Goal: Task Accomplishment & Management: Manage account settings

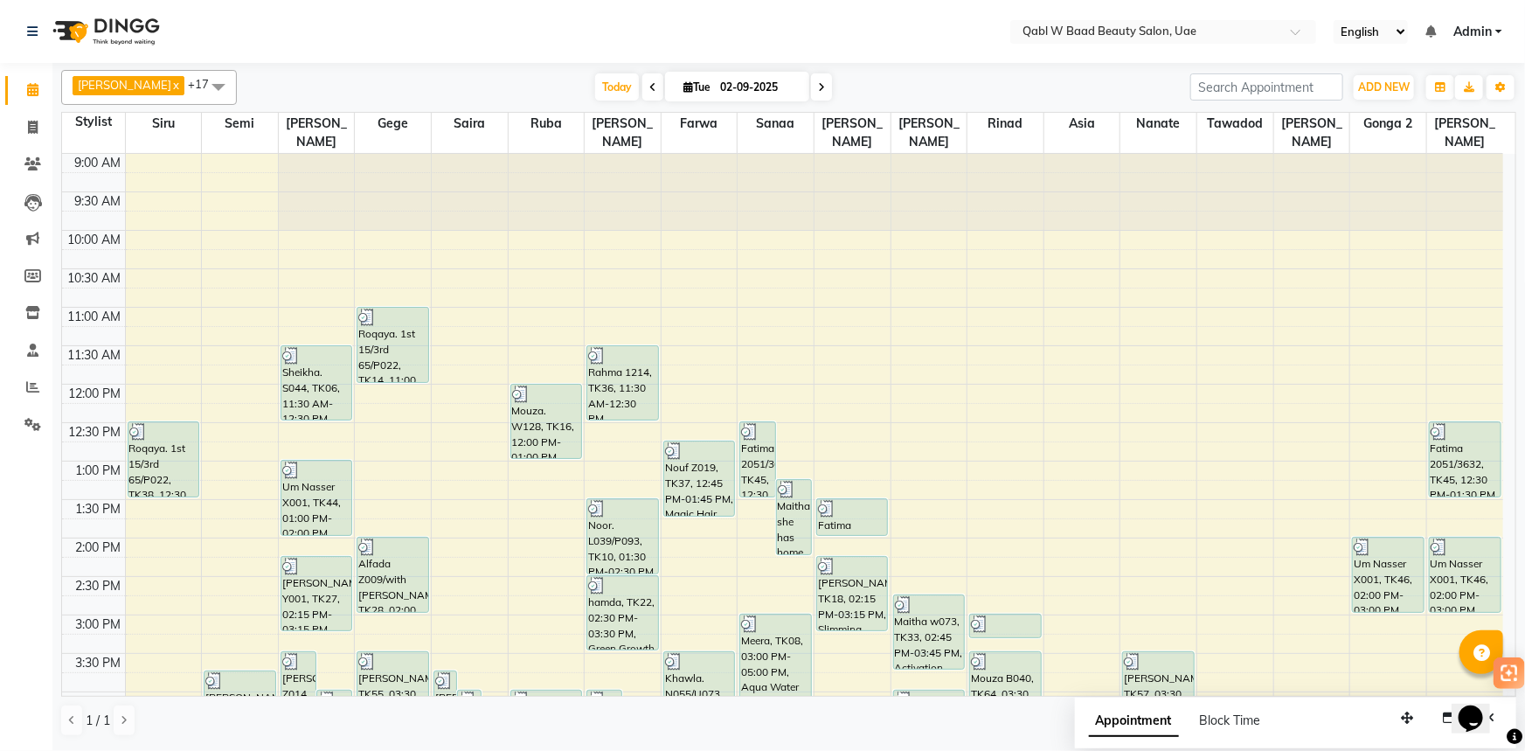
scroll to position [587, 0]
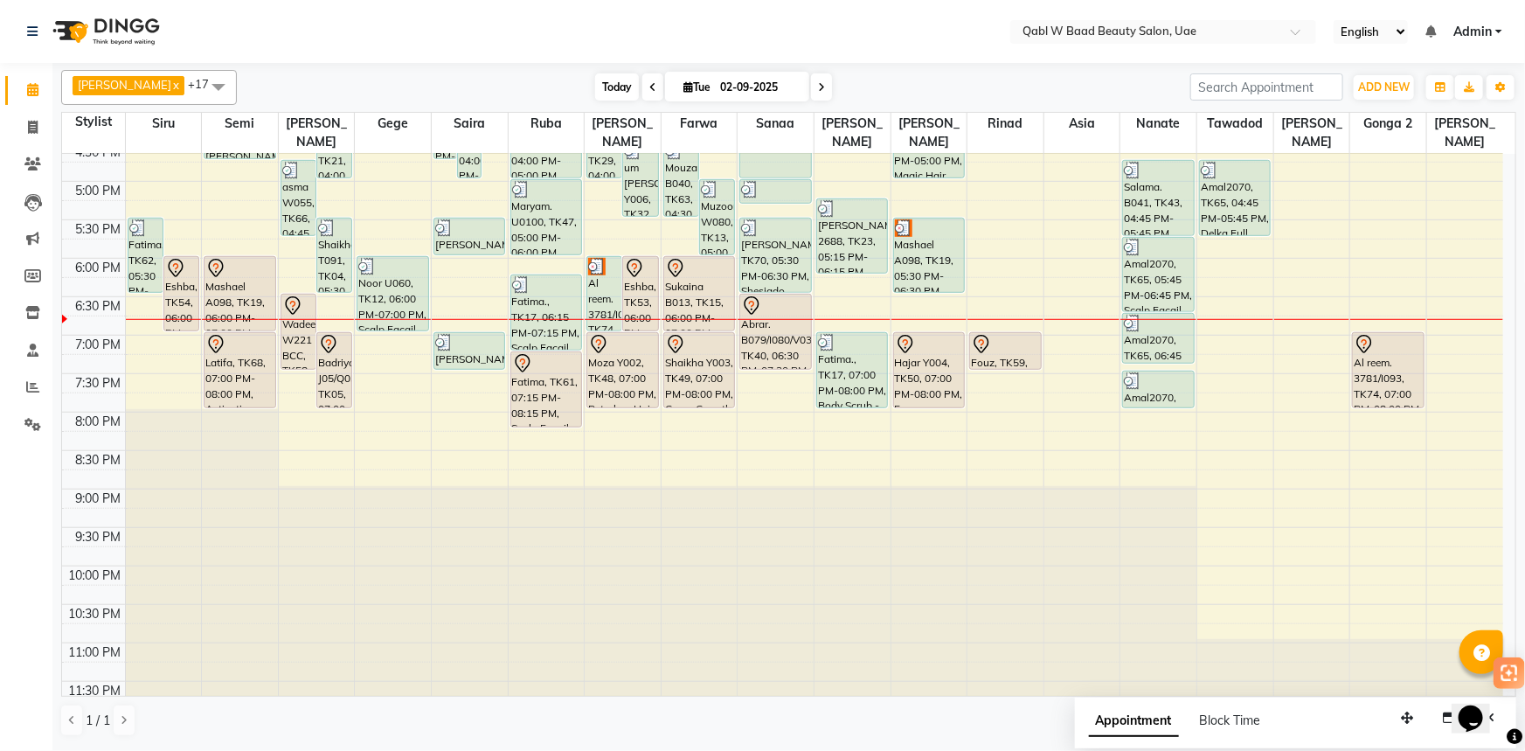
click at [605, 87] on span "Today" at bounding box center [617, 86] width 44 height 27
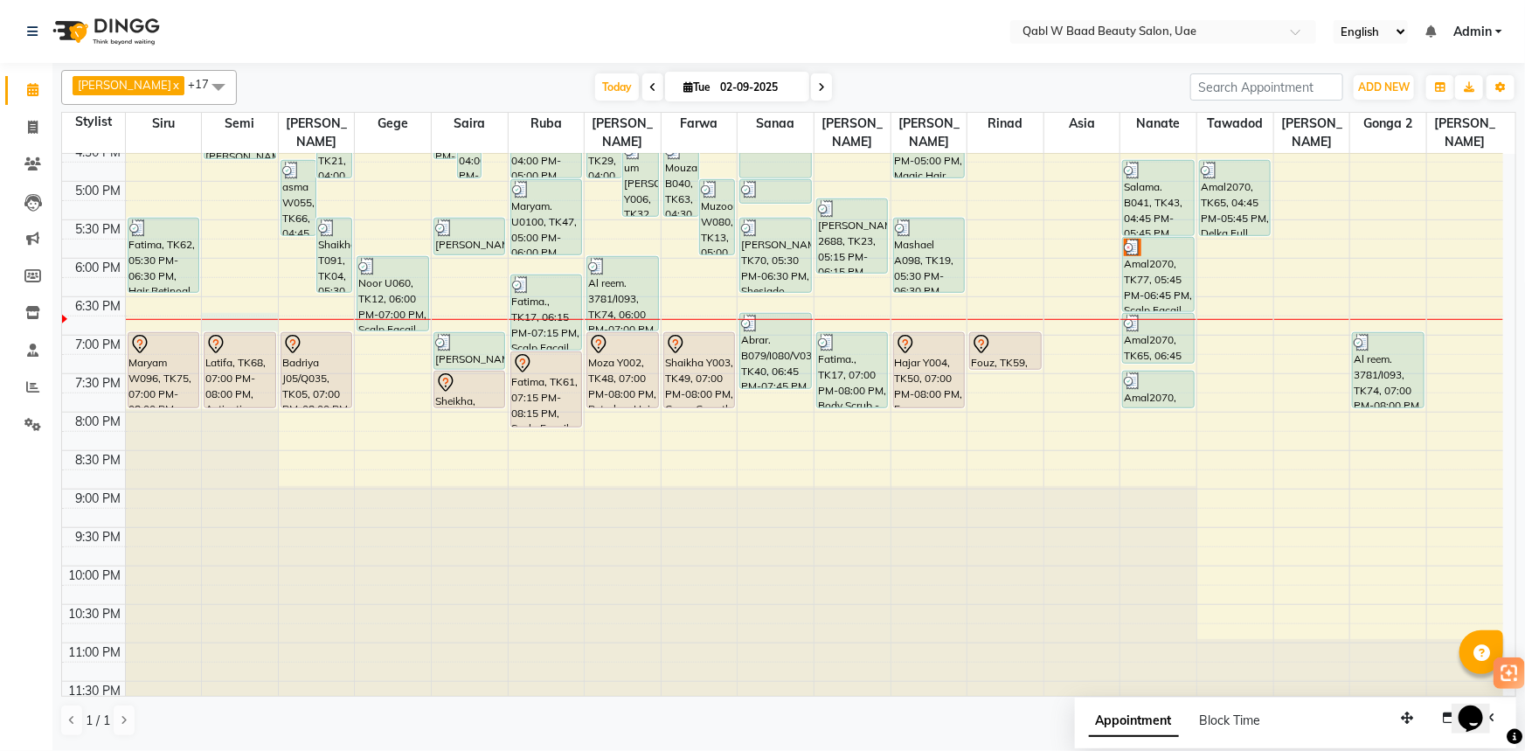
click at [251, 302] on div "9:00 AM 9:30 AM 10:00 AM 10:30 AM 11:00 AM 11:30 AM 12:00 PM 12:30 PM 1:00 PM 1…" at bounding box center [782, 142] width 1441 height 1153
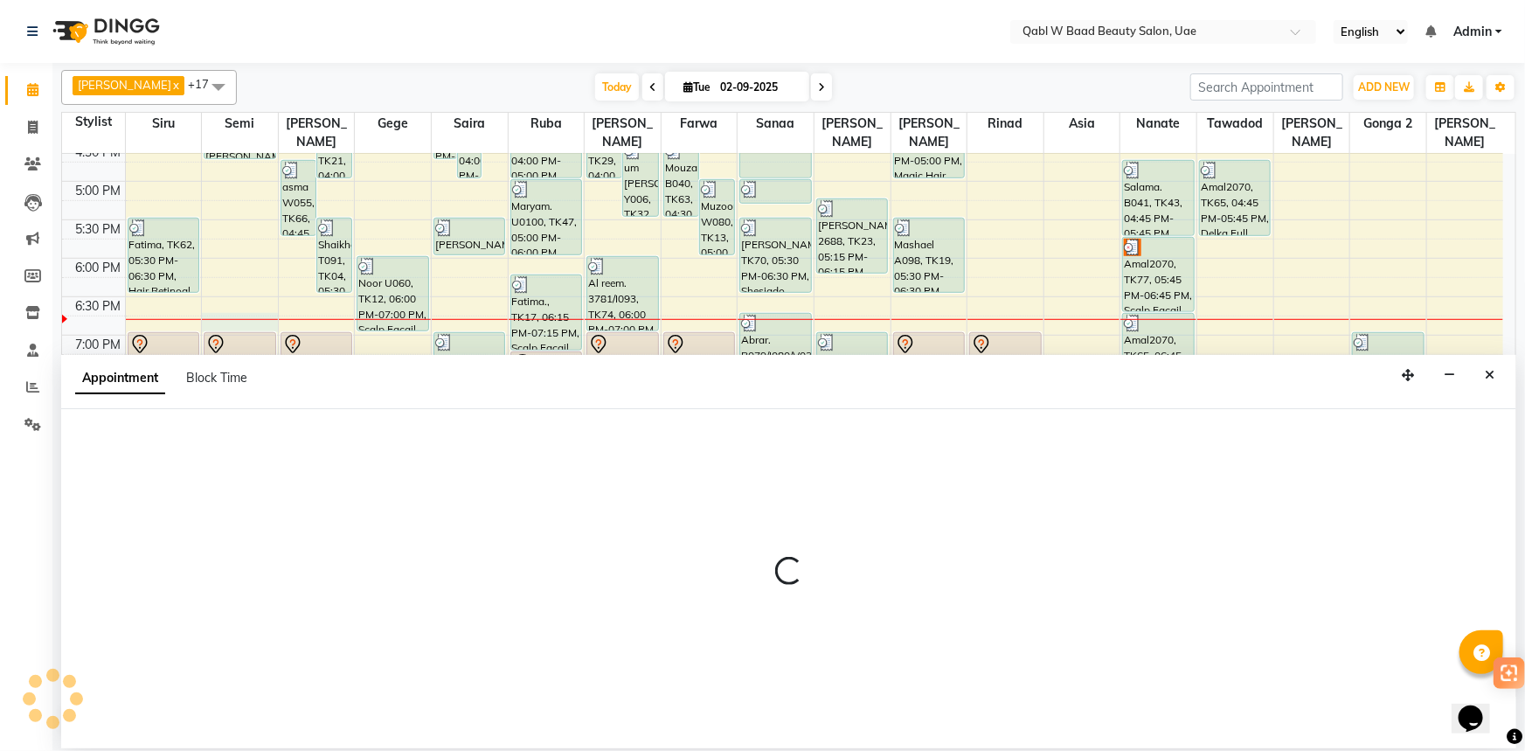
select select "55347"
select select "1125"
select select "tentative"
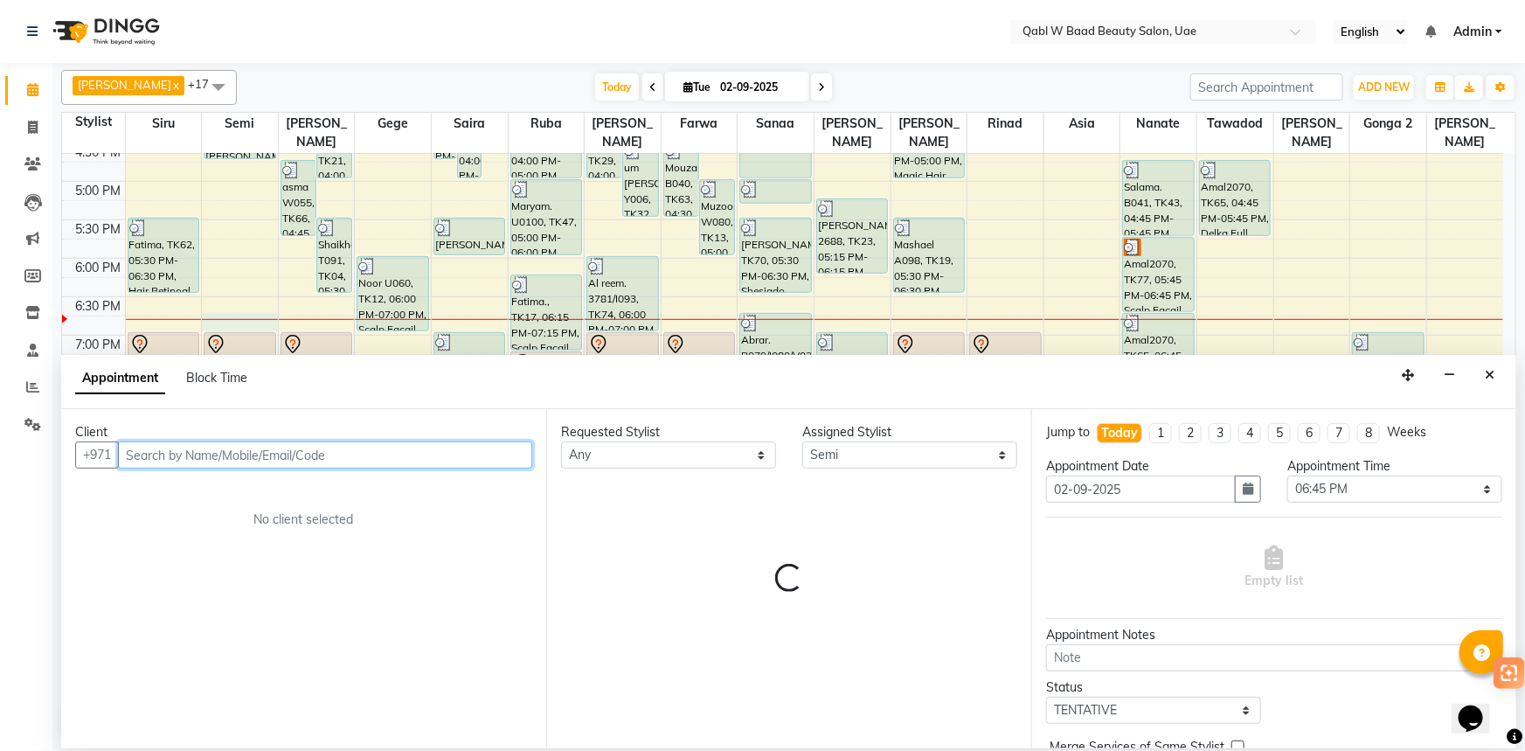
click at [208, 437] on div "Client" at bounding box center [303, 432] width 457 height 18
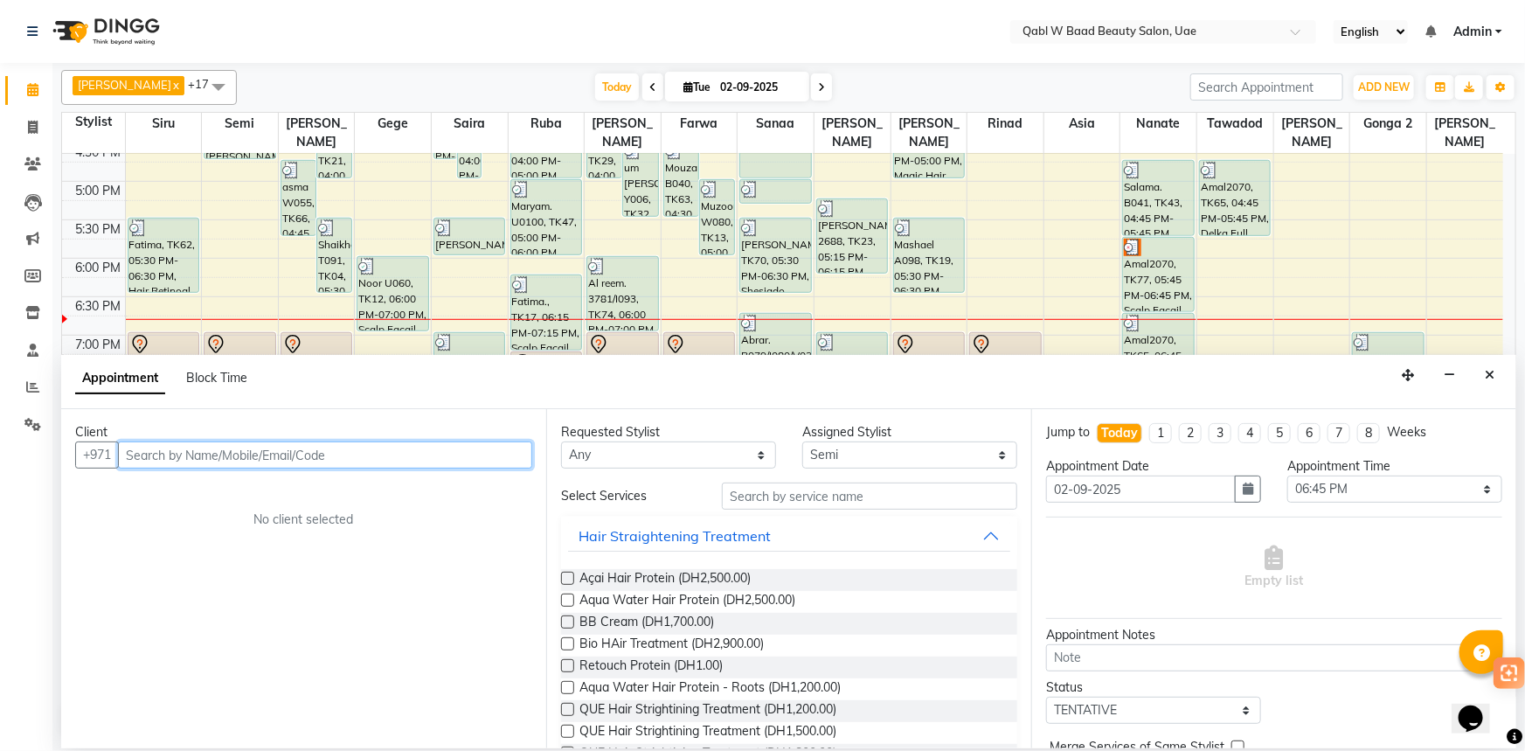
type input "0"
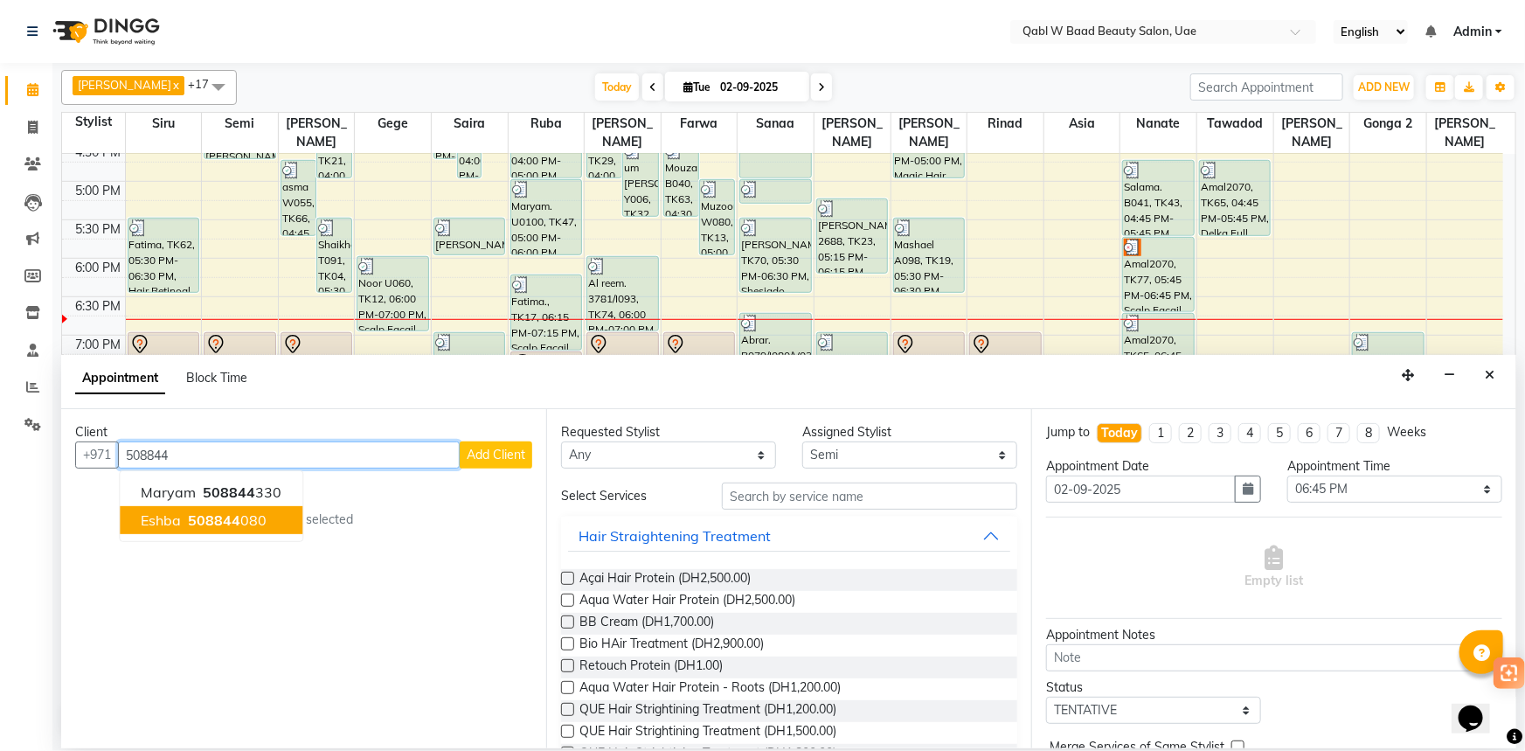
click at [232, 519] on span "508844" at bounding box center [214, 519] width 52 height 17
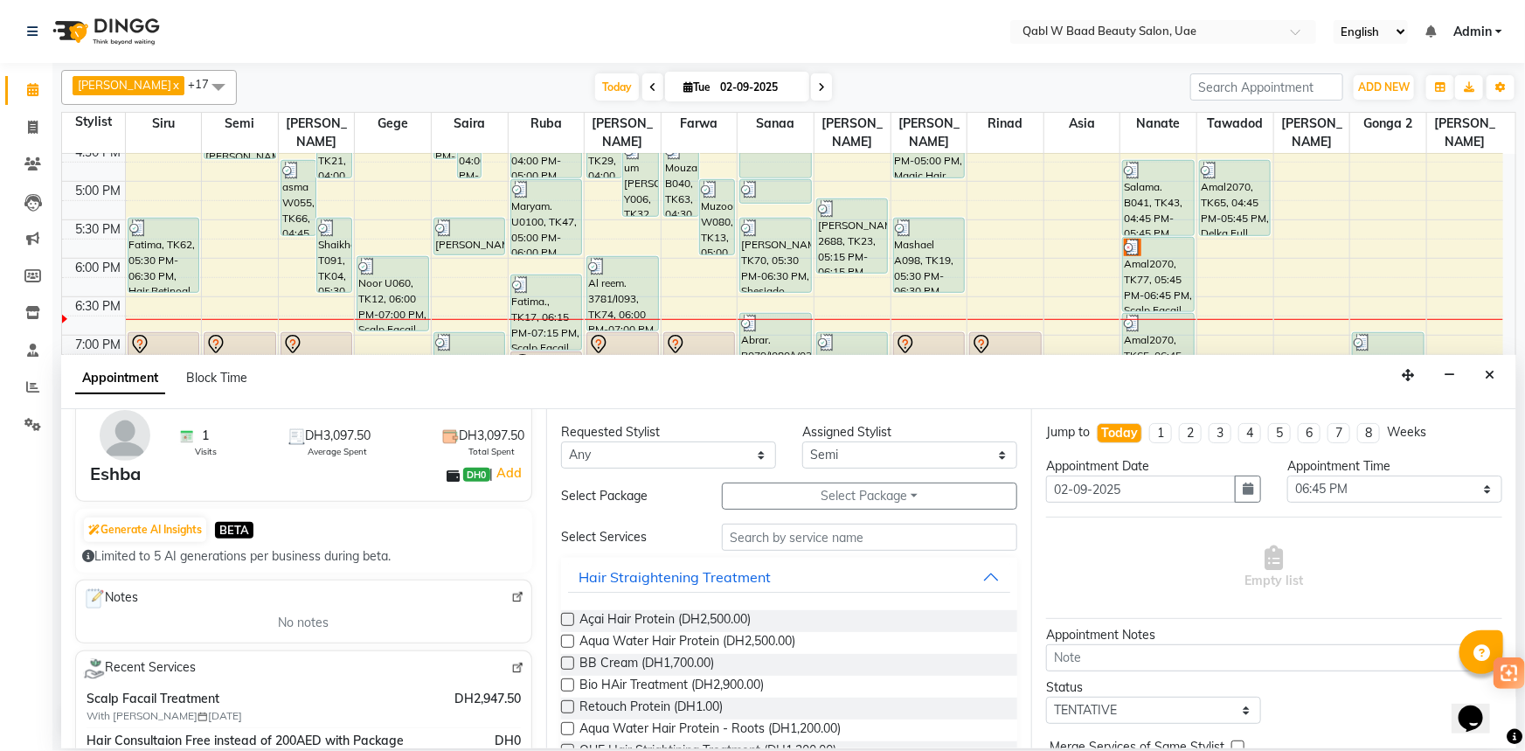
scroll to position [158, 0]
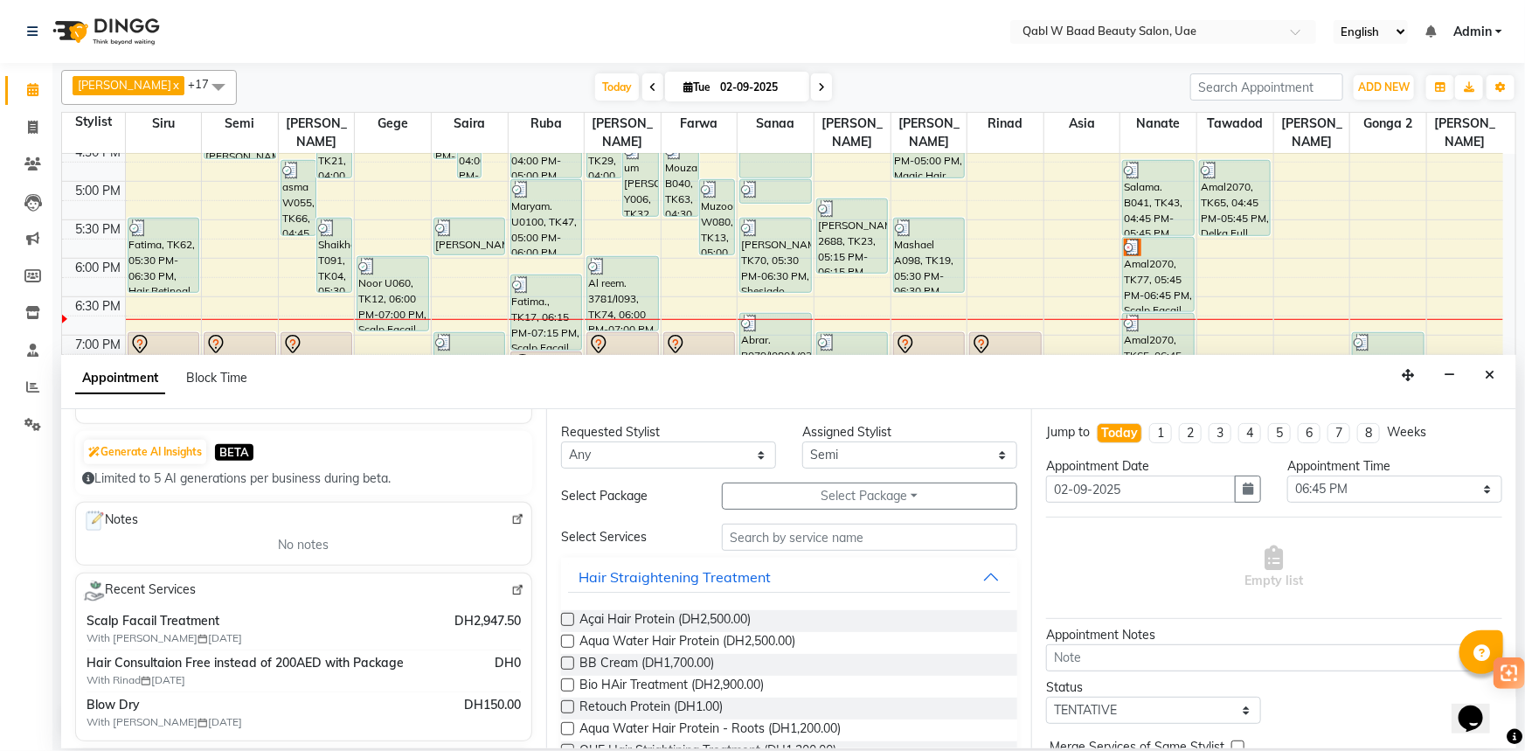
type input "508844080"
click at [843, 542] on input "text" at bounding box center [869, 537] width 295 height 27
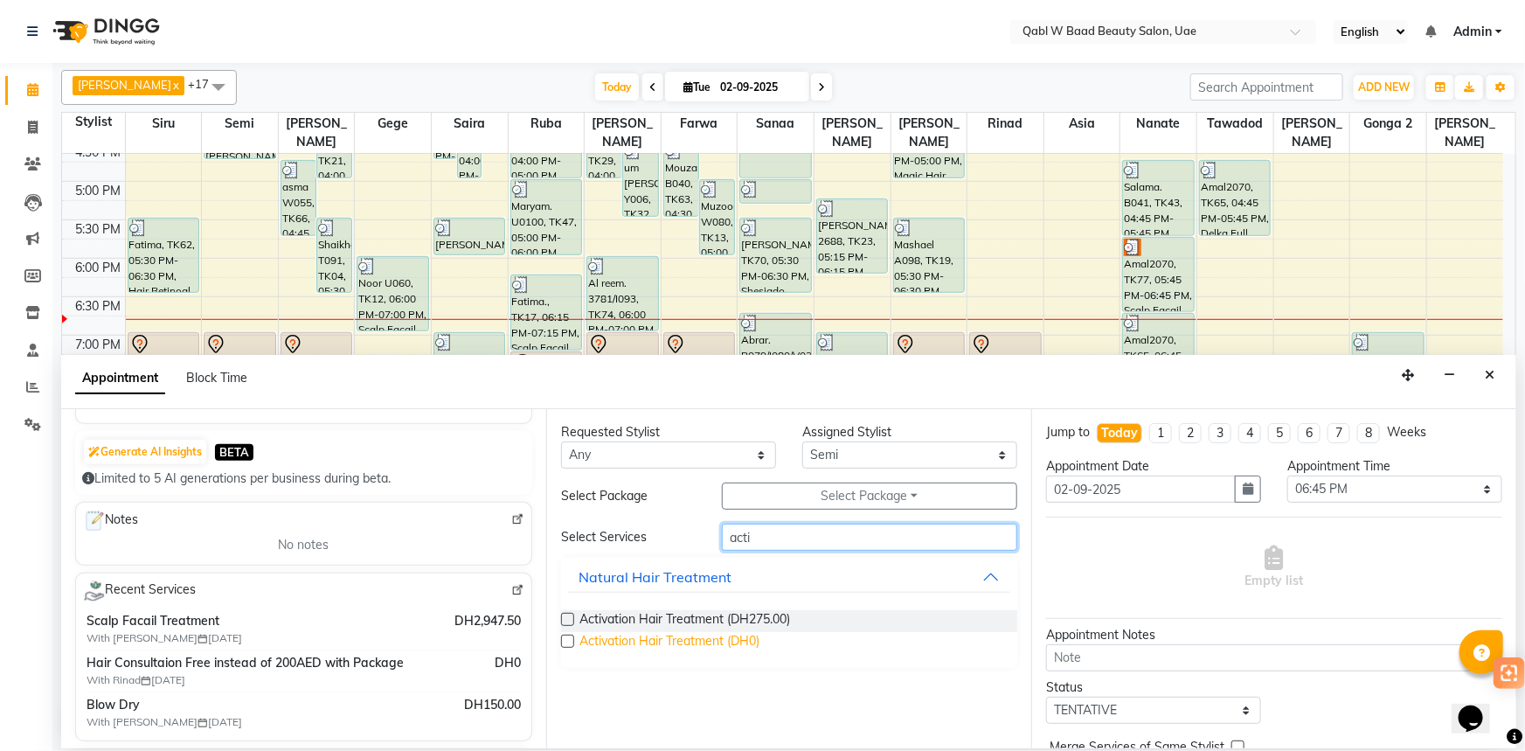
type input "acti"
click at [694, 650] on span "Activation Hair Treatment (DH0)" at bounding box center [669, 643] width 180 height 22
checkbox input "false"
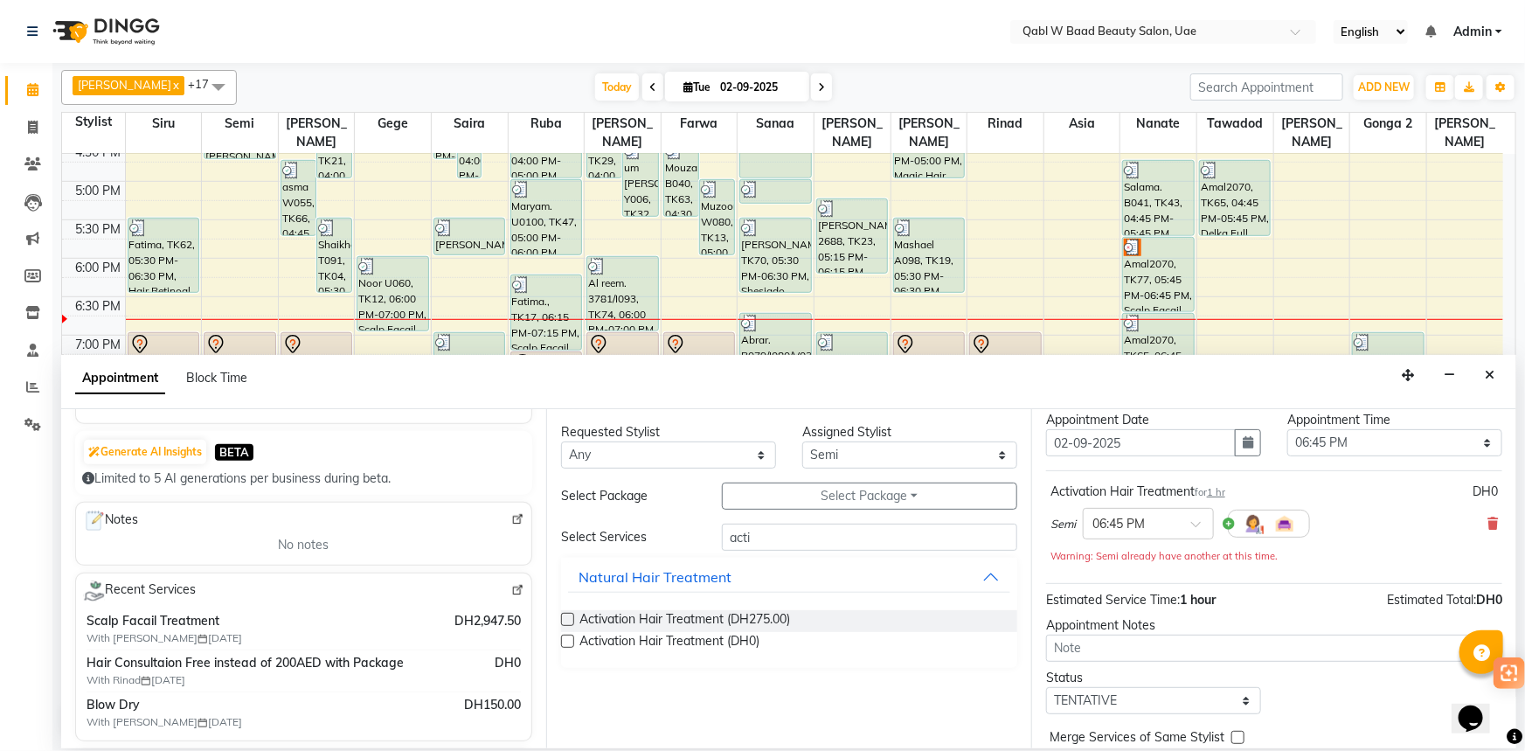
scroll to position [93, 0]
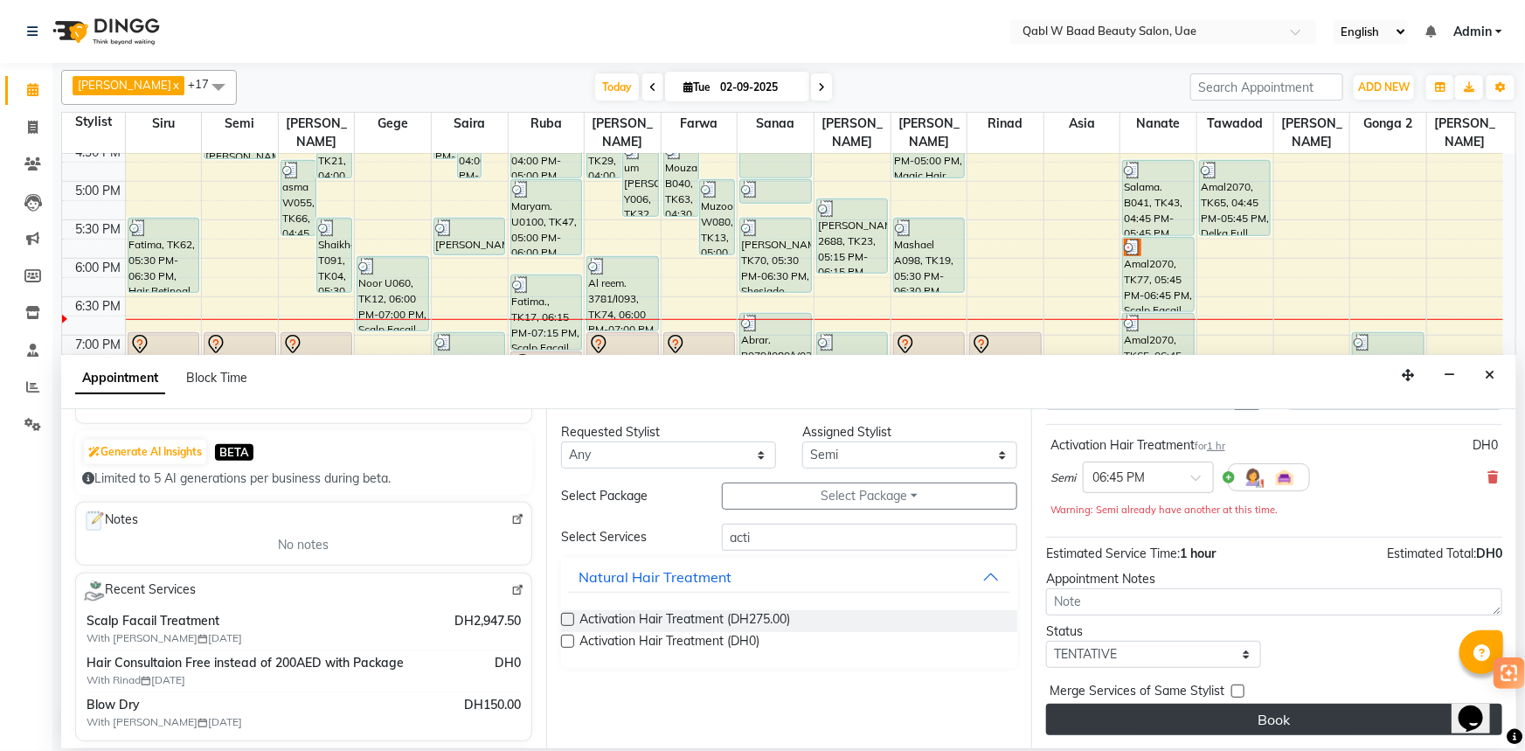
click at [1211, 732] on button "Book" at bounding box center [1274, 719] width 456 height 31
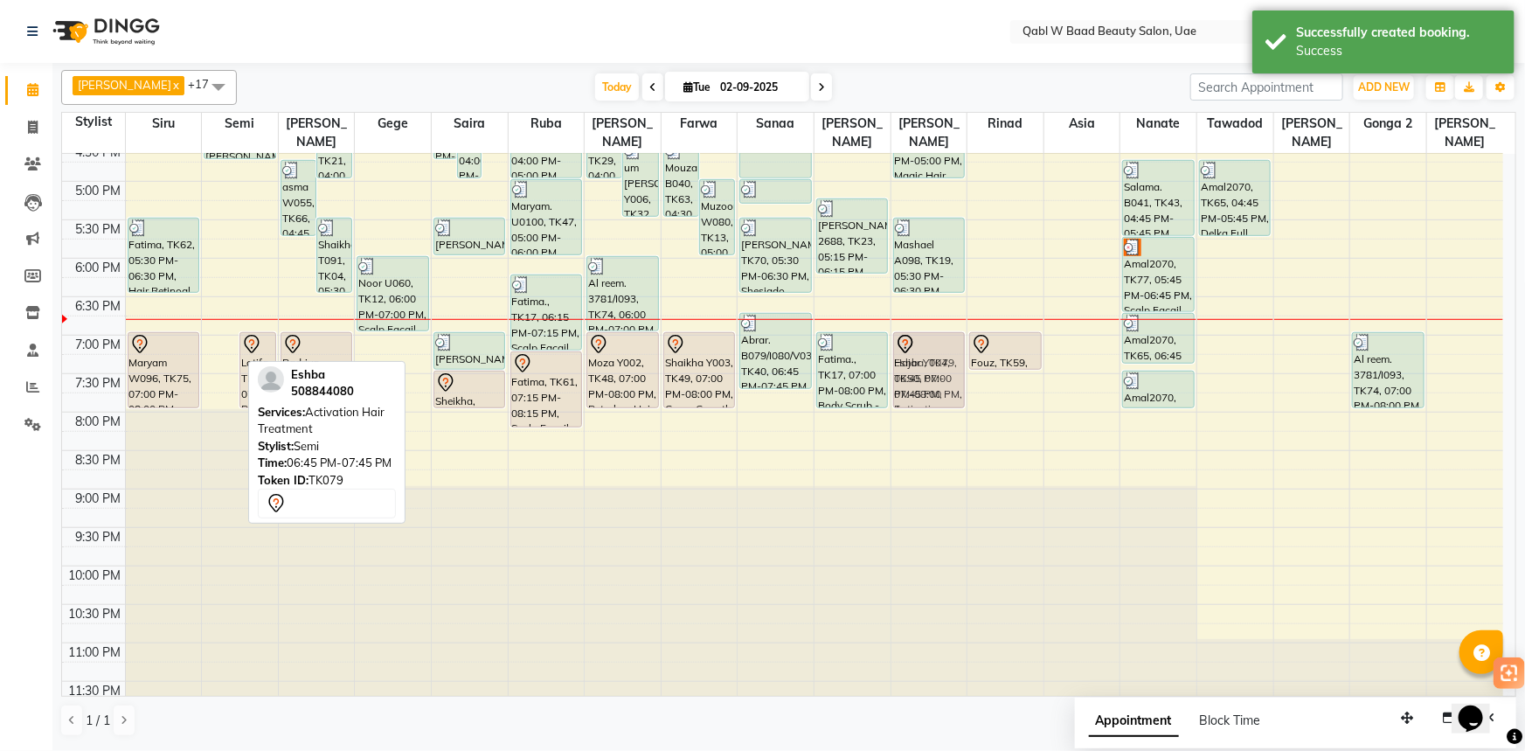
drag, startPoint x: 224, startPoint y: 330, endPoint x: 909, endPoint y: 345, distance: 685.4
click at [909, 345] on tr "Roqaya. 1st 15/3rd 65/P022, TK38, 12:30 PM-01:30 PM, manicure Fatima, TK62, 05:…" at bounding box center [782, 142] width 1441 height 1153
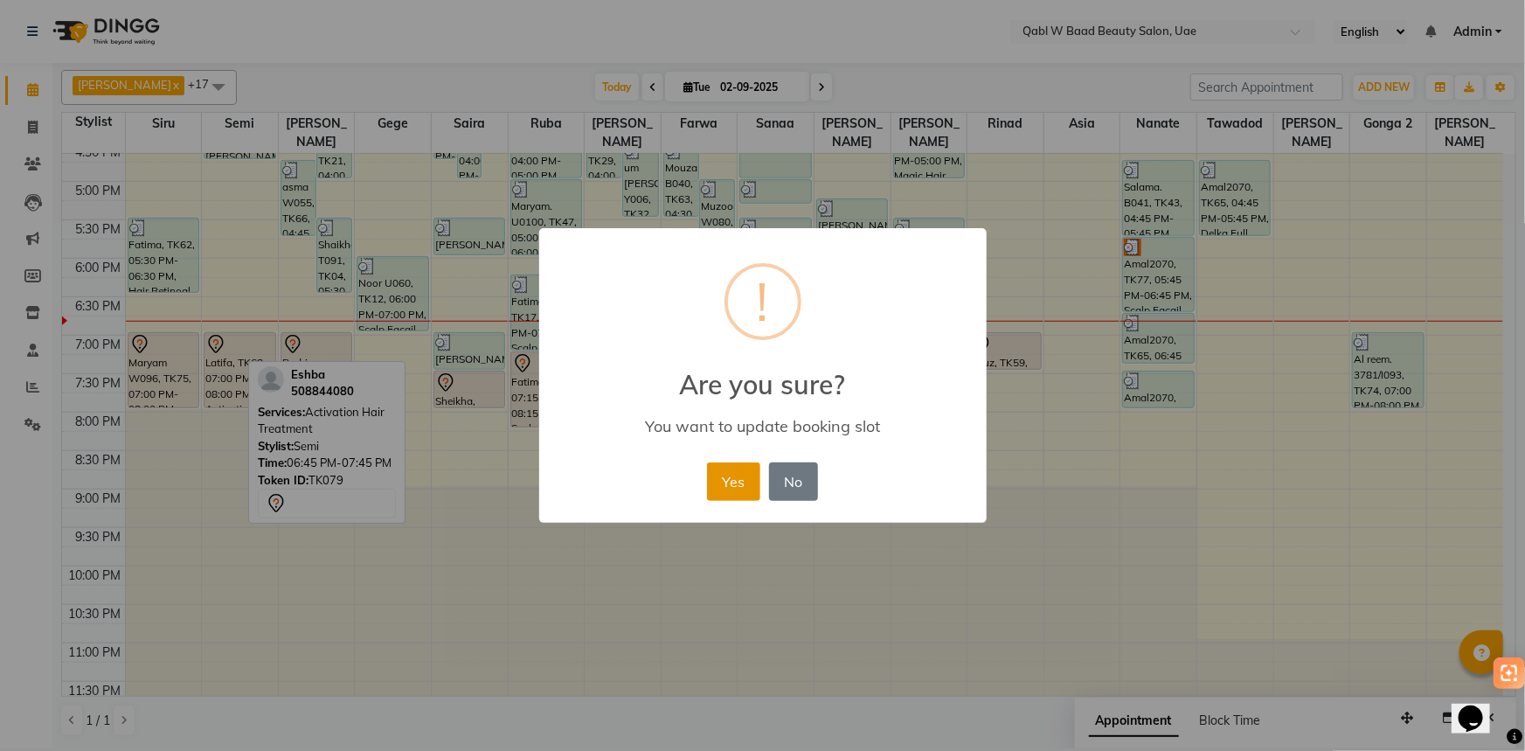
click at [730, 483] on button "Yes" at bounding box center [733, 481] width 53 height 38
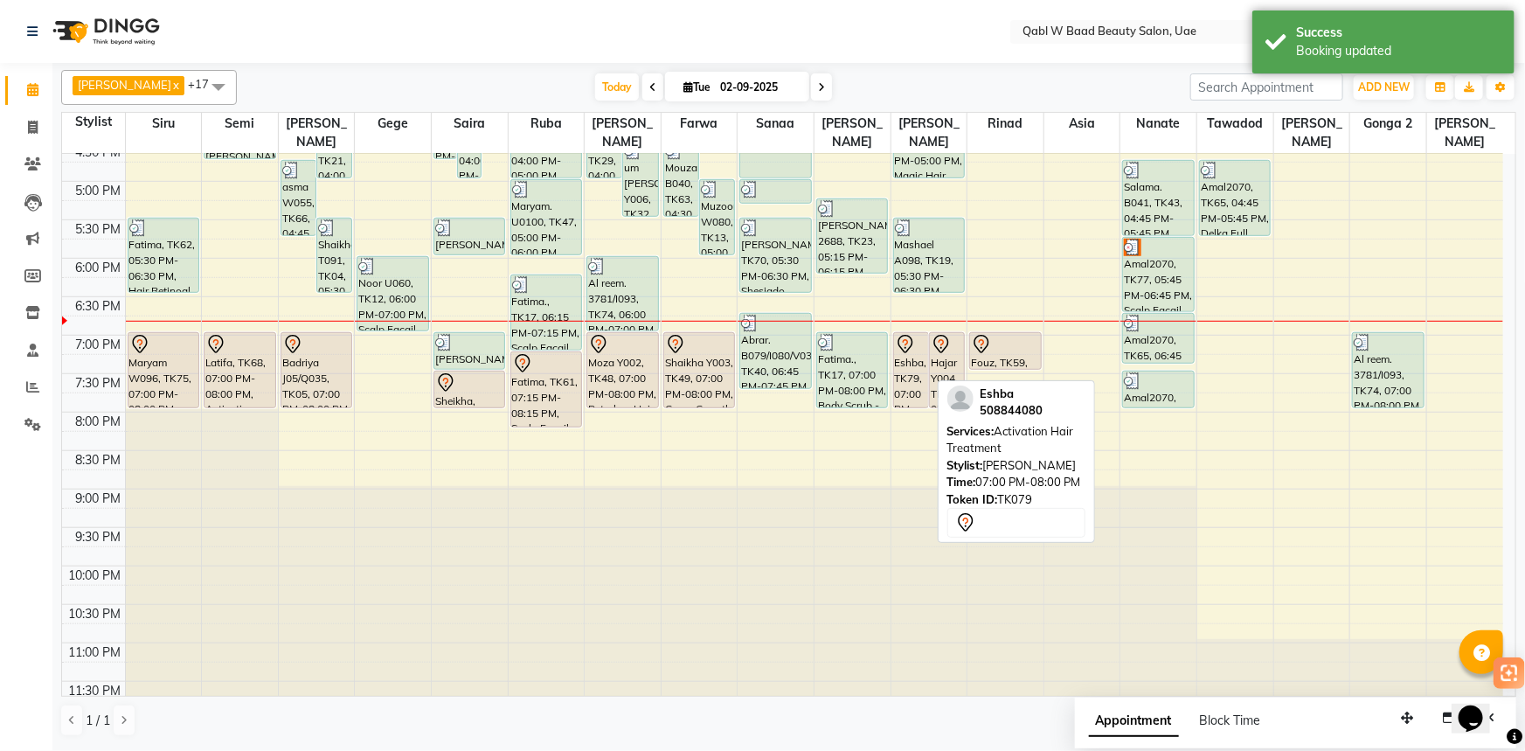
click at [914, 339] on div "Eshba, TK79, 07:00 PM-08:00 PM, Activation Hair Treatment" at bounding box center [911, 370] width 34 height 74
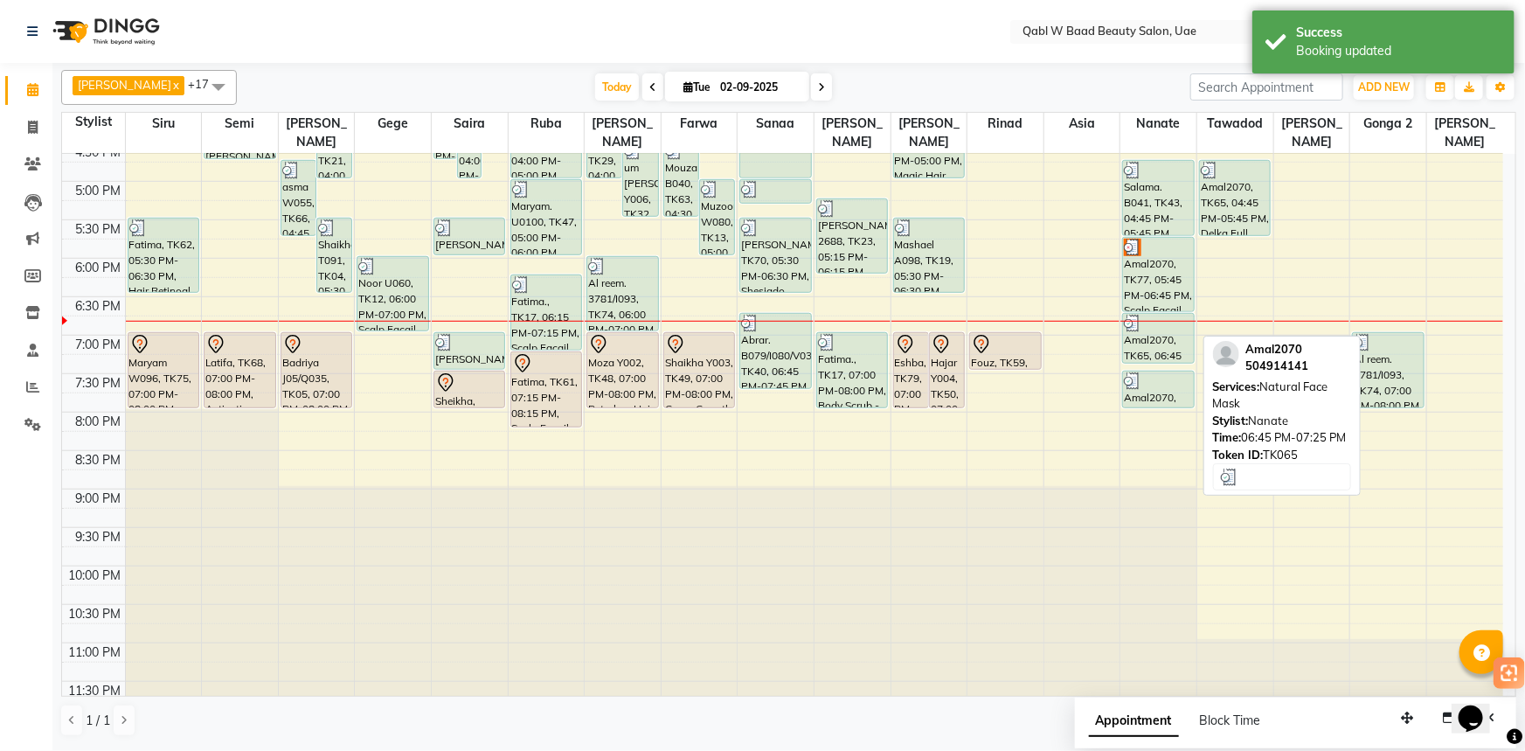
scroll to position [350, 0]
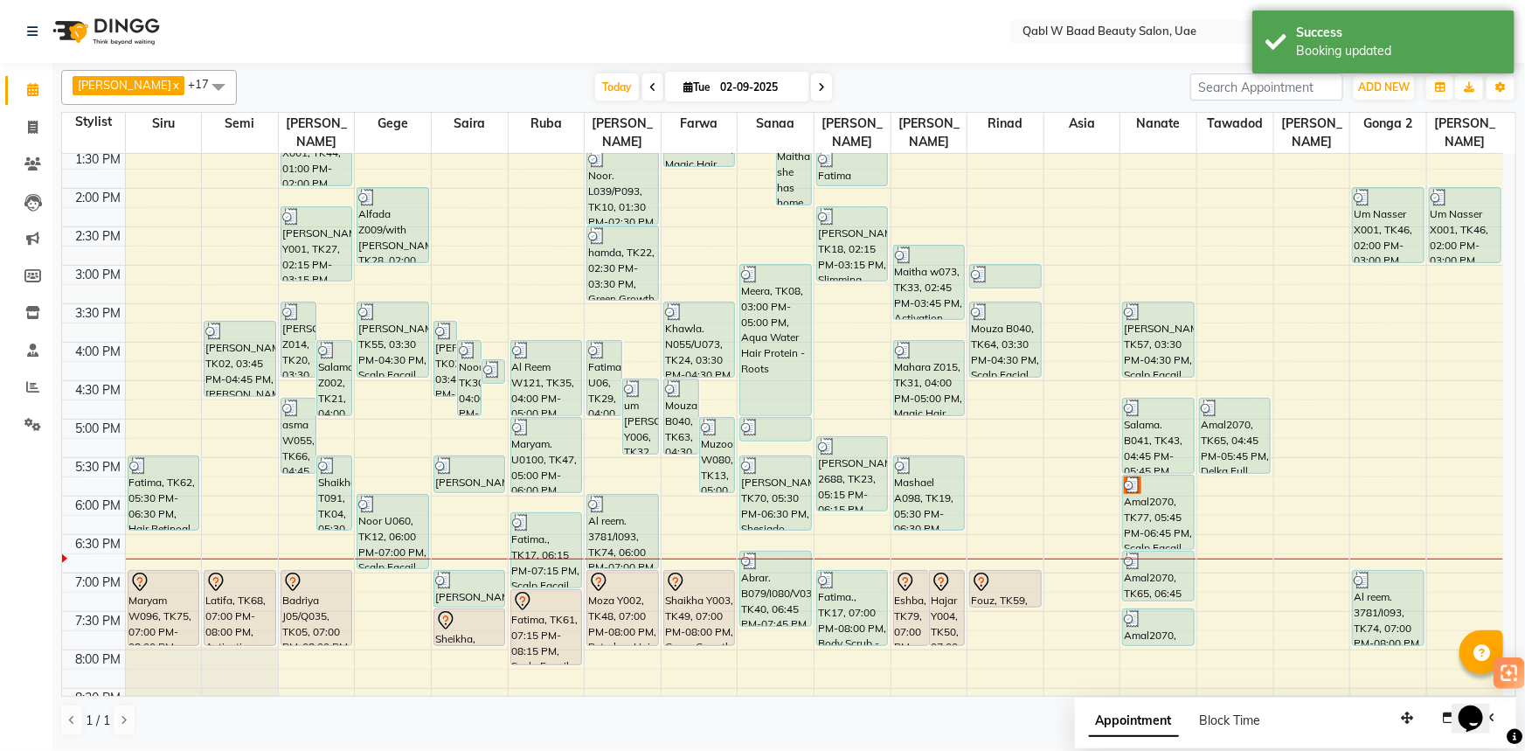
click at [392, 563] on div "9:00 AM 9:30 AM 10:00 AM 10:30 AM 11:00 AM 11:30 AM 12:00 PM 12:30 PM 1:00 PM 1…" at bounding box center [782, 380] width 1441 height 1153
select select "56772"
select select "tentative"
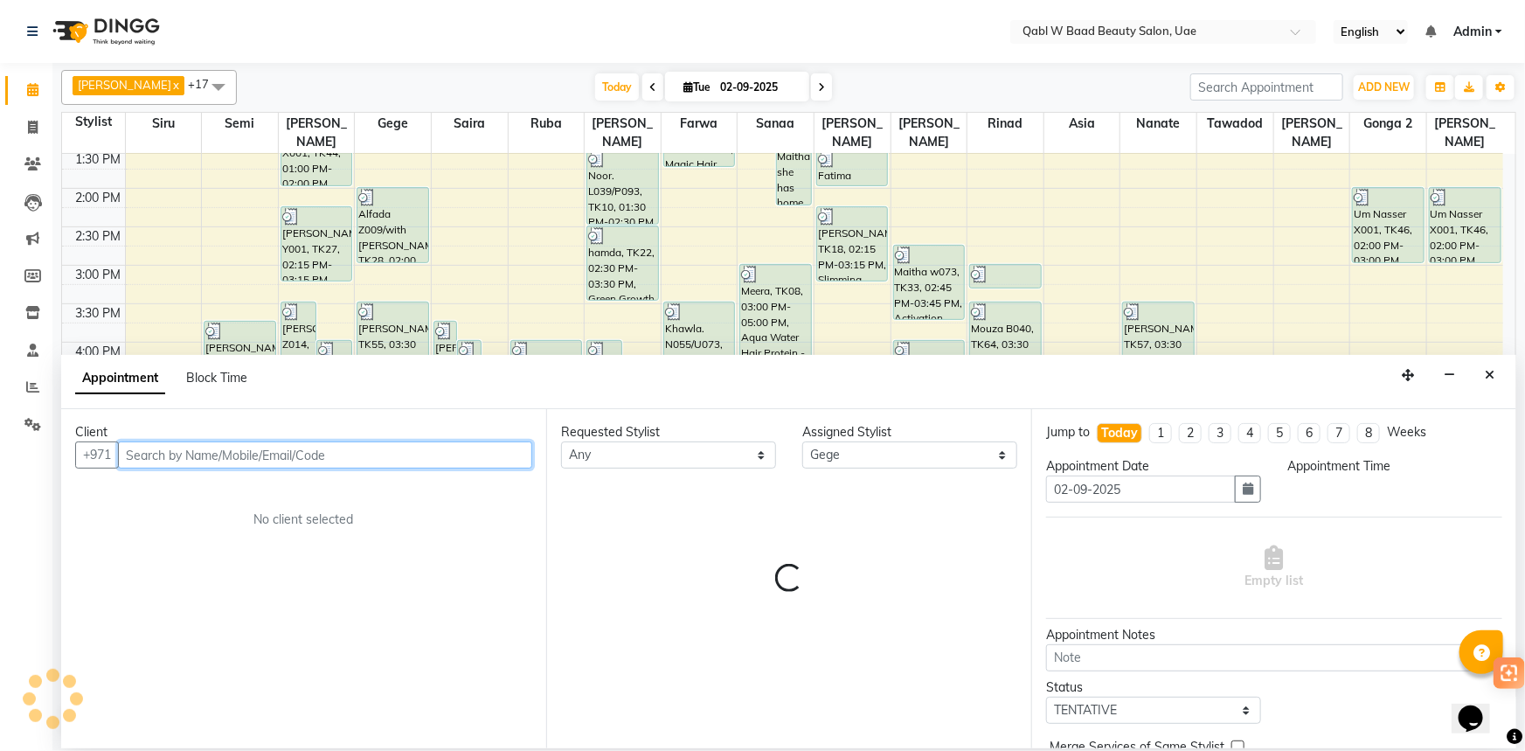
select select "1140"
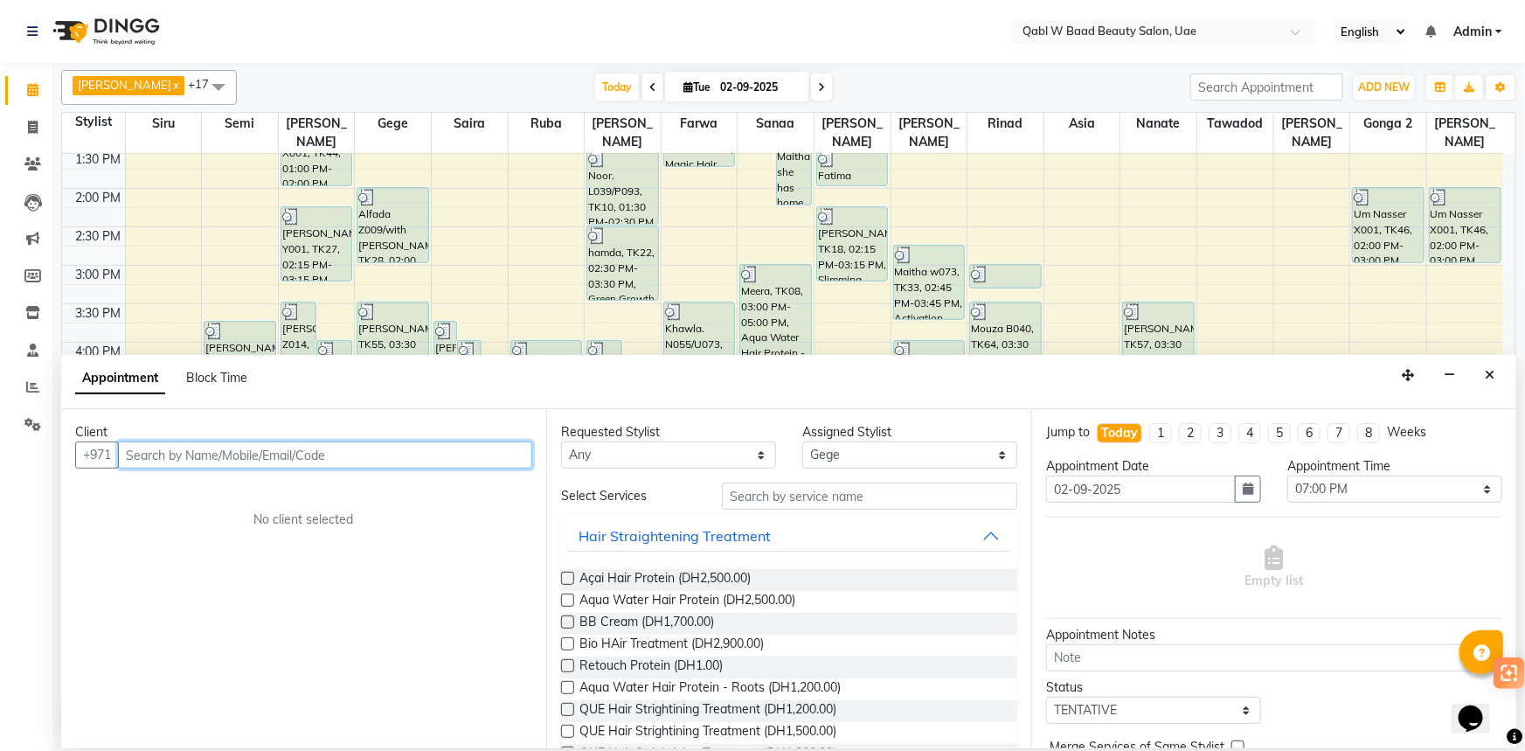
click at [419, 446] on input "text" at bounding box center [325, 454] width 414 height 27
click at [1495, 370] on button "Close" at bounding box center [1489, 375] width 25 height 27
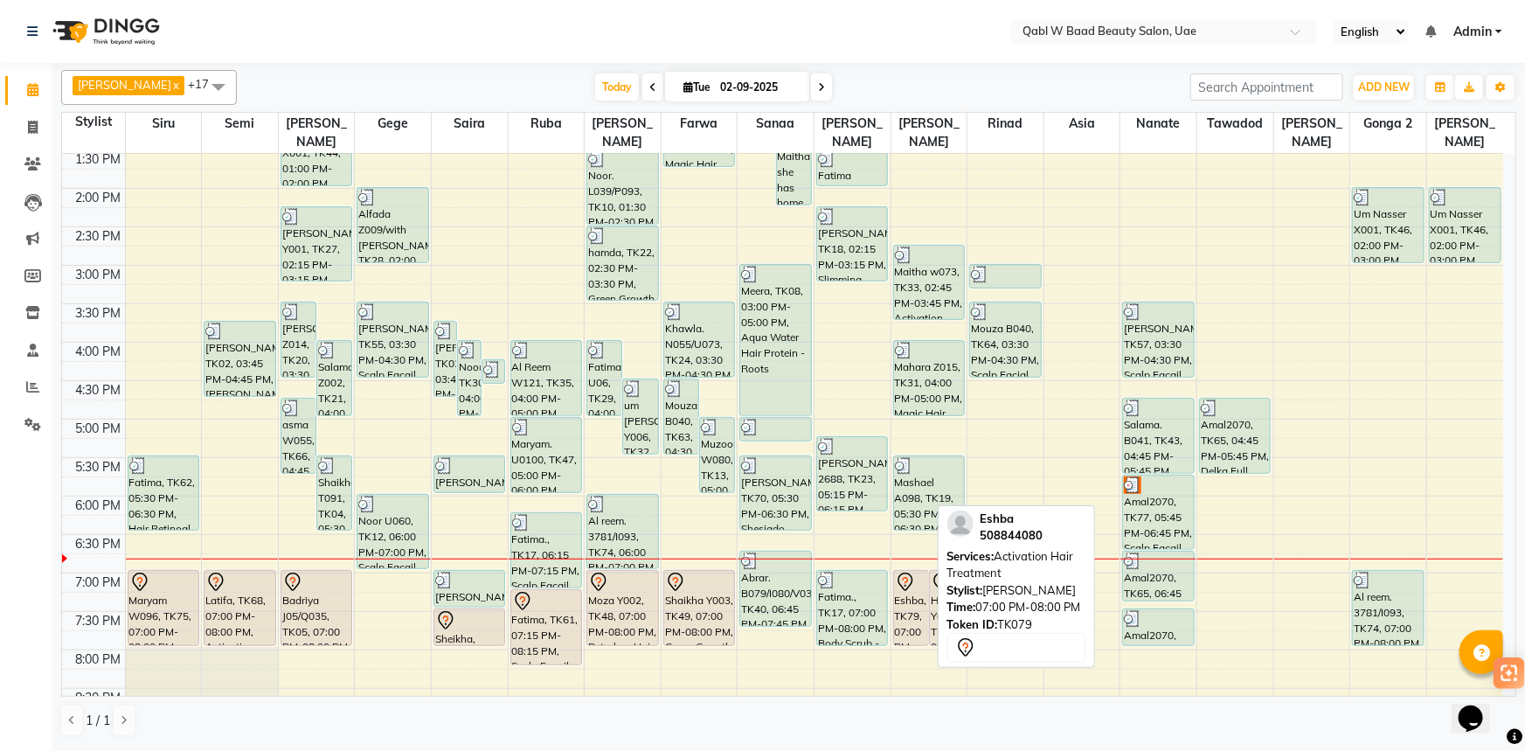
click at [918, 584] on div "Eshba, TK79, 07:00 PM-08:00 PM, Activation Hair Treatment" at bounding box center [911, 608] width 34 height 74
select select "7"
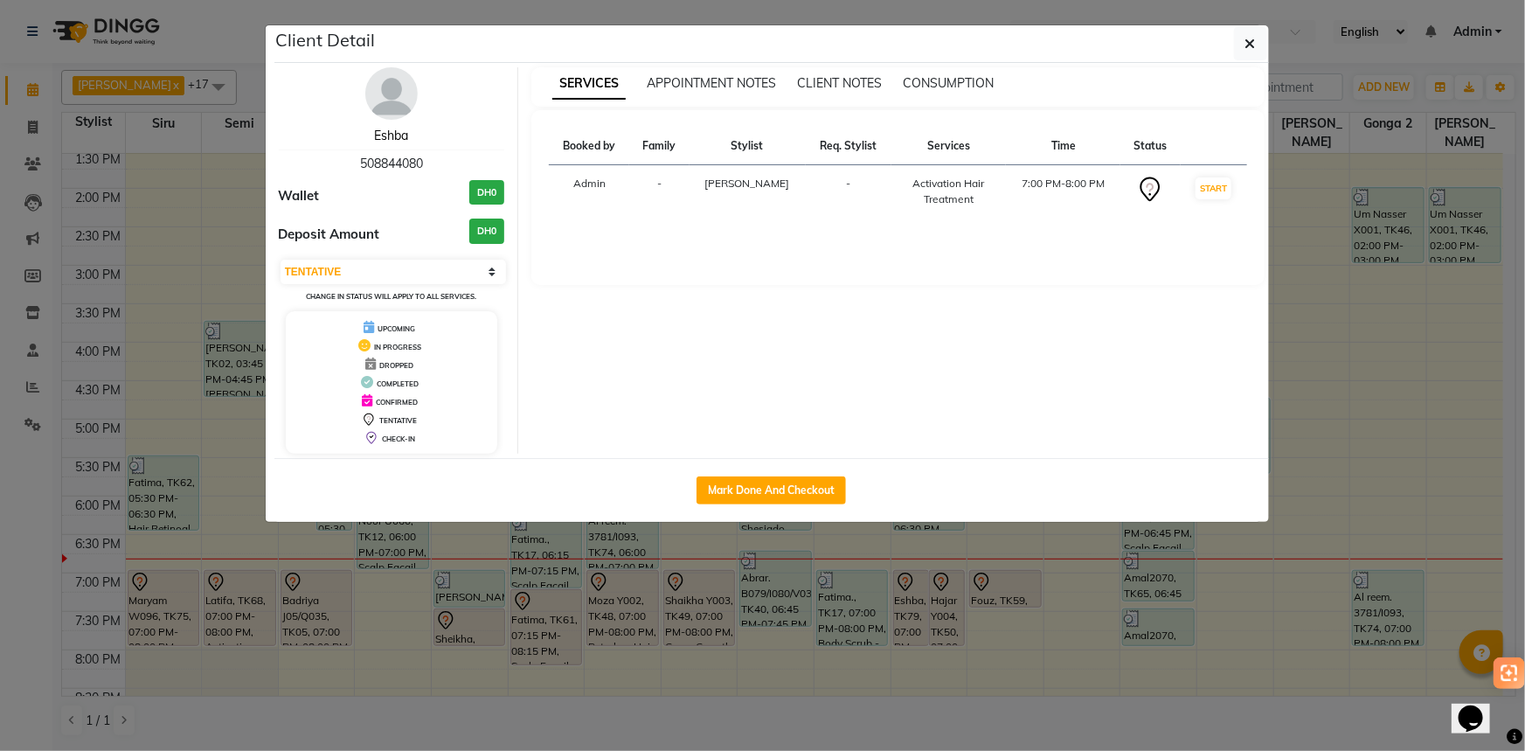
click at [393, 135] on link "Eshba" at bounding box center [391, 136] width 34 height 16
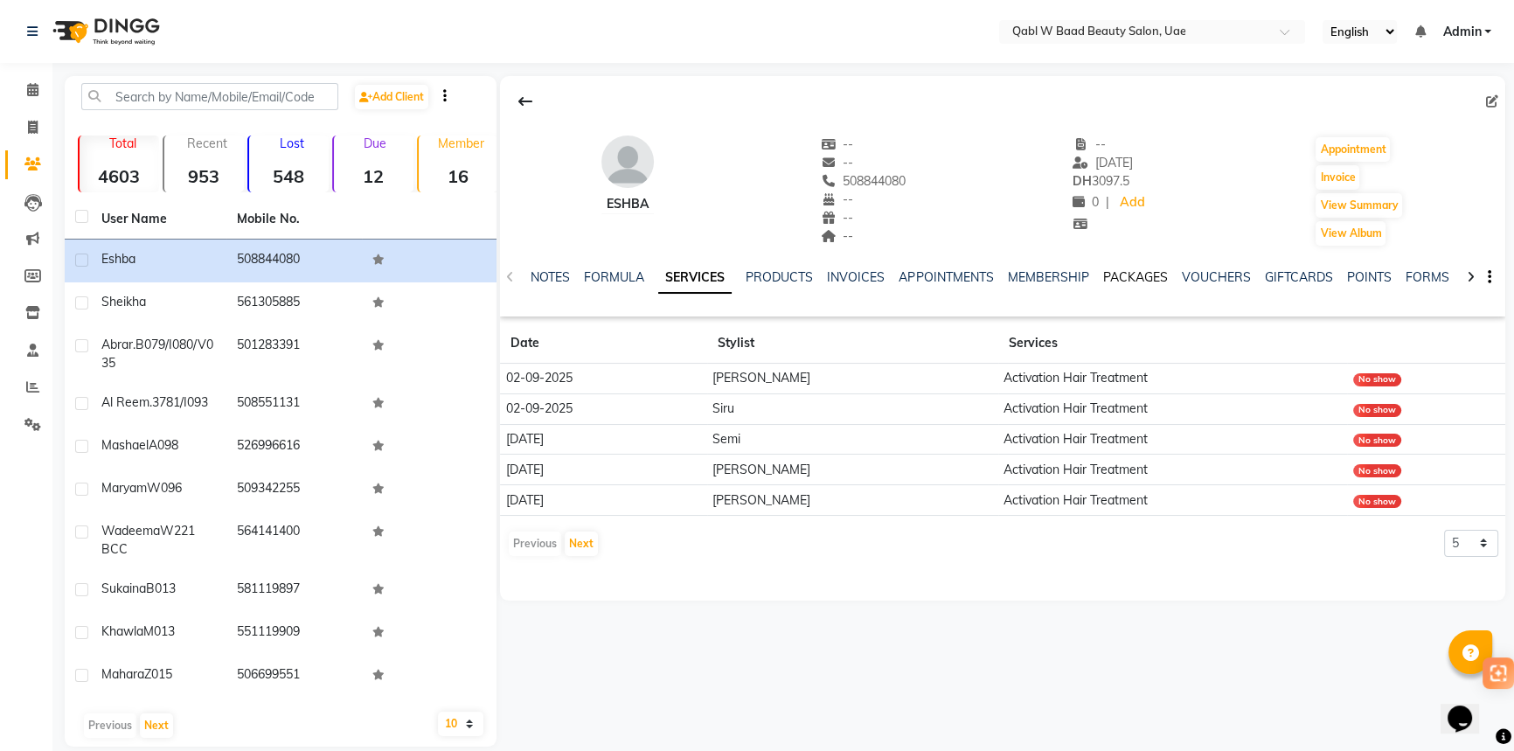
click at [1112, 273] on link "PACKAGES" at bounding box center [1134, 277] width 65 height 16
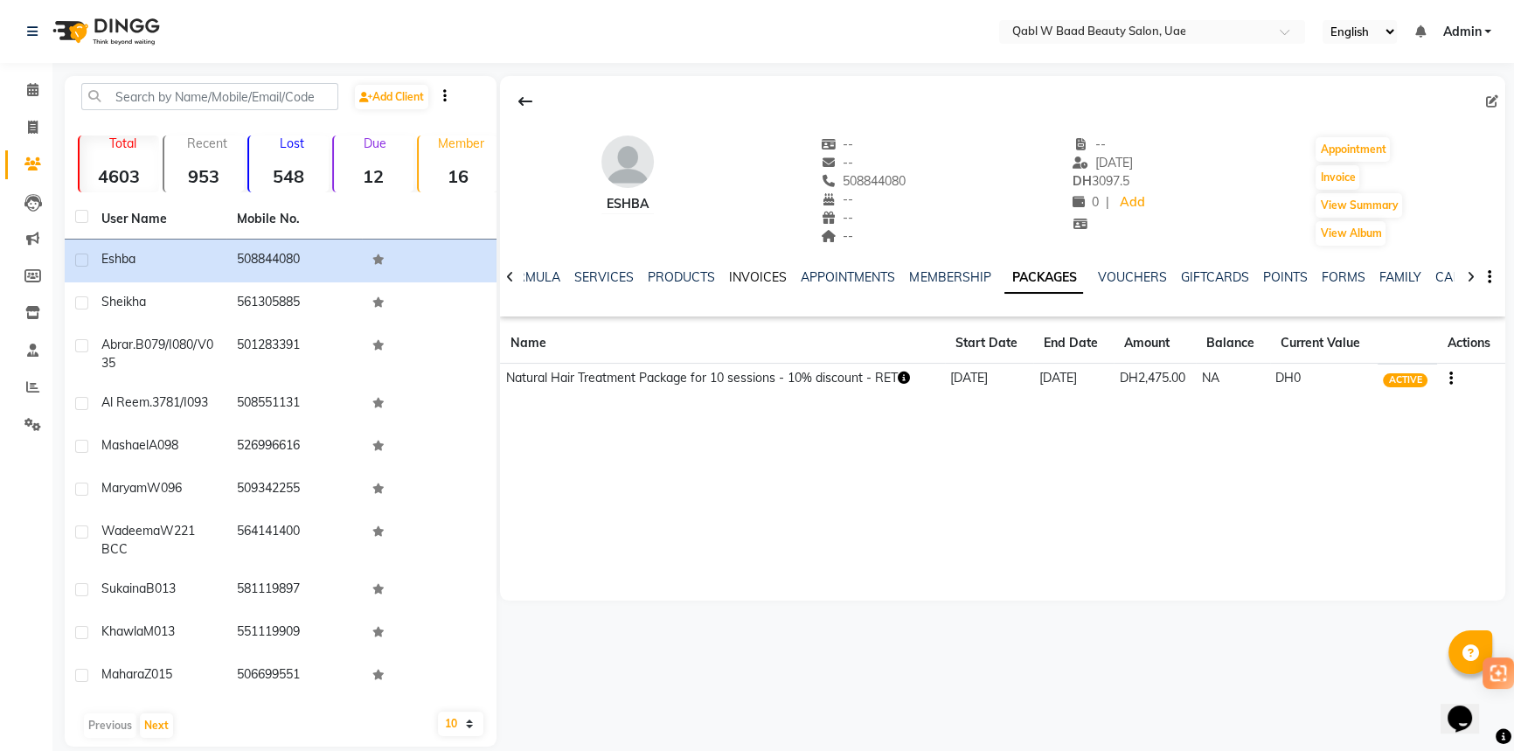
click at [745, 275] on link "INVOICES" at bounding box center [758, 277] width 58 height 16
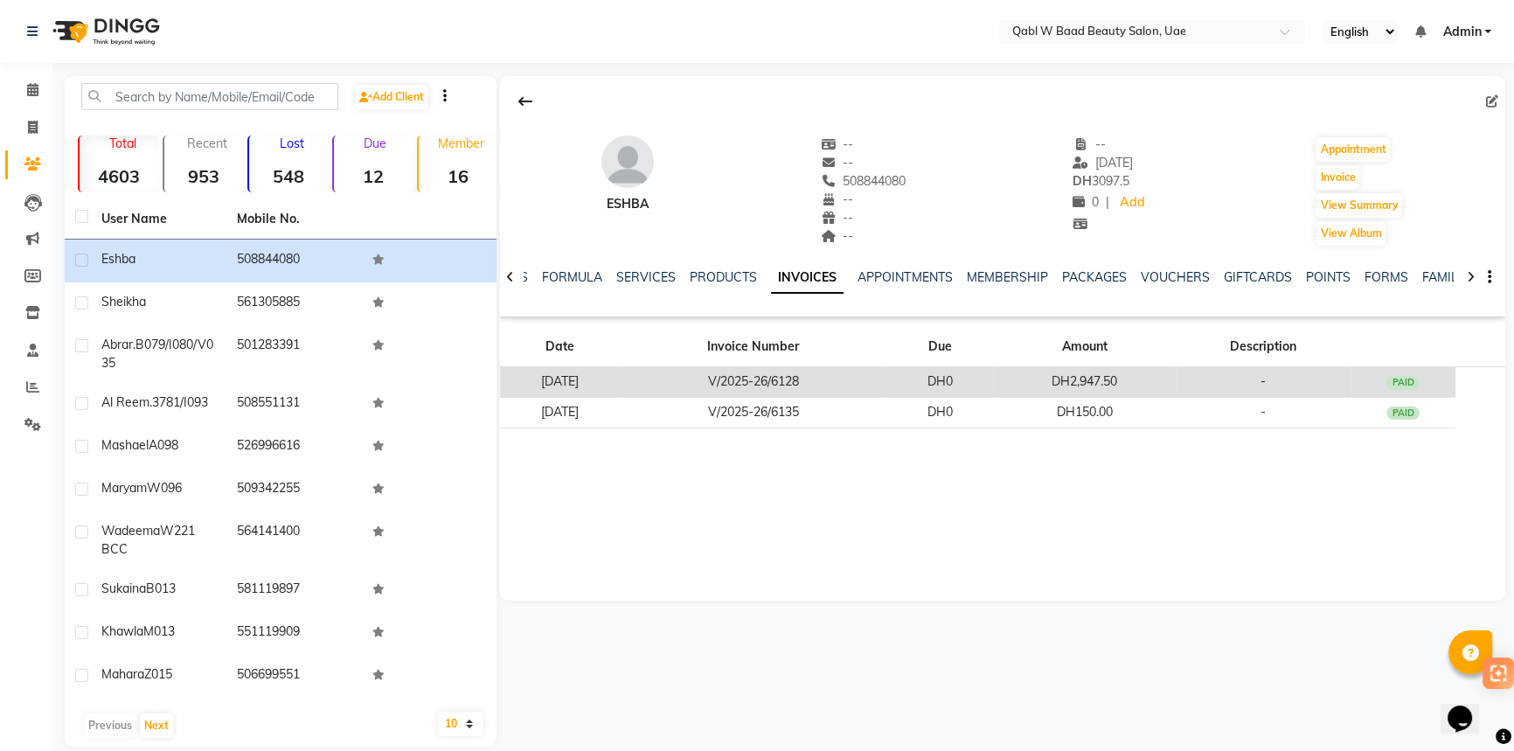
click at [887, 376] on td "V/2025-26/6128" at bounding box center [753, 382] width 268 height 31
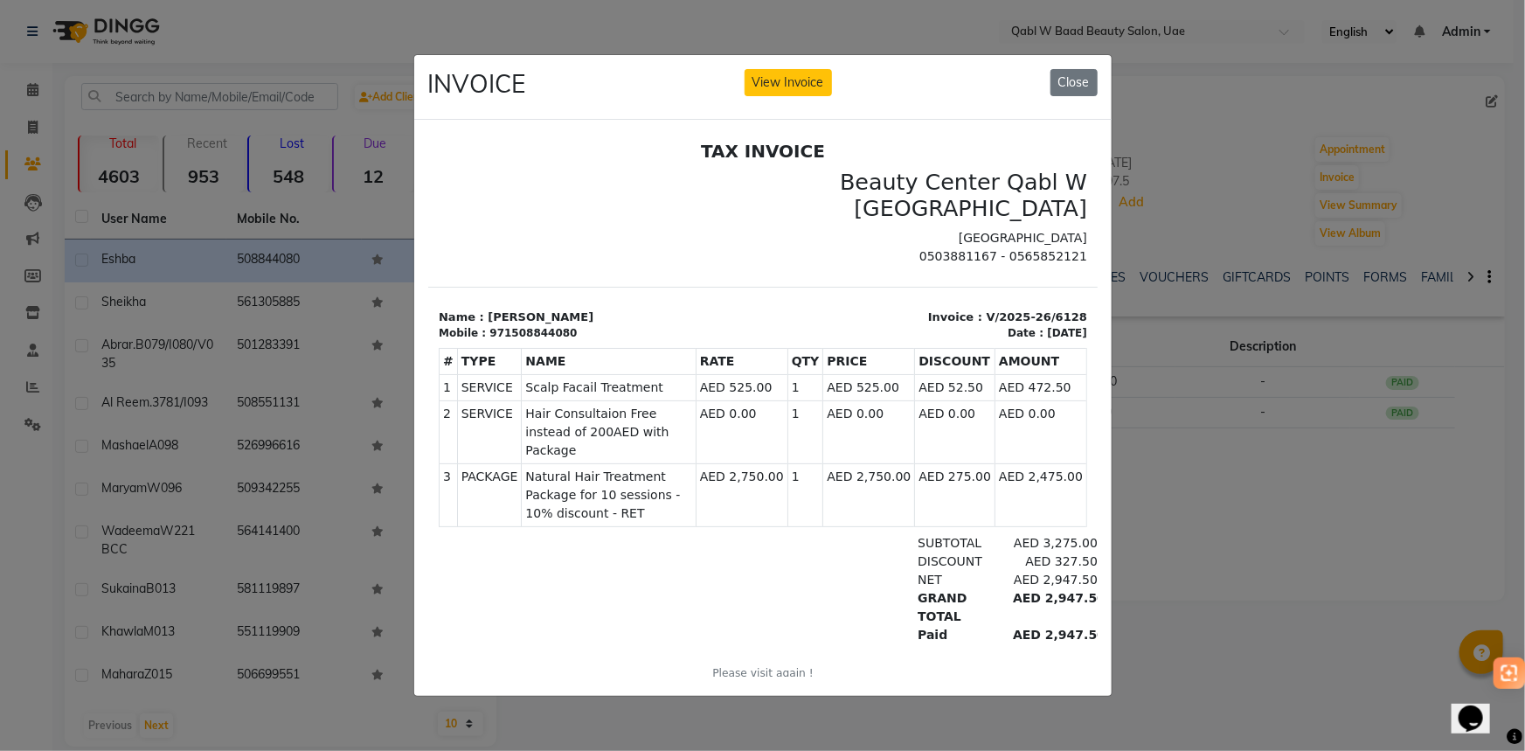
click at [944, 401] on td "AED 0.00" at bounding box center [954, 432] width 80 height 63
click at [968, 392] on td "AED 52.50" at bounding box center [954, 388] width 80 height 26
click at [1046, 571] on div "AED 2,947.50" at bounding box center [1049, 580] width 95 height 18
drag, startPoint x: 1034, startPoint y: 602, endPoint x: 1079, endPoint y: 600, distance: 44.6
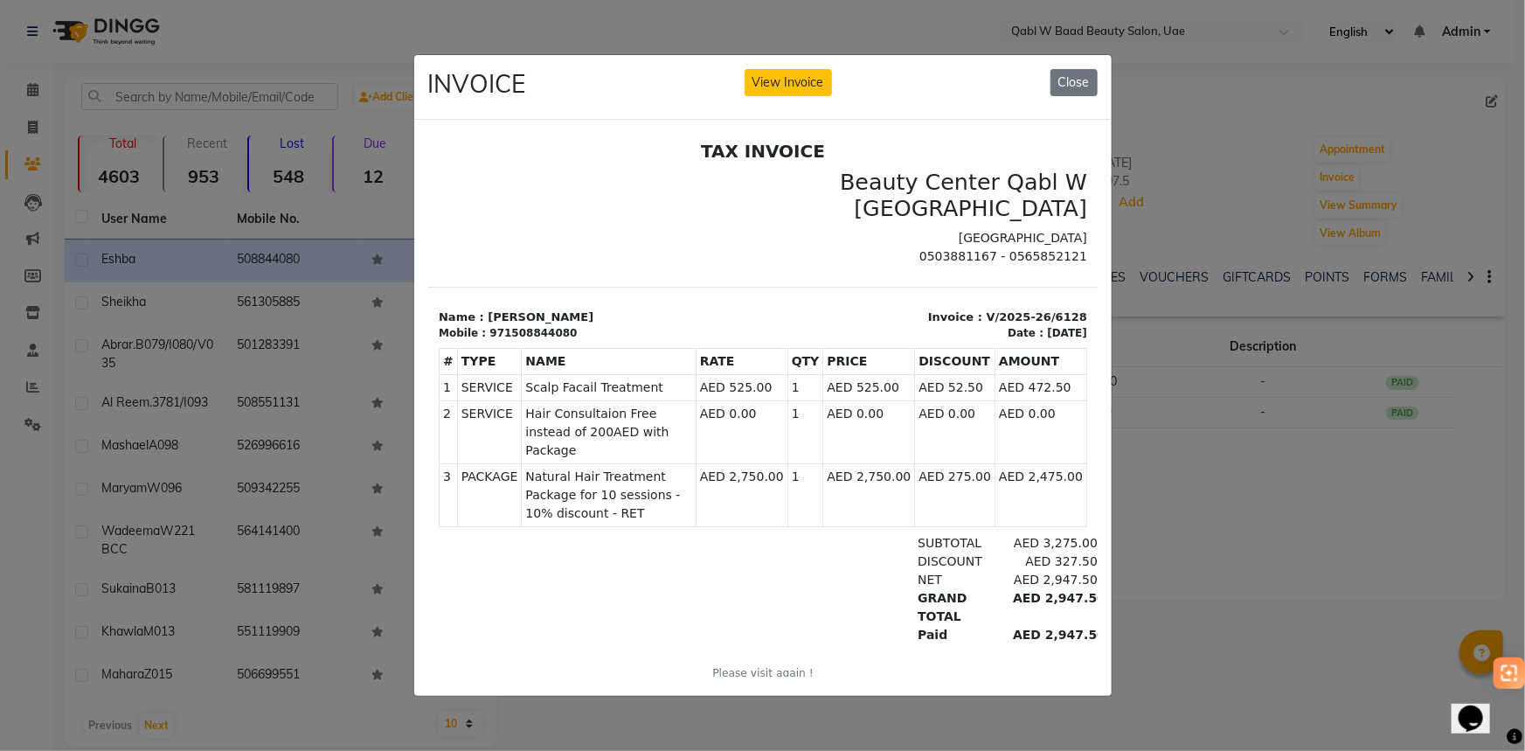
click at [1079, 600] on html "TAX INVOICE [GEOGRAPHIC_DATA] Qabl W [GEOGRAPHIC_DATA] [GEOGRAPHIC_DATA] 050388…" at bounding box center [762, 431] width 670 height 594
copy div "AED 2,947.50"
drag, startPoint x: 1075, startPoint y: 83, endPoint x: 651, endPoint y: 331, distance: 491.2
click at [1075, 83] on button "Close" at bounding box center [1074, 82] width 47 height 27
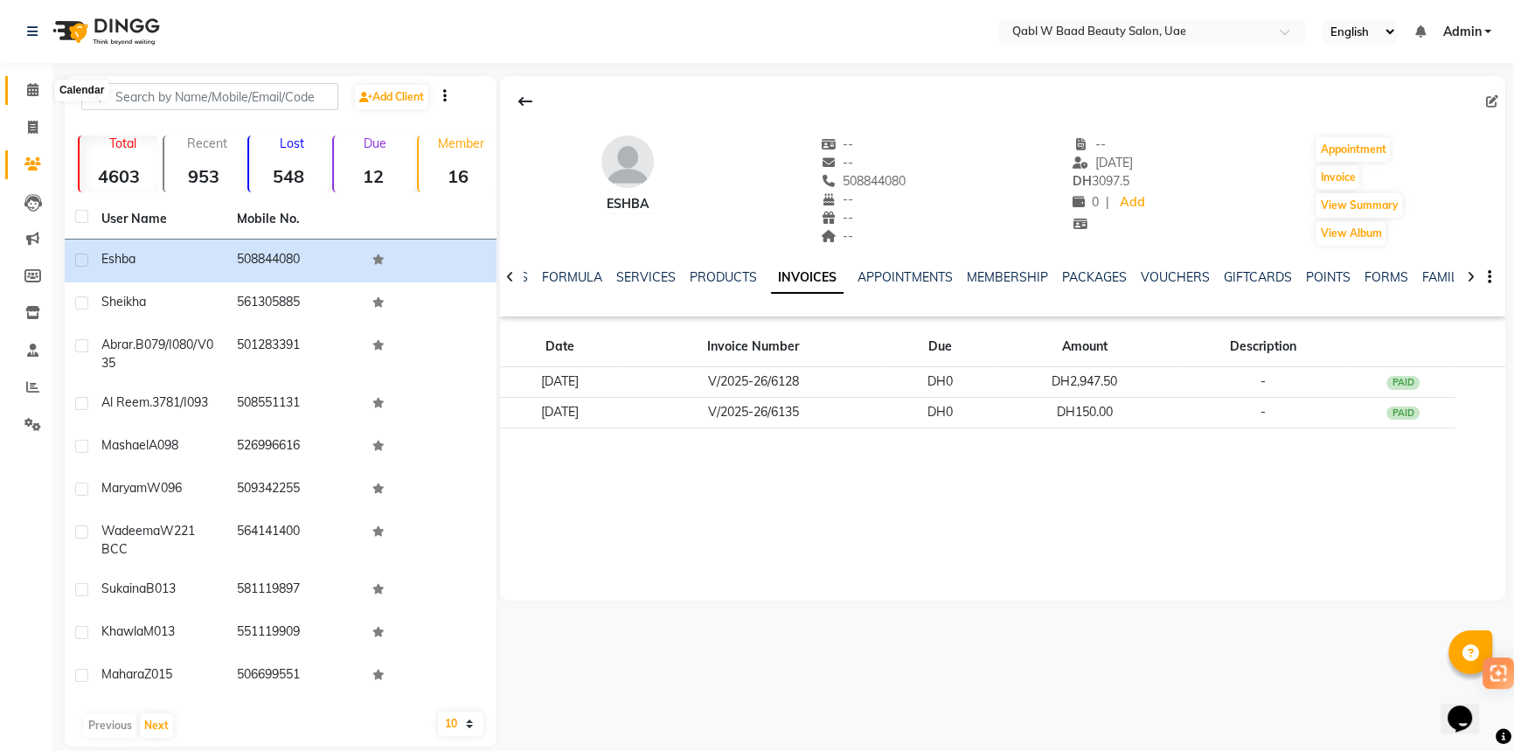
click at [38, 83] on span at bounding box center [32, 90] width 31 height 20
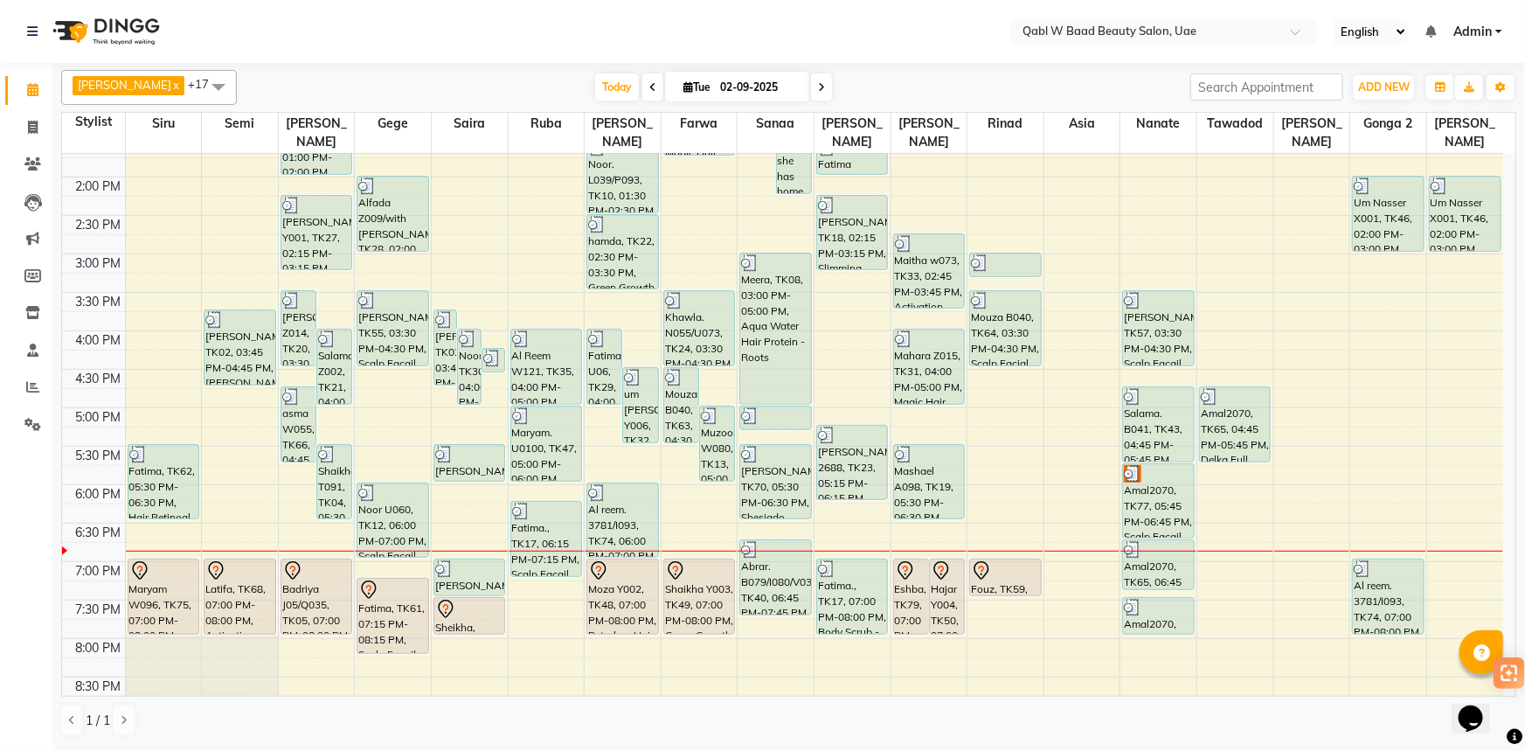
scroll to position [476, 0]
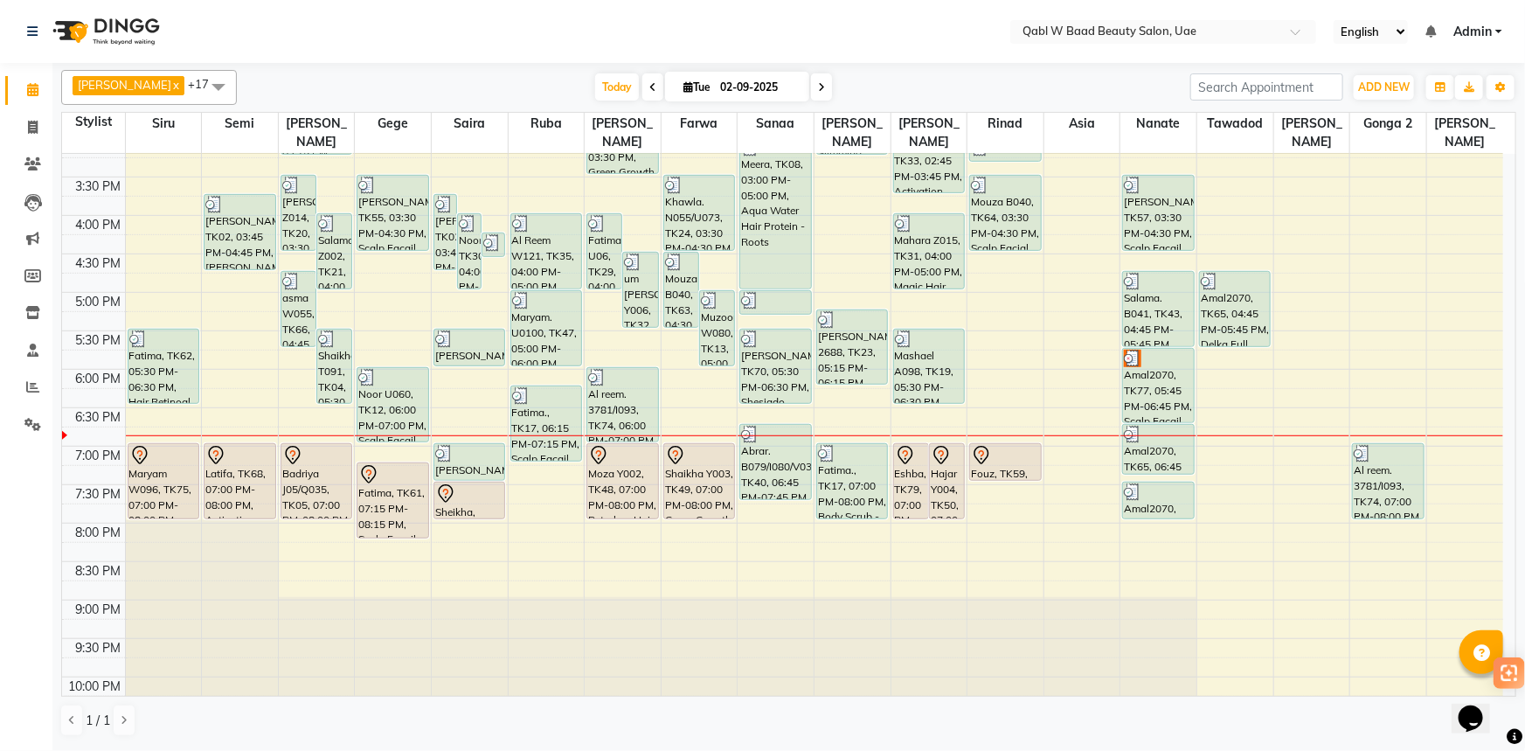
click at [382, 436] on div "9:00 AM 9:30 AM 10:00 AM 10:30 AM 11:00 AM 11:30 AM 12:00 PM 12:30 PM 1:00 PM 1…" at bounding box center [782, 253] width 1441 height 1153
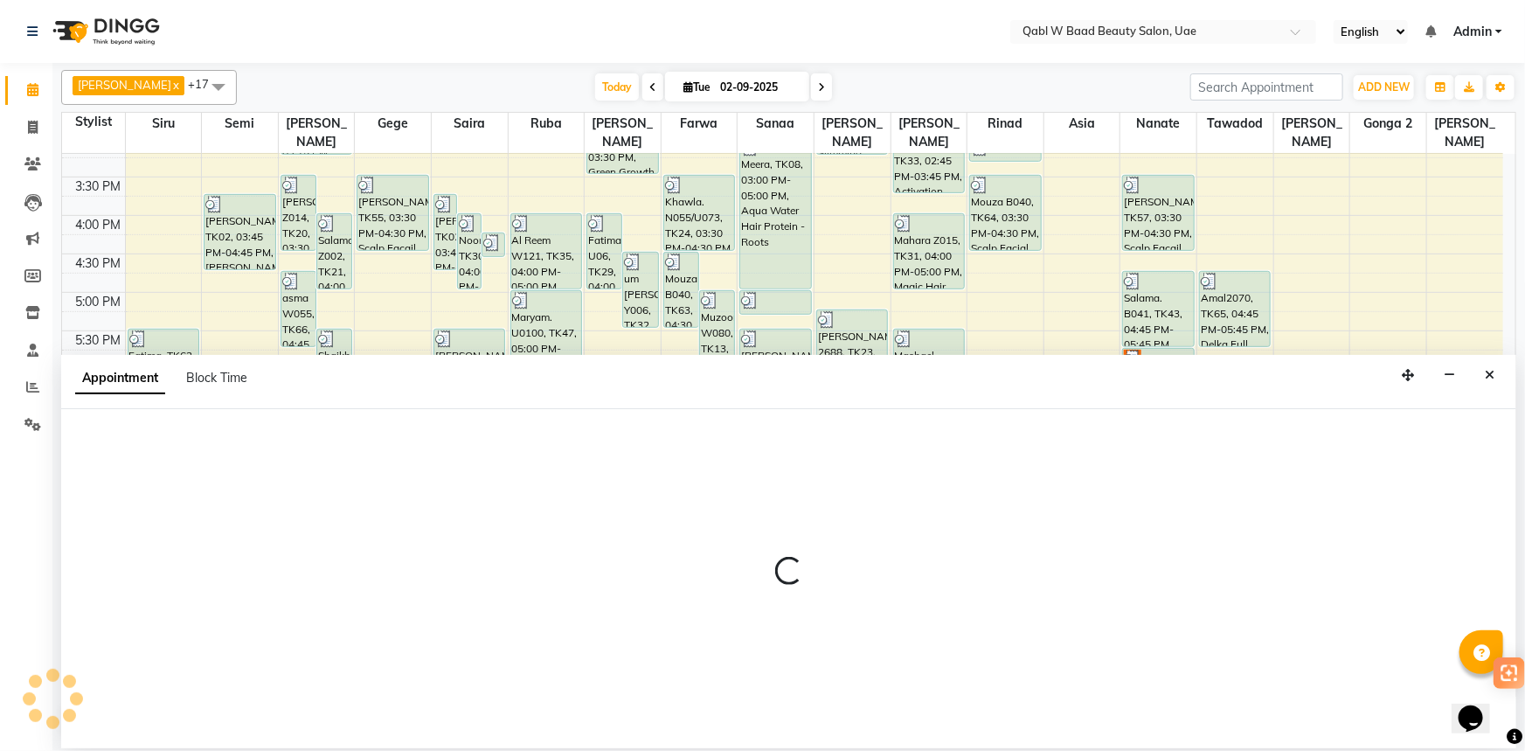
select select "56772"
select select "tentative"
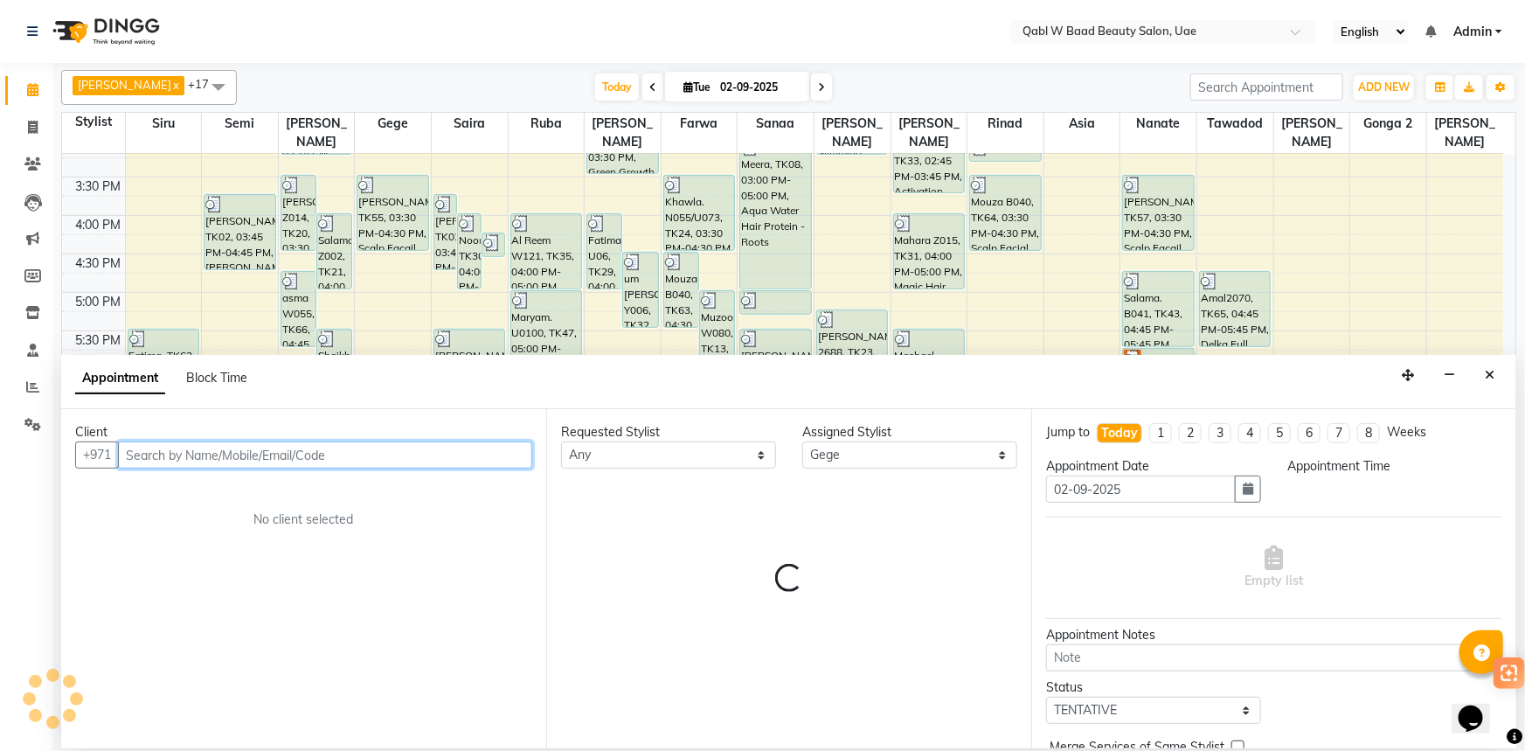
select select "1140"
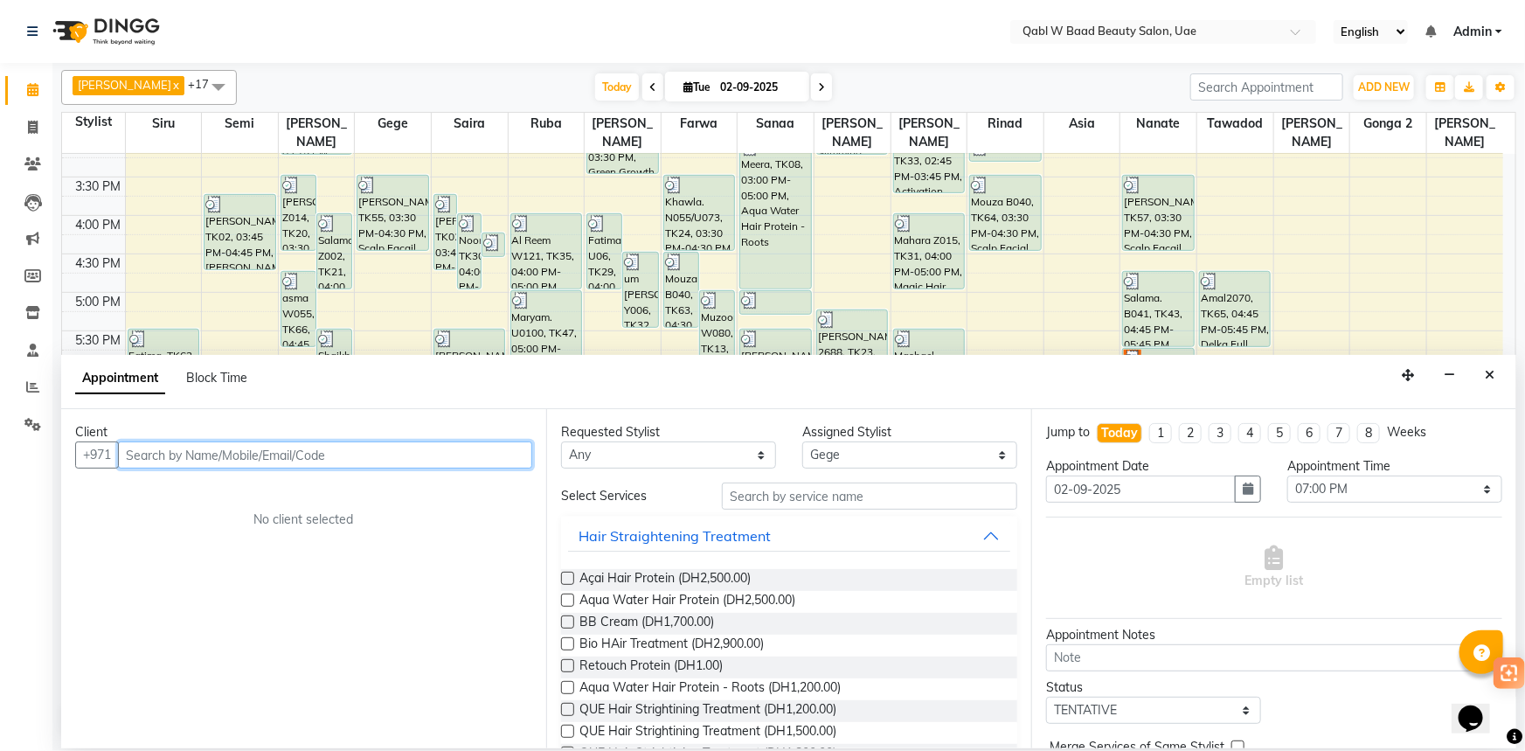
click at [303, 448] on input "text" at bounding box center [325, 454] width 414 height 27
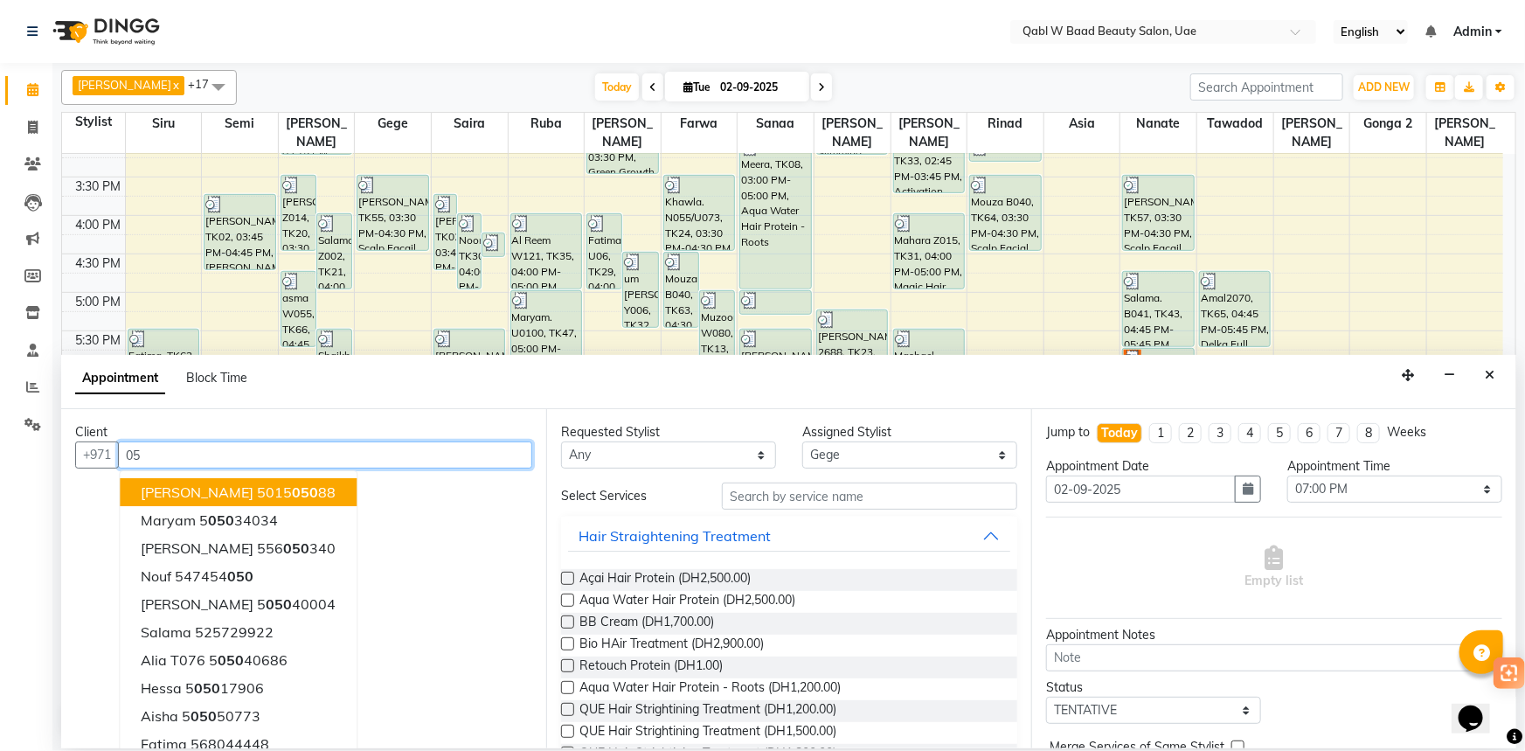
type input "0"
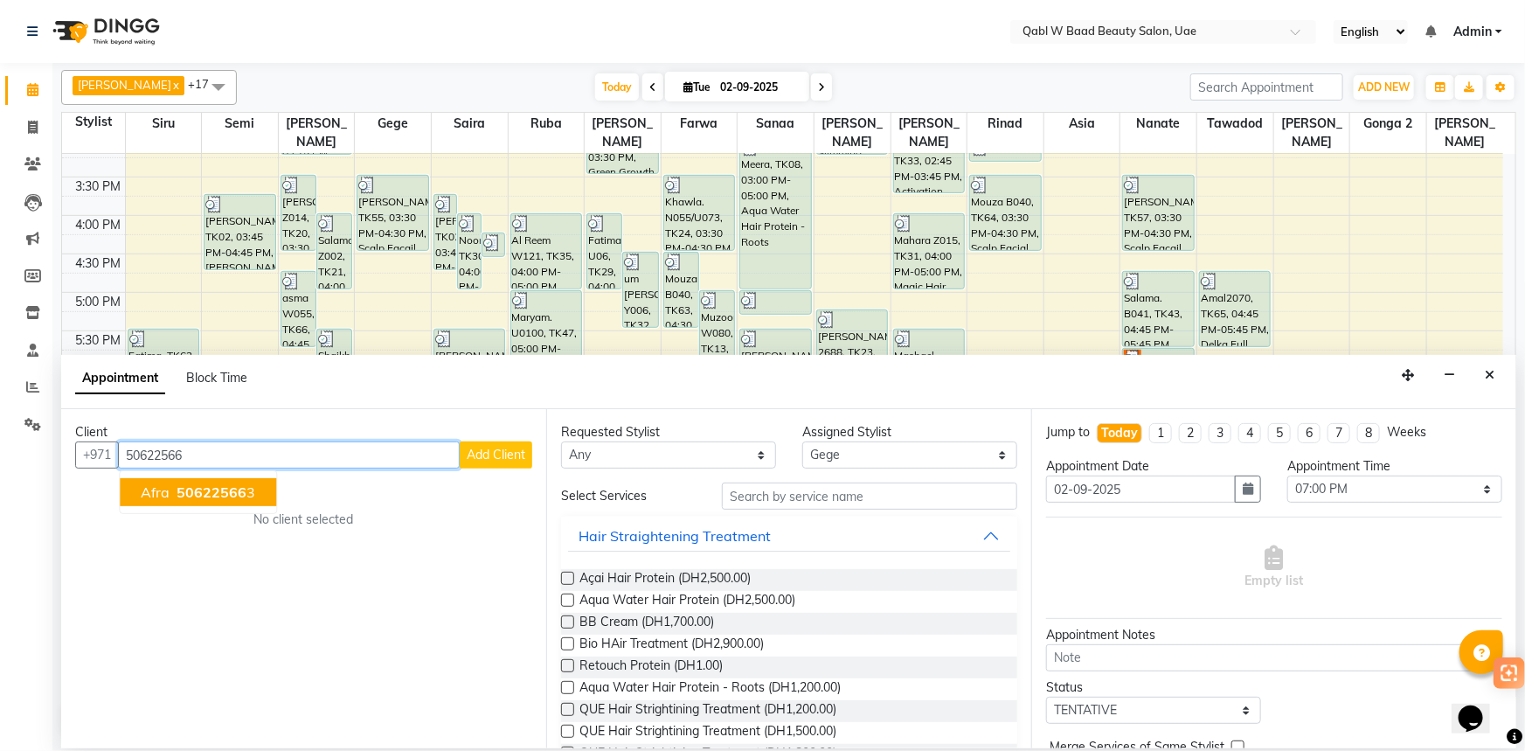
click at [164, 501] on button "Afra 50622566 3" at bounding box center [198, 492] width 156 height 28
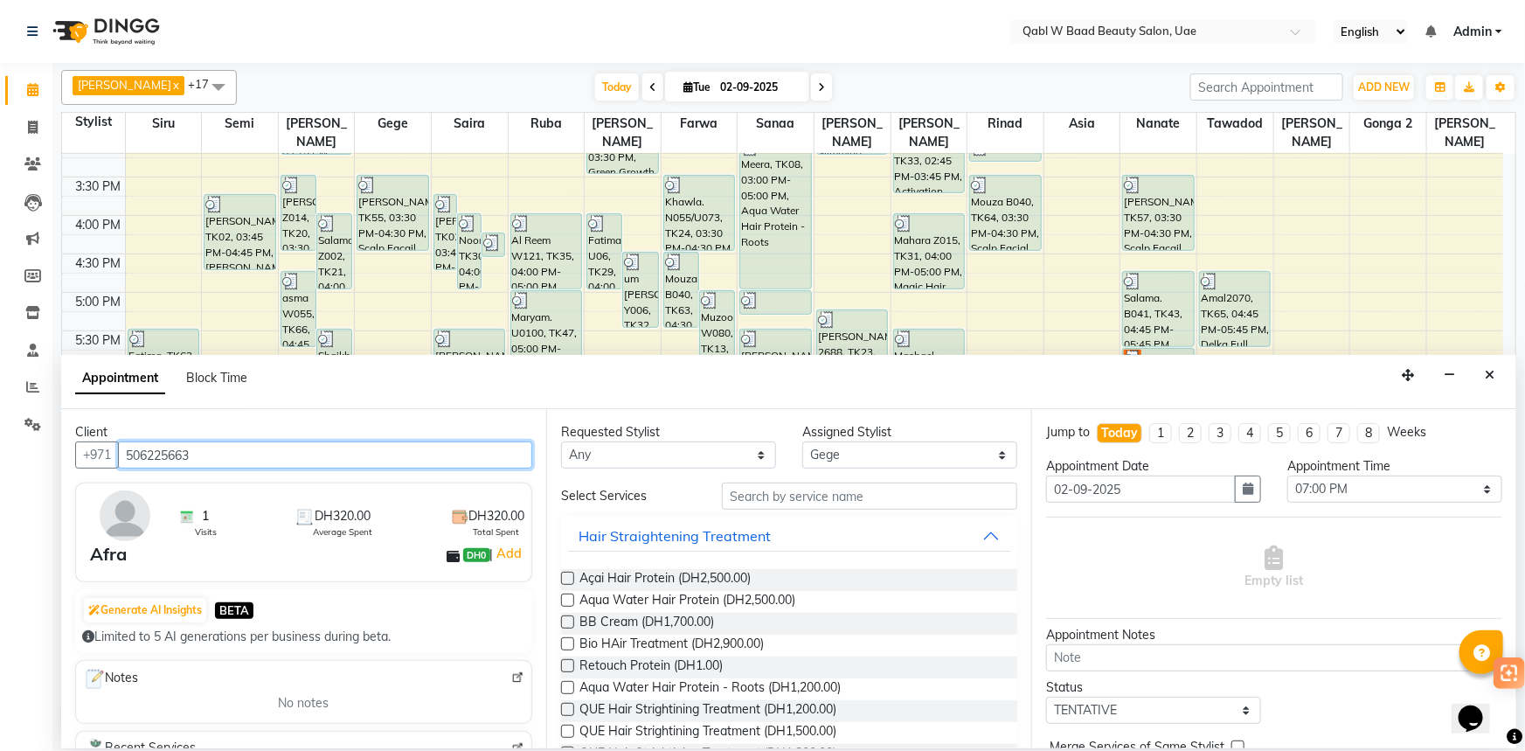
type input "506225663"
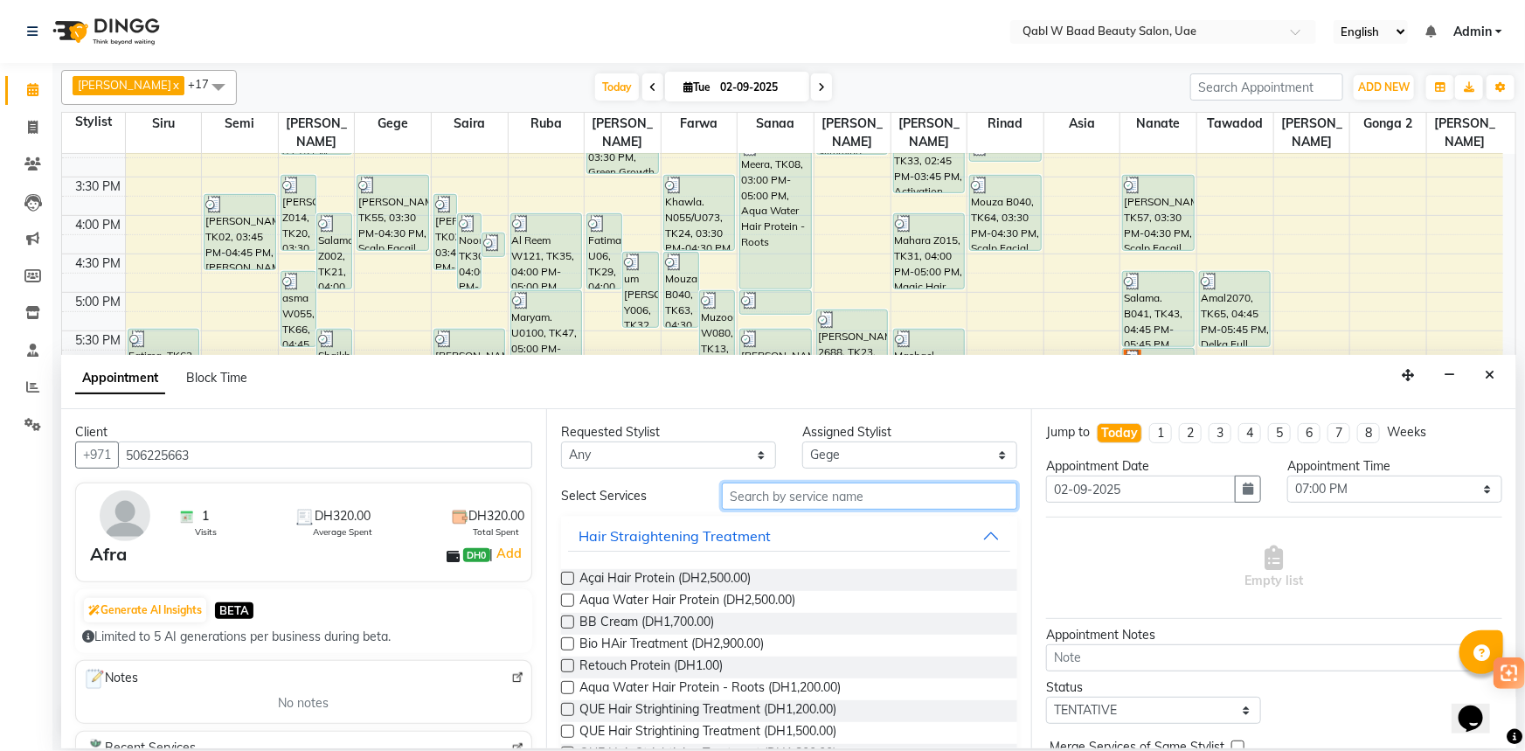
click at [833, 501] on input "text" at bounding box center [869, 495] width 295 height 27
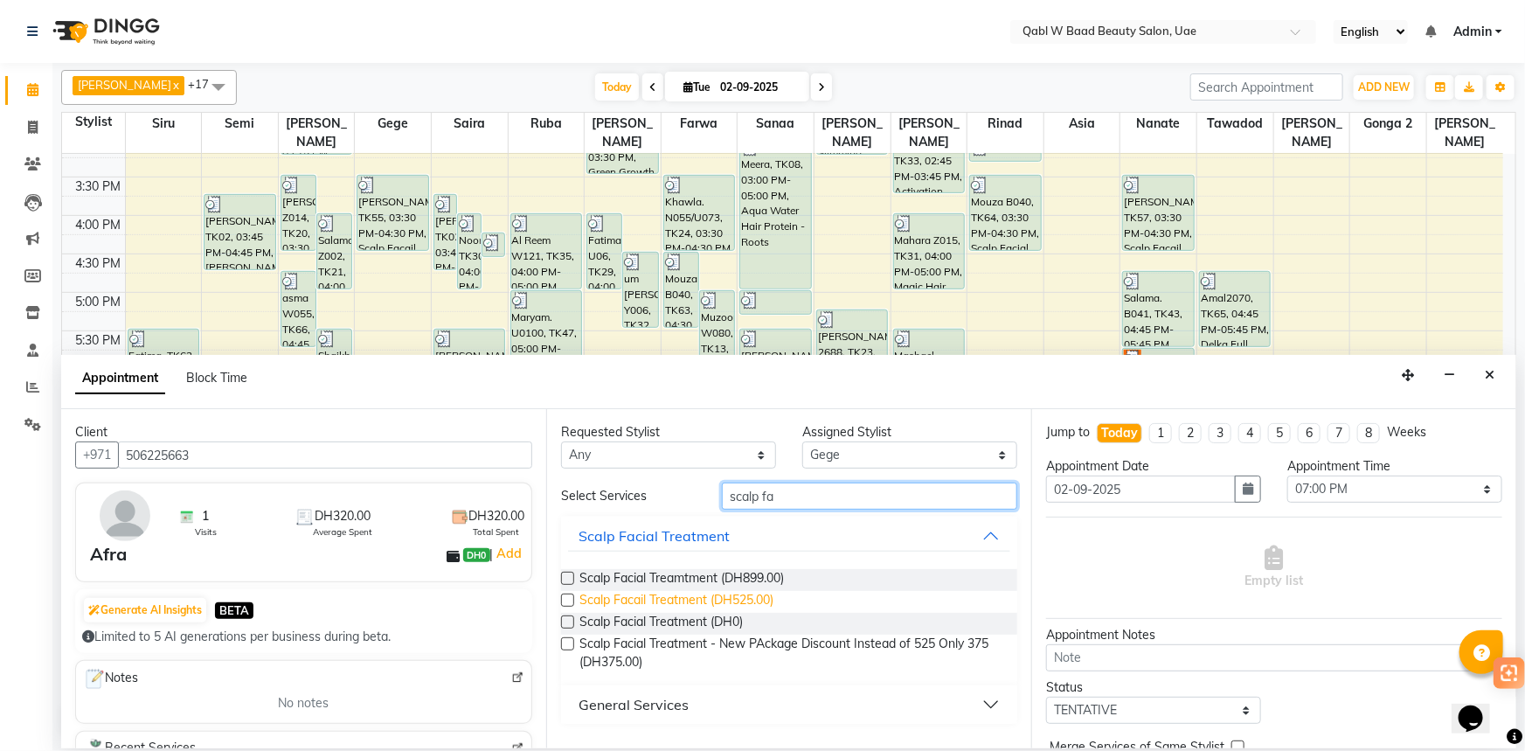
type input "scalp fa"
click at [743, 604] on span "Scalp Facail Treatment (DH525.00)" at bounding box center [676, 602] width 194 height 22
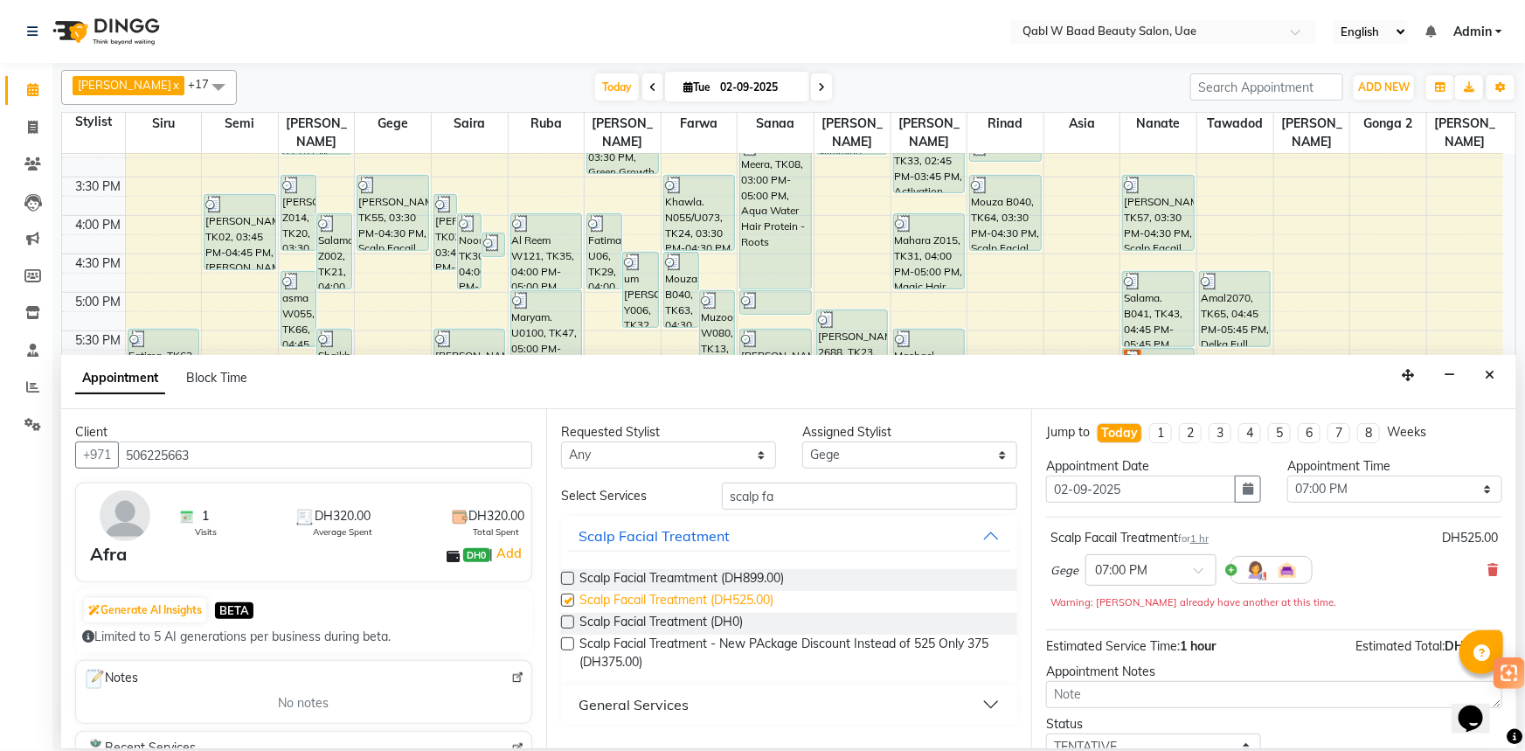
checkbox input "false"
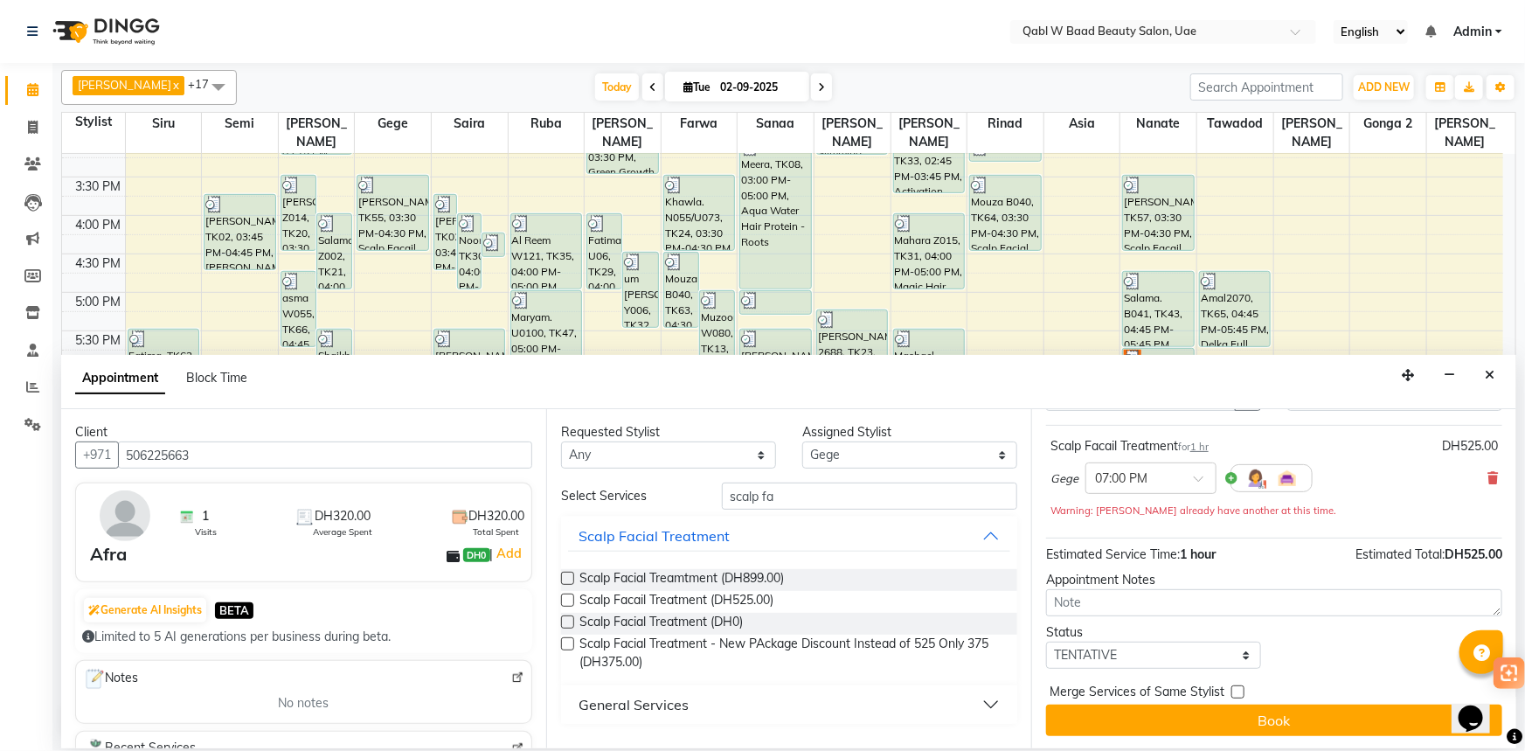
scroll to position [93, 0]
click at [799, 503] on input "scalp fa" at bounding box center [869, 495] width 295 height 27
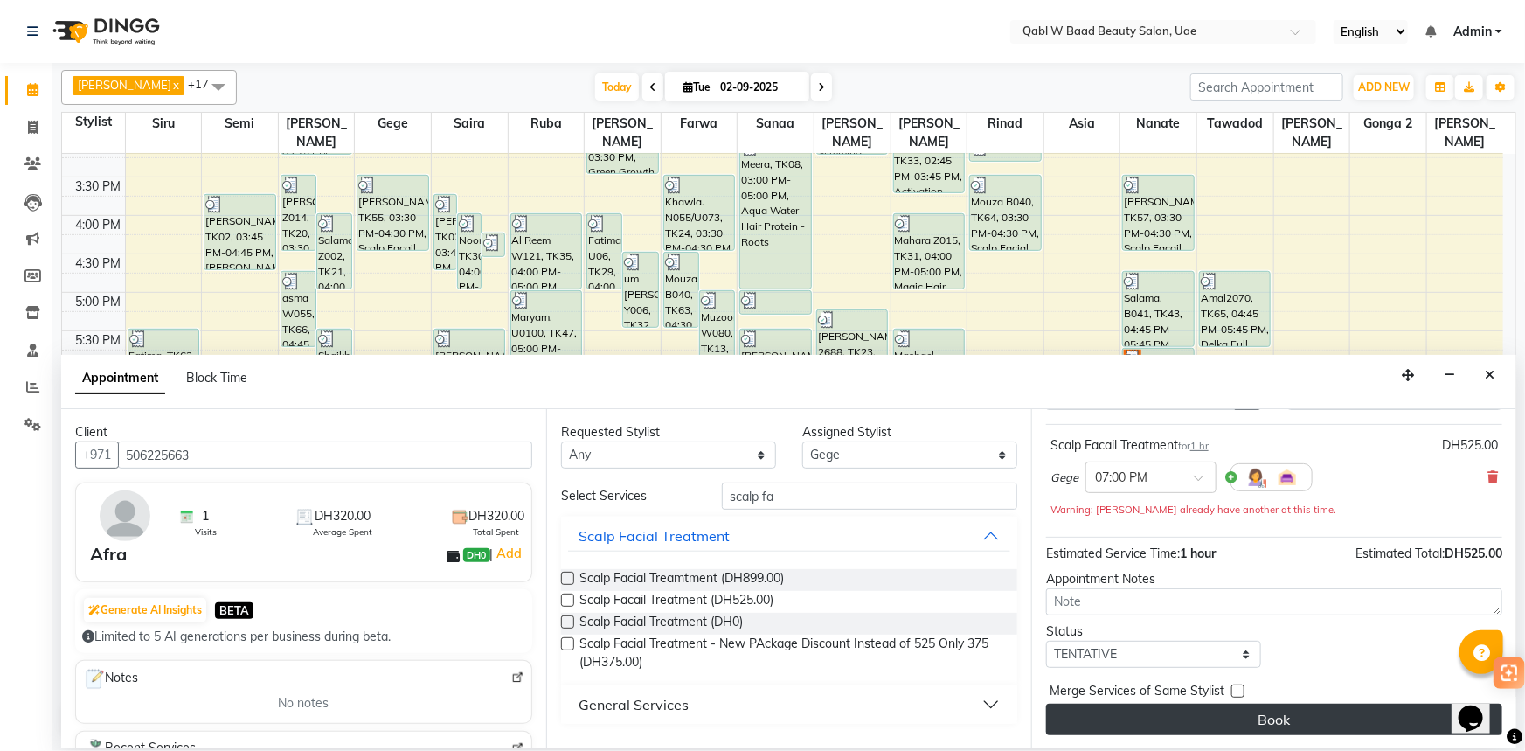
click at [1222, 726] on button "Book" at bounding box center [1274, 719] width 456 height 31
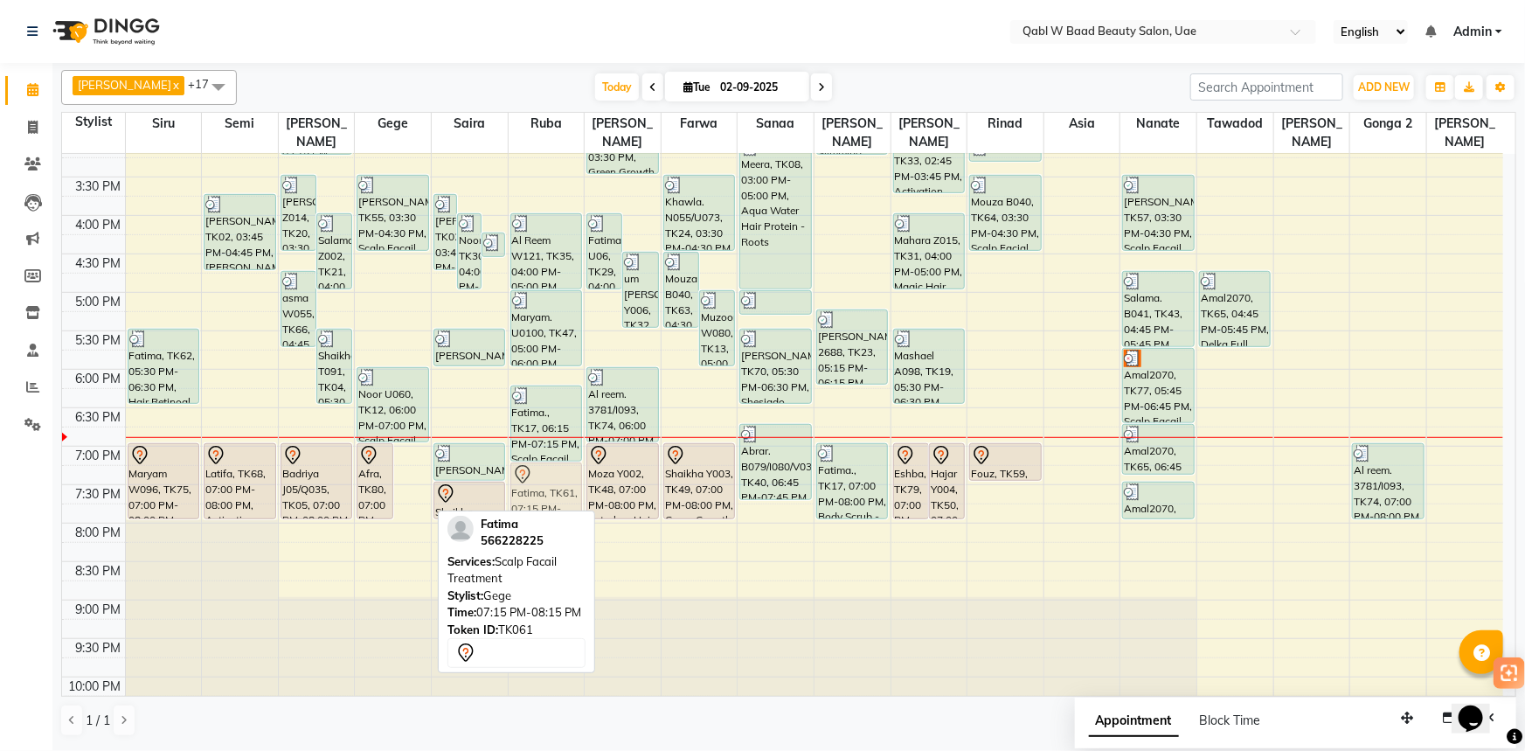
drag, startPoint x: 410, startPoint y: 490, endPoint x: 537, endPoint y: 488, distance: 126.8
click at [537, 488] on tr "Roqaya. 1st 15/3rd 65/P022, TK38, 12:30 PM-01:30 PM, manicure Fatima, TK62, 05:…" at bounding box center [782, 253] width 1441 height 1153
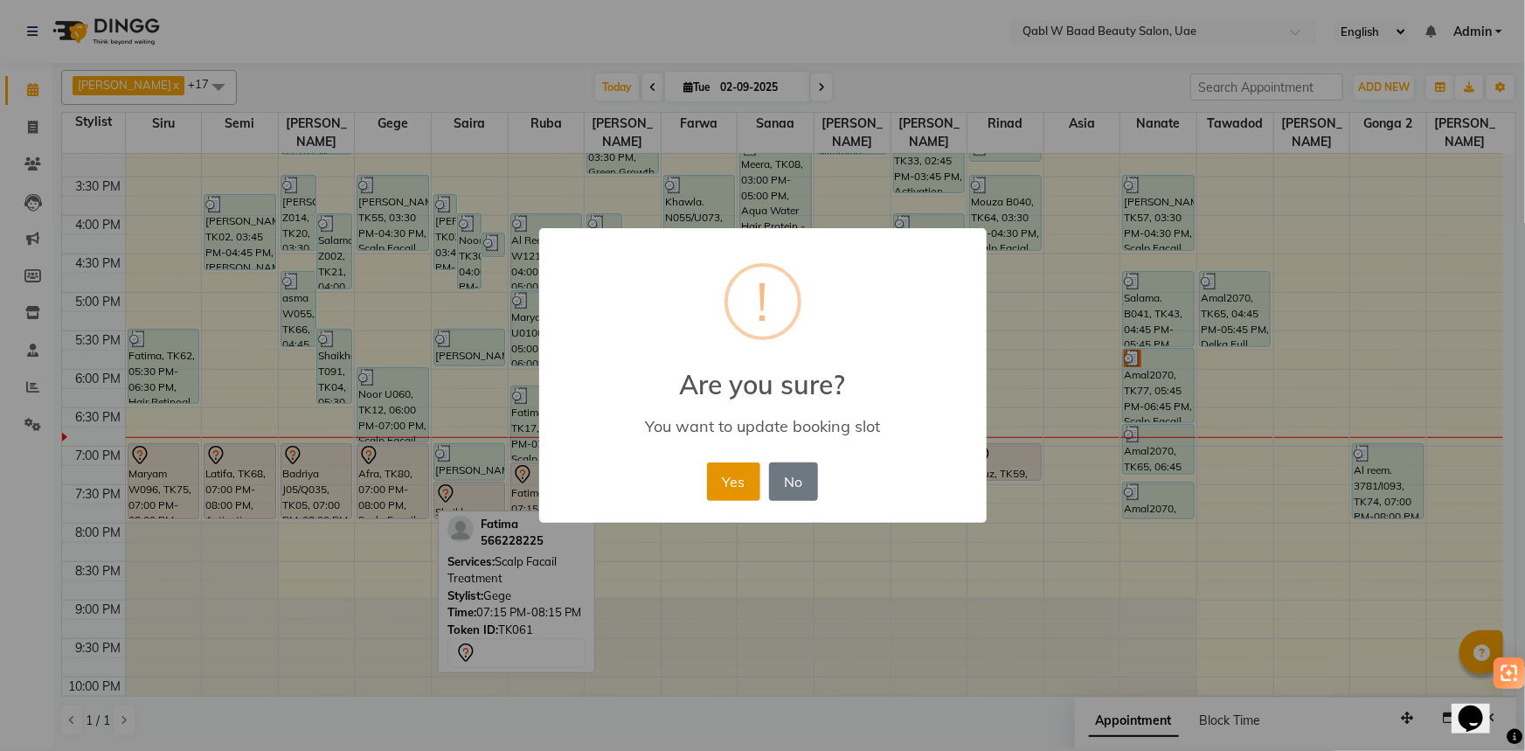
click at [754, 483] on button "Yes" at bounding box center [733, 481] width 53 height 38
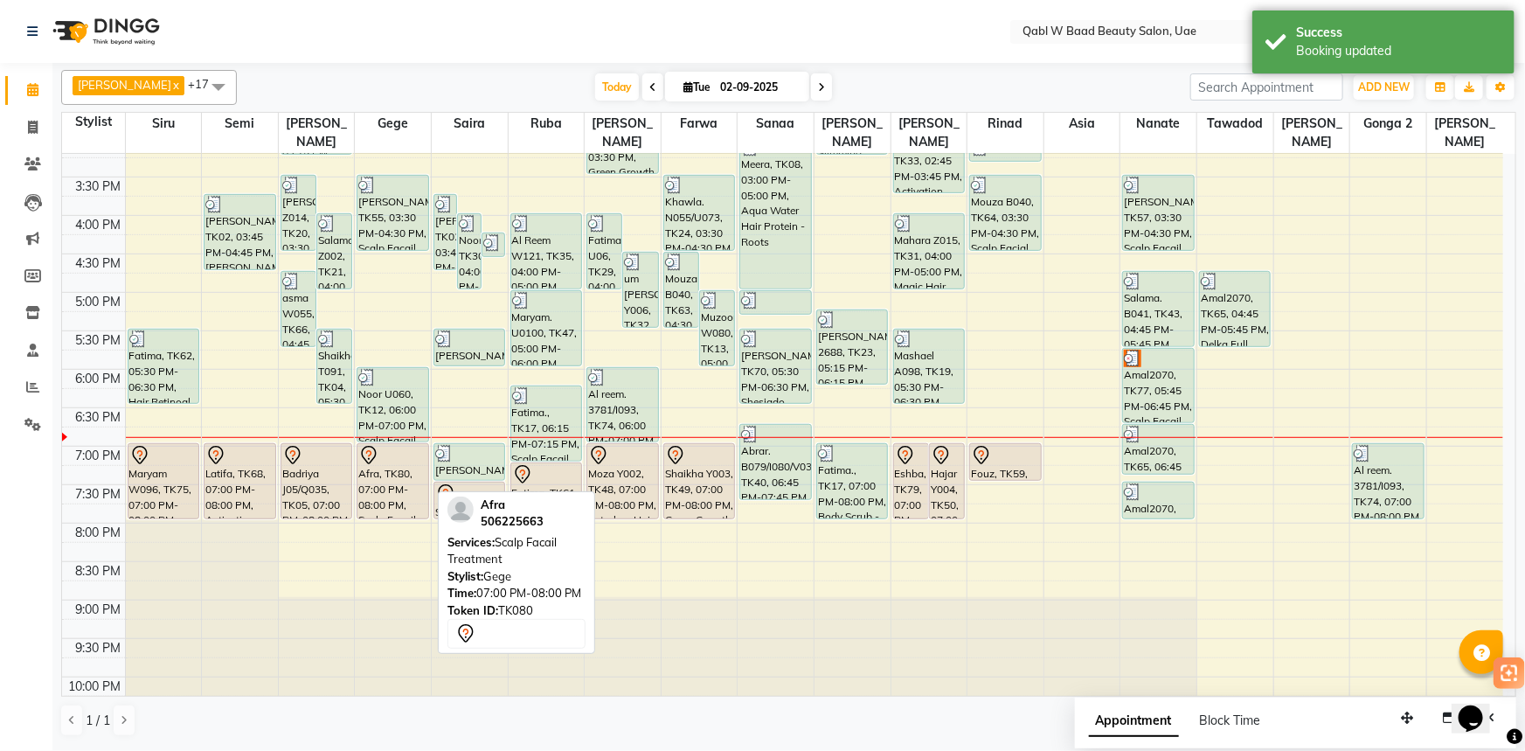
click at [379, 460] on div "Afra, TK80, 07:00 PM-08:00 PM, Scalp Facail Treatment" at bounding box center [392, 481] width 70 height 74
select select "7"
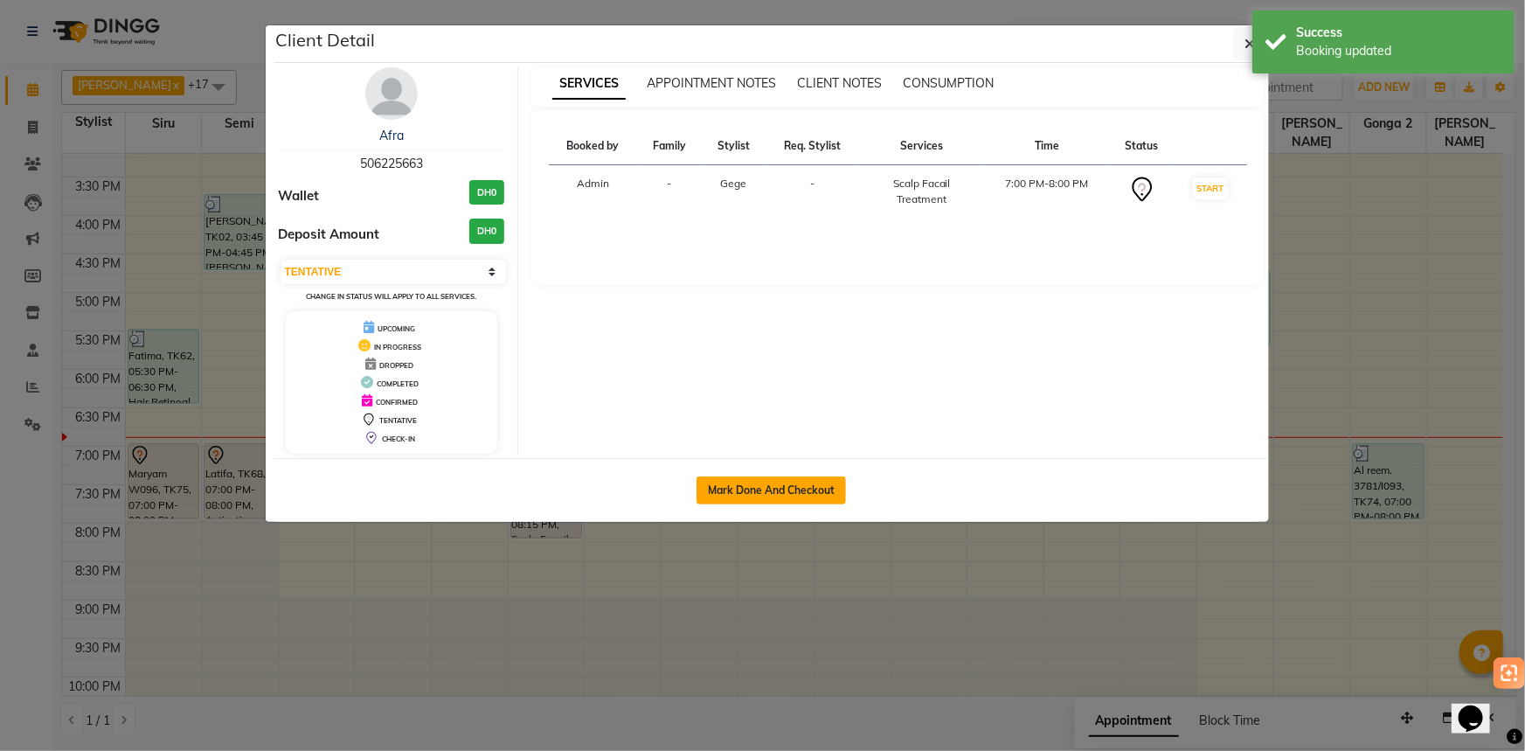
click at [809, 487] on button "Mark Done And Checkout" at bounding box center [771, 490] width 149 height 28
select select "6969"
select select "service"
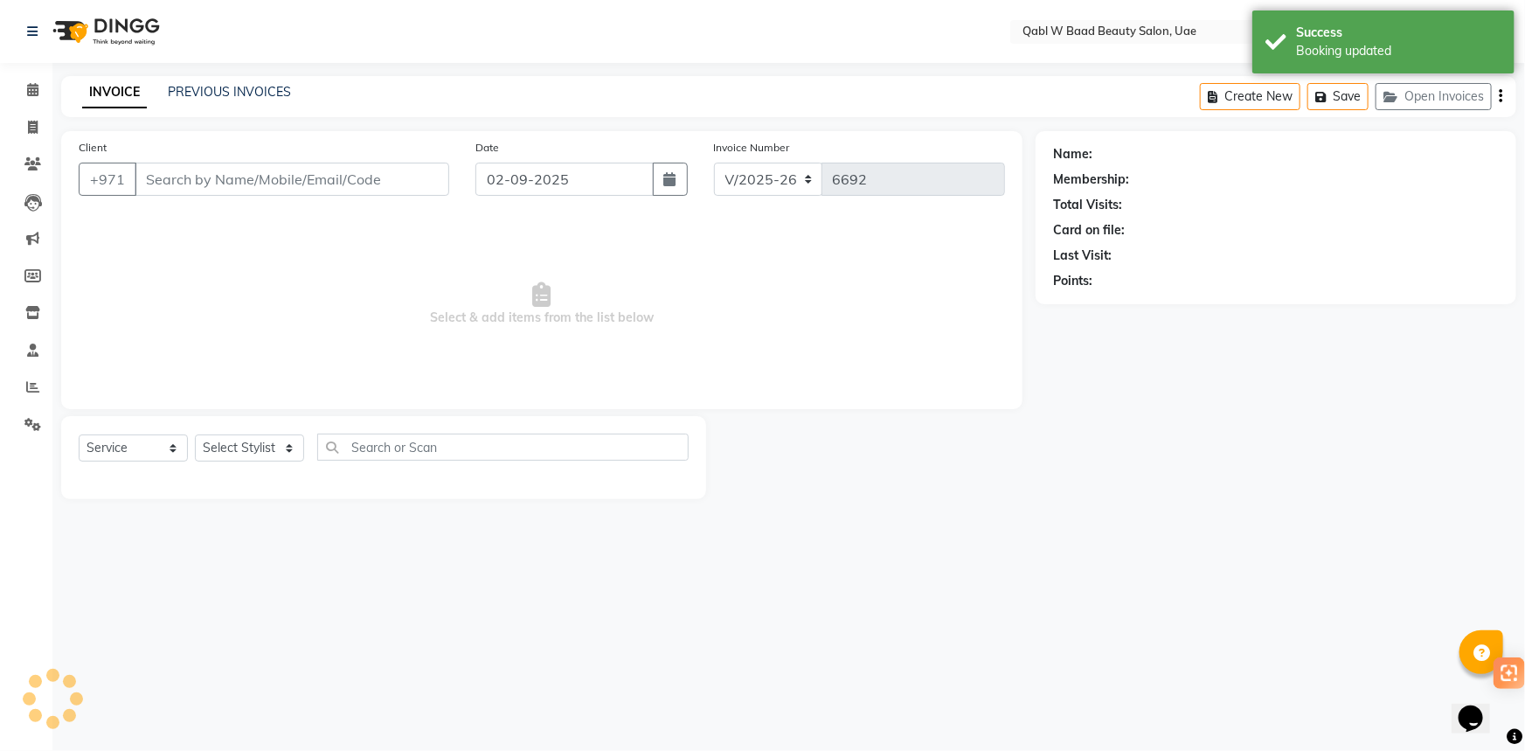
type input "506225663"
select select "56772"
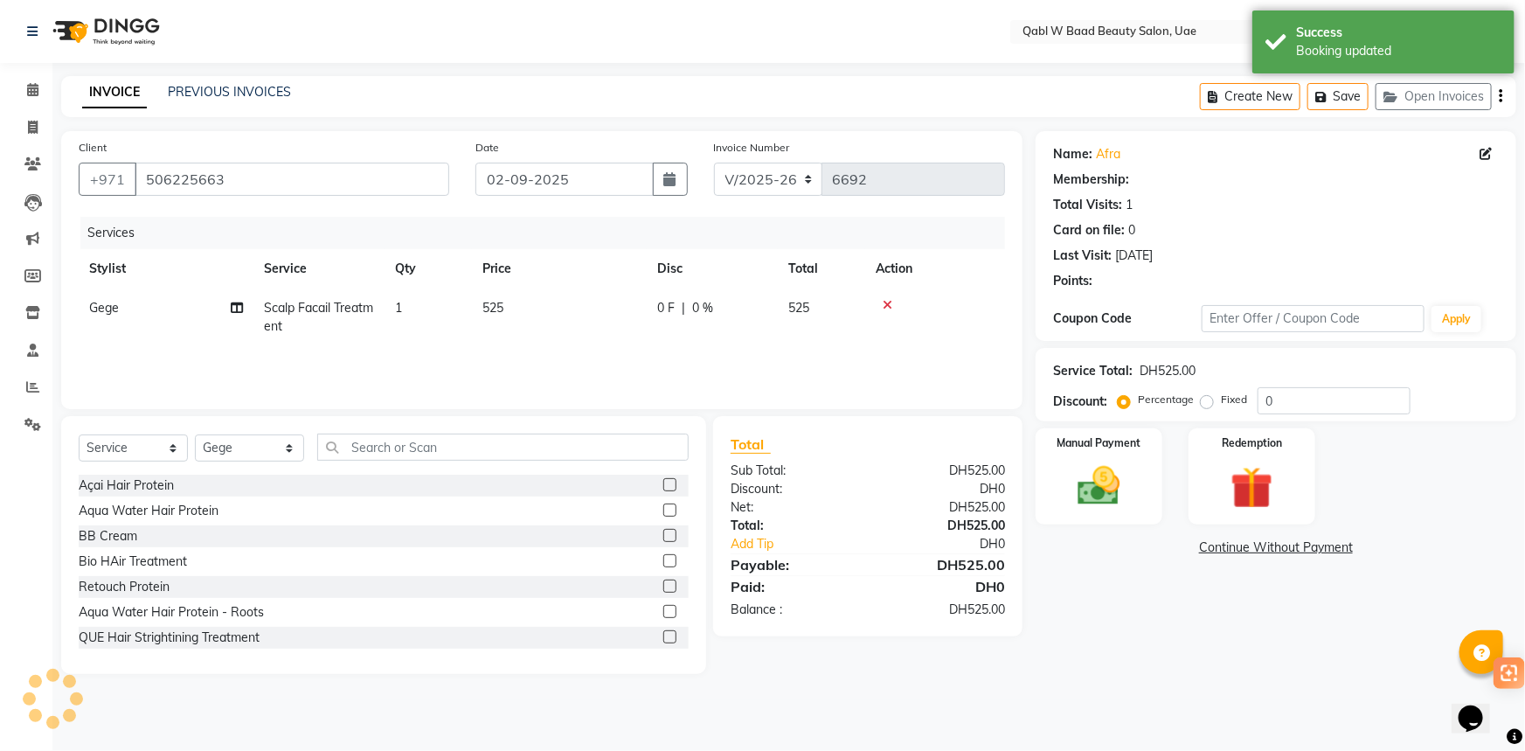
select select "1: Object"
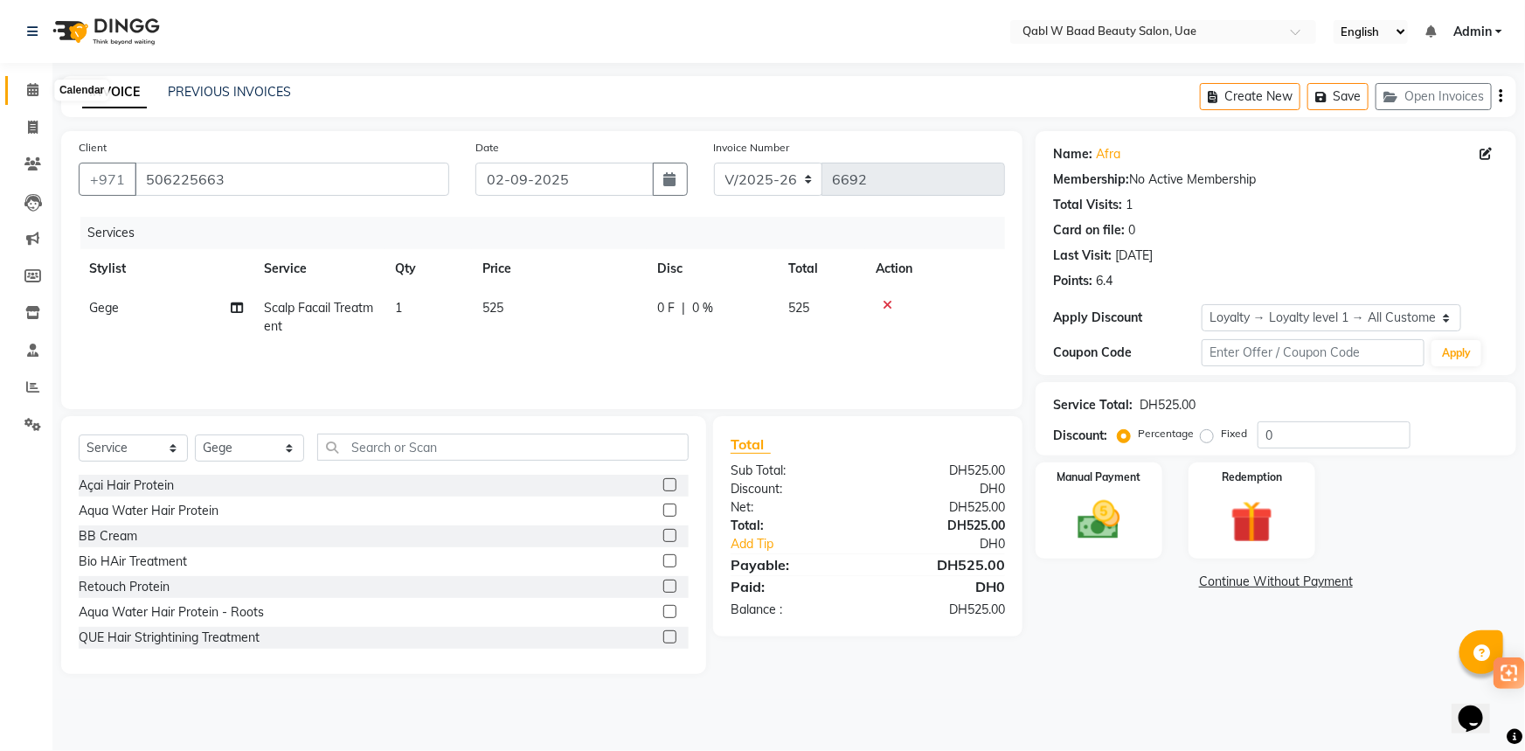
click at [29, 87] on icon at bounding box center [32, 89] width 11 height 13
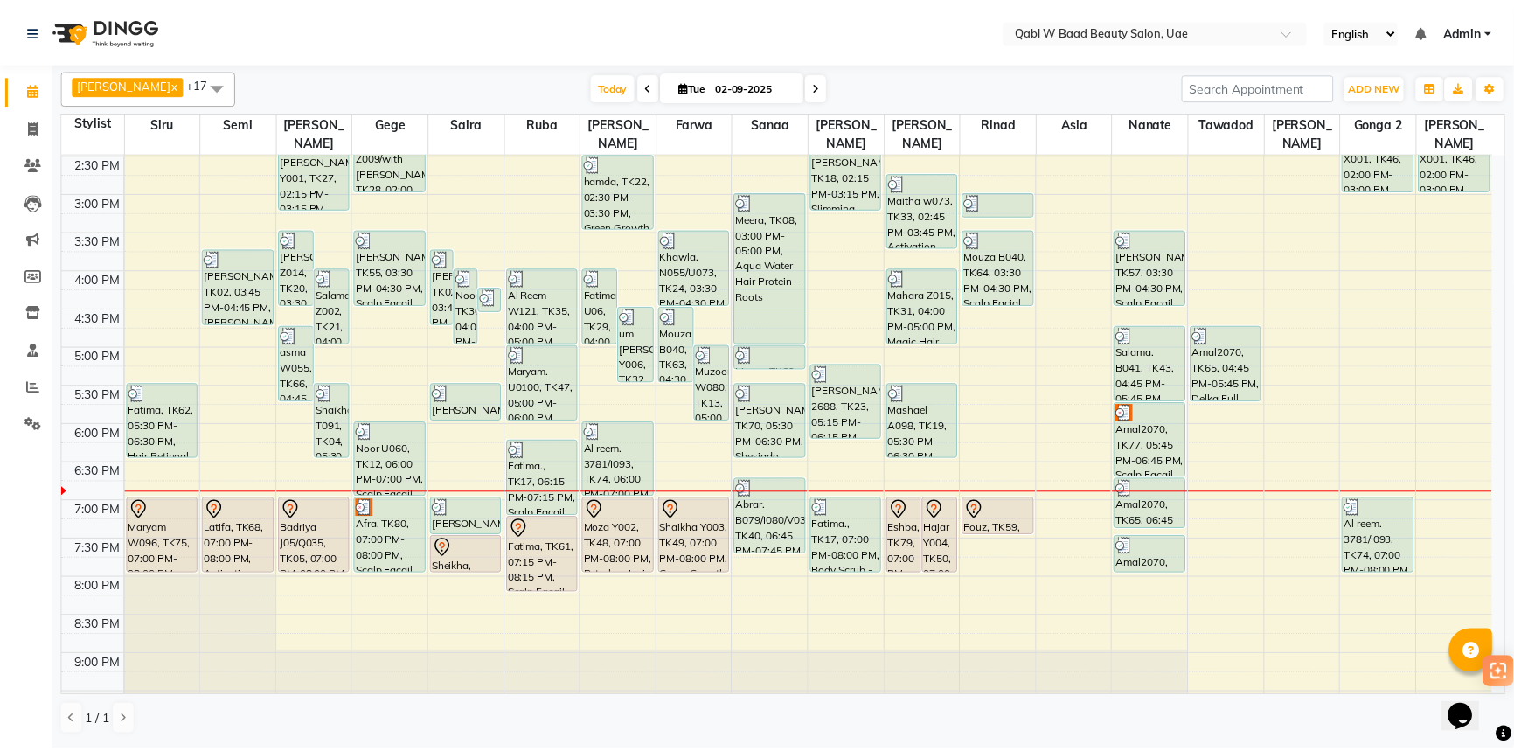
scroll to position [476, 0]
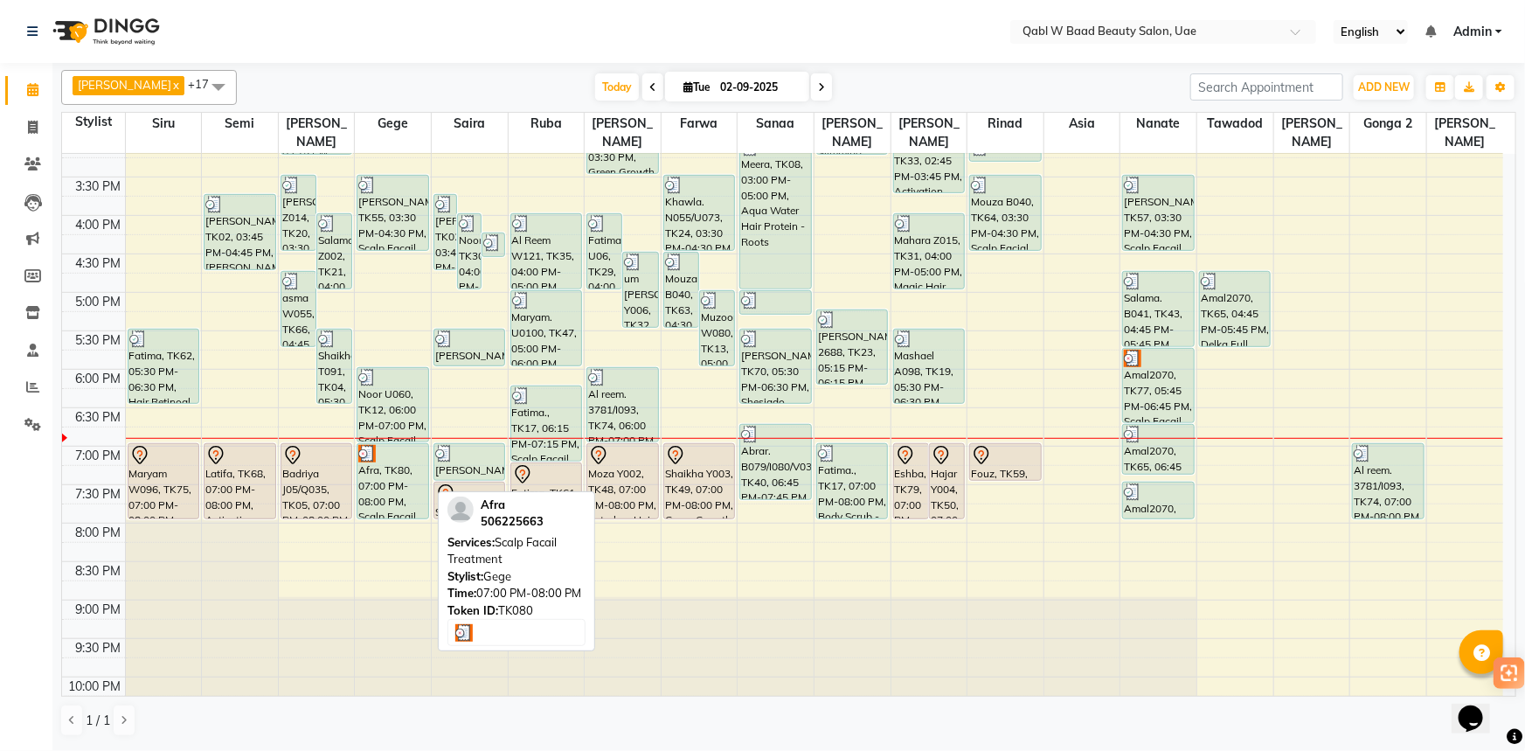
click at [392, 461] on div "Afra, TK80, 07:00 PM-08:00 PM, Scalp Facail Treatment" at bounding box center [392, 481] width 70 height 74
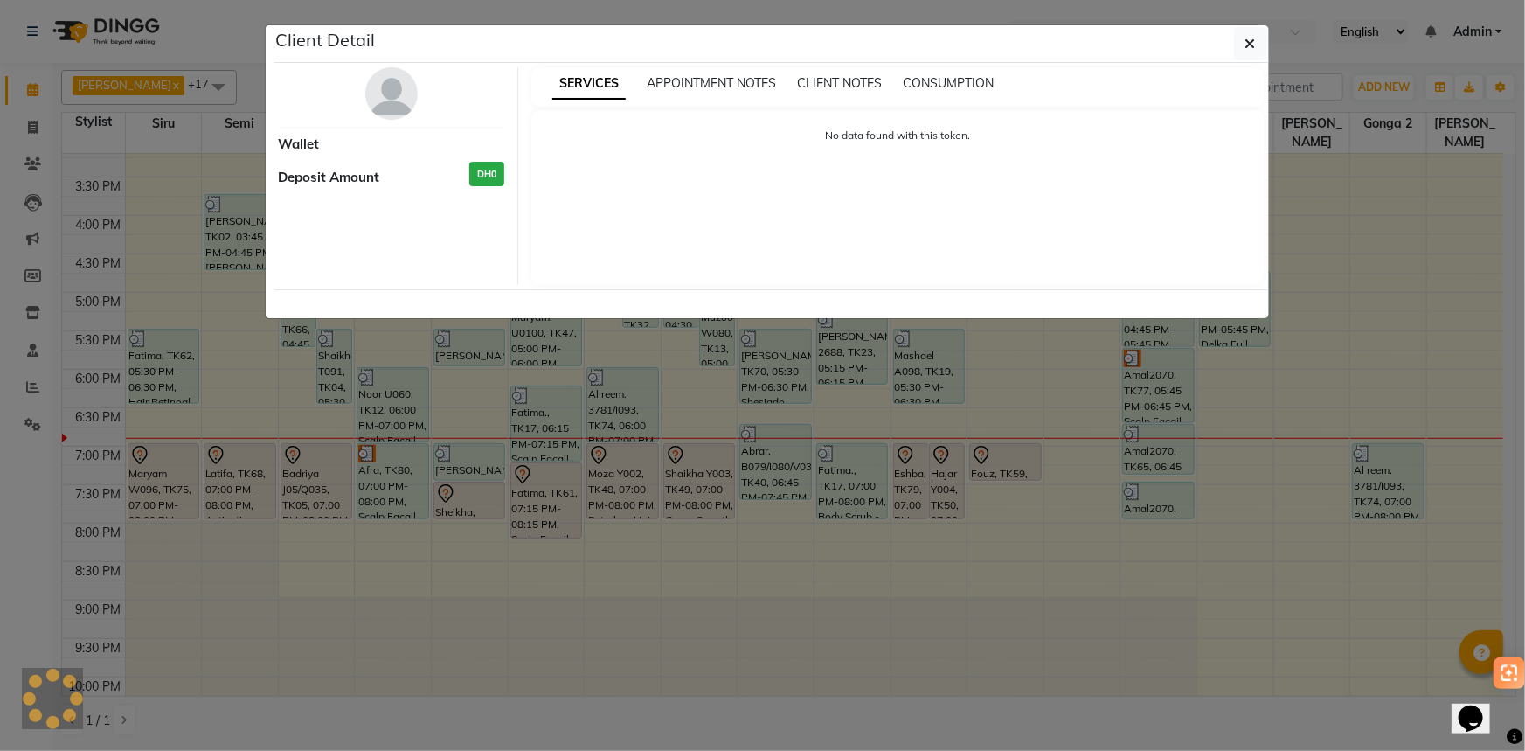
select select "3"
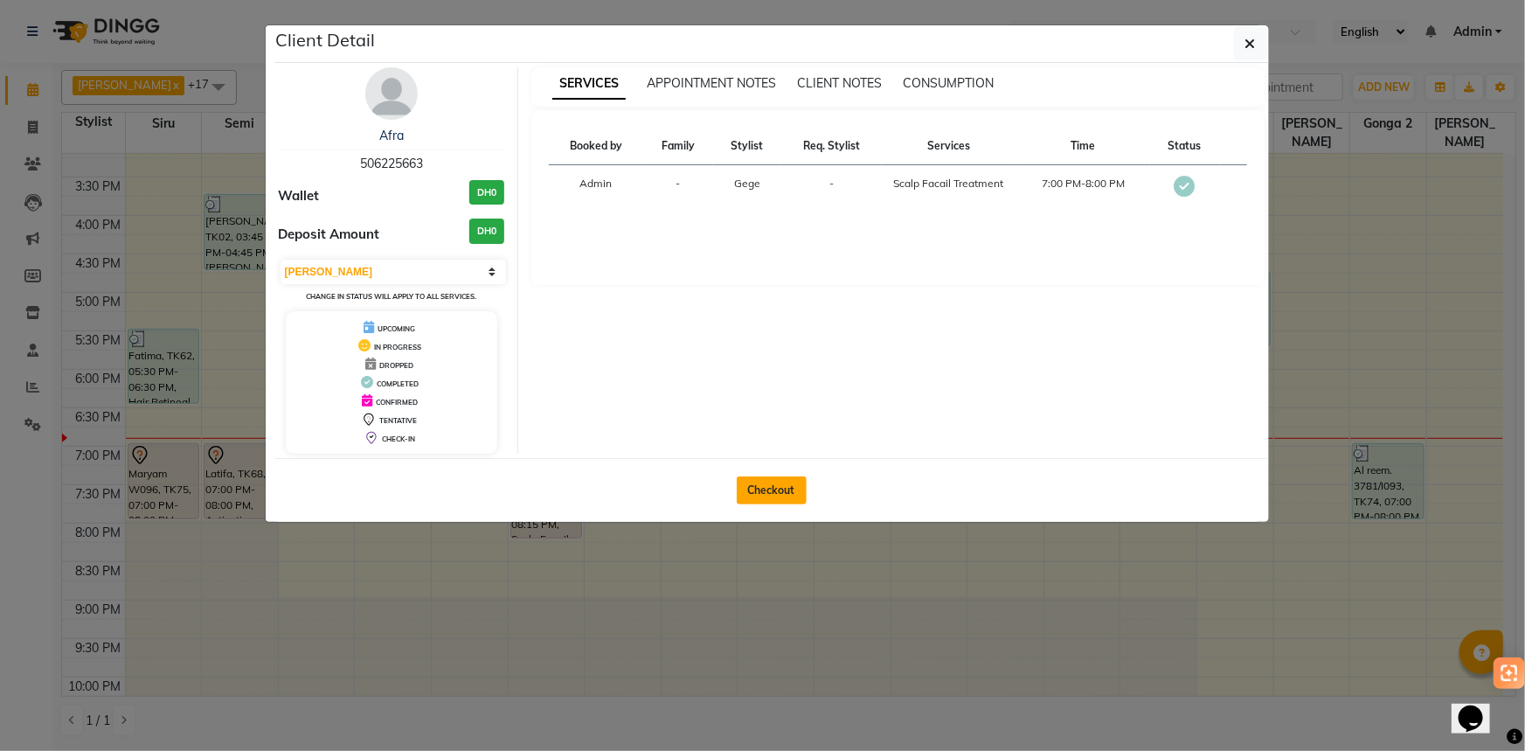
click at [759, 490] on button "Checkout" at bounding box center [772, 490] width 70 height 28
select select "service"
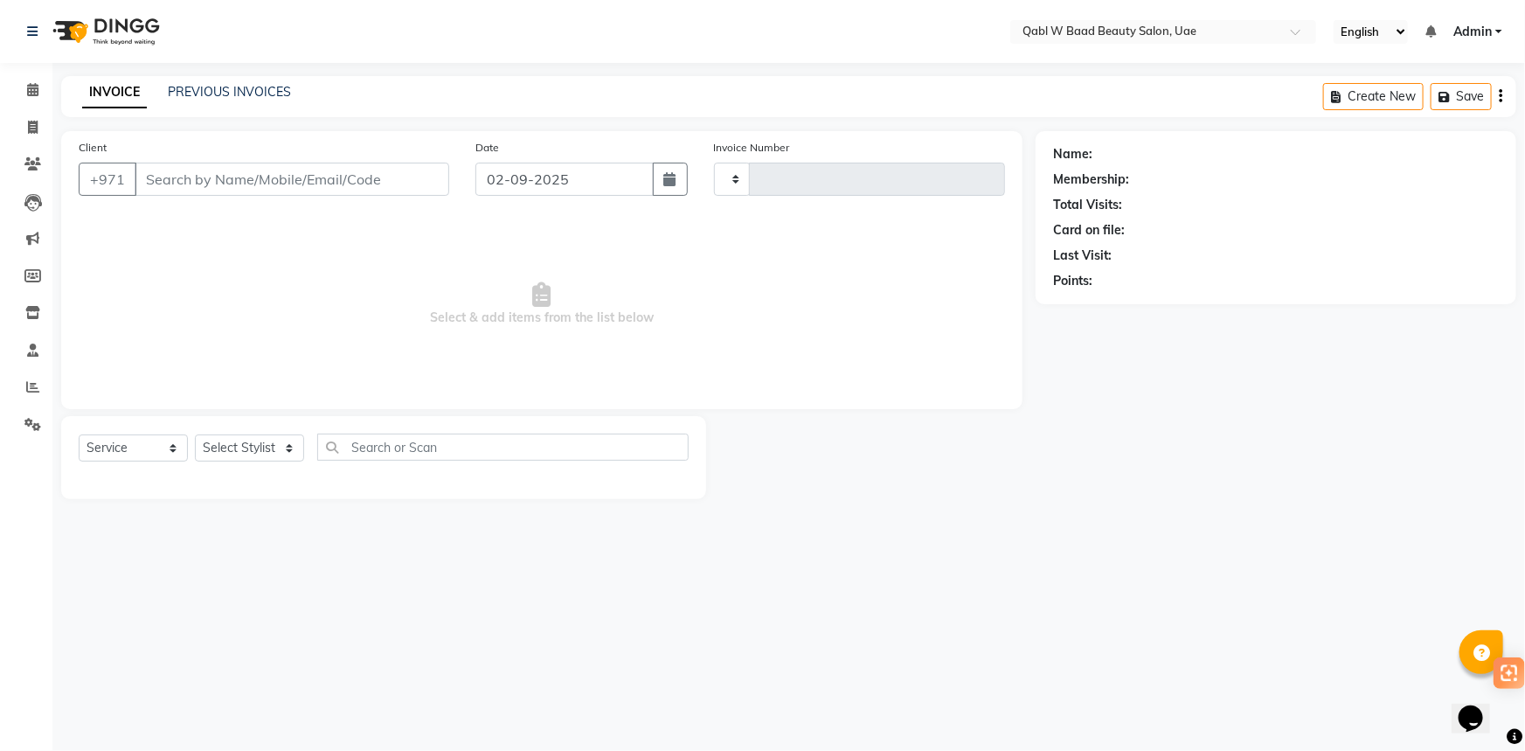
type input "6692"
select select "6969"
type input "506225663"
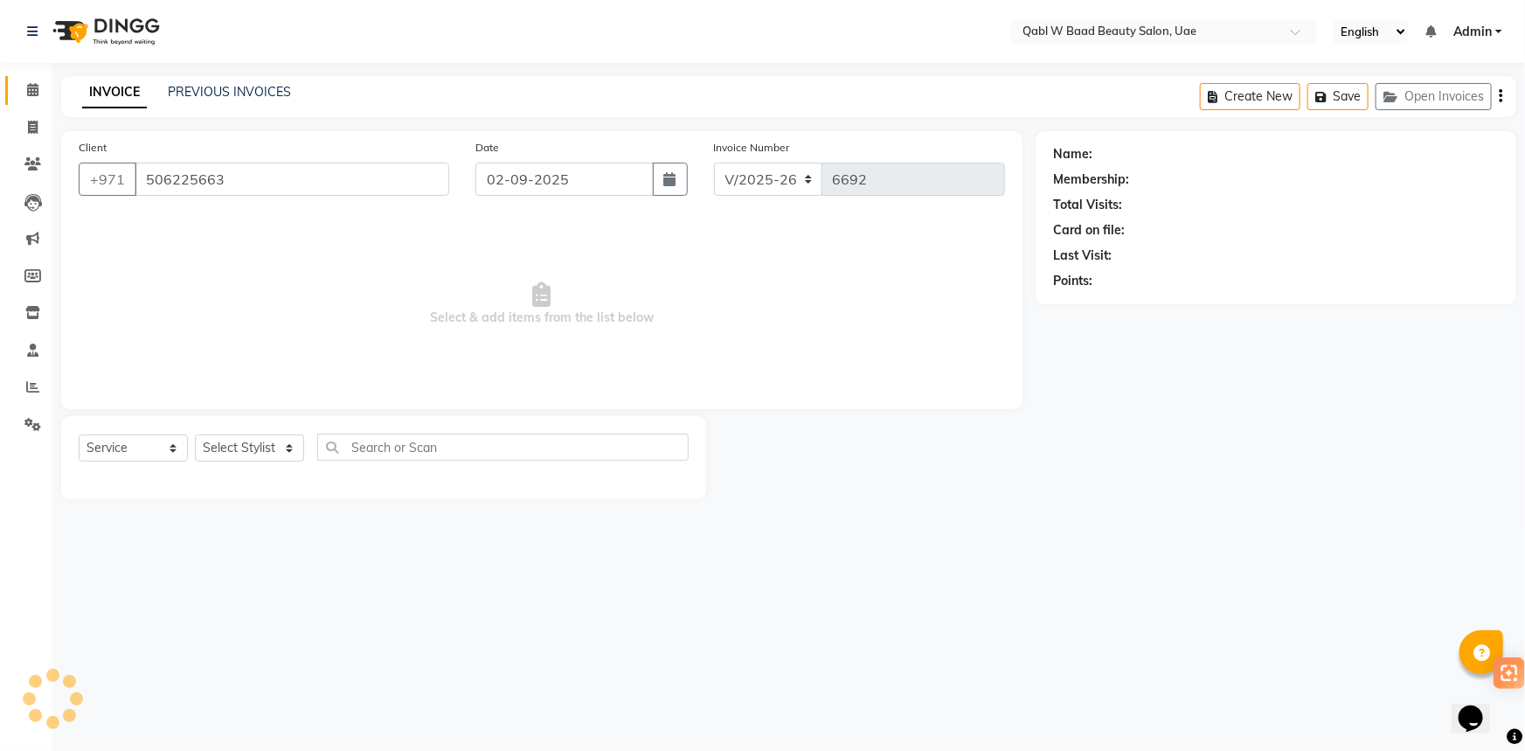
select select "56772"
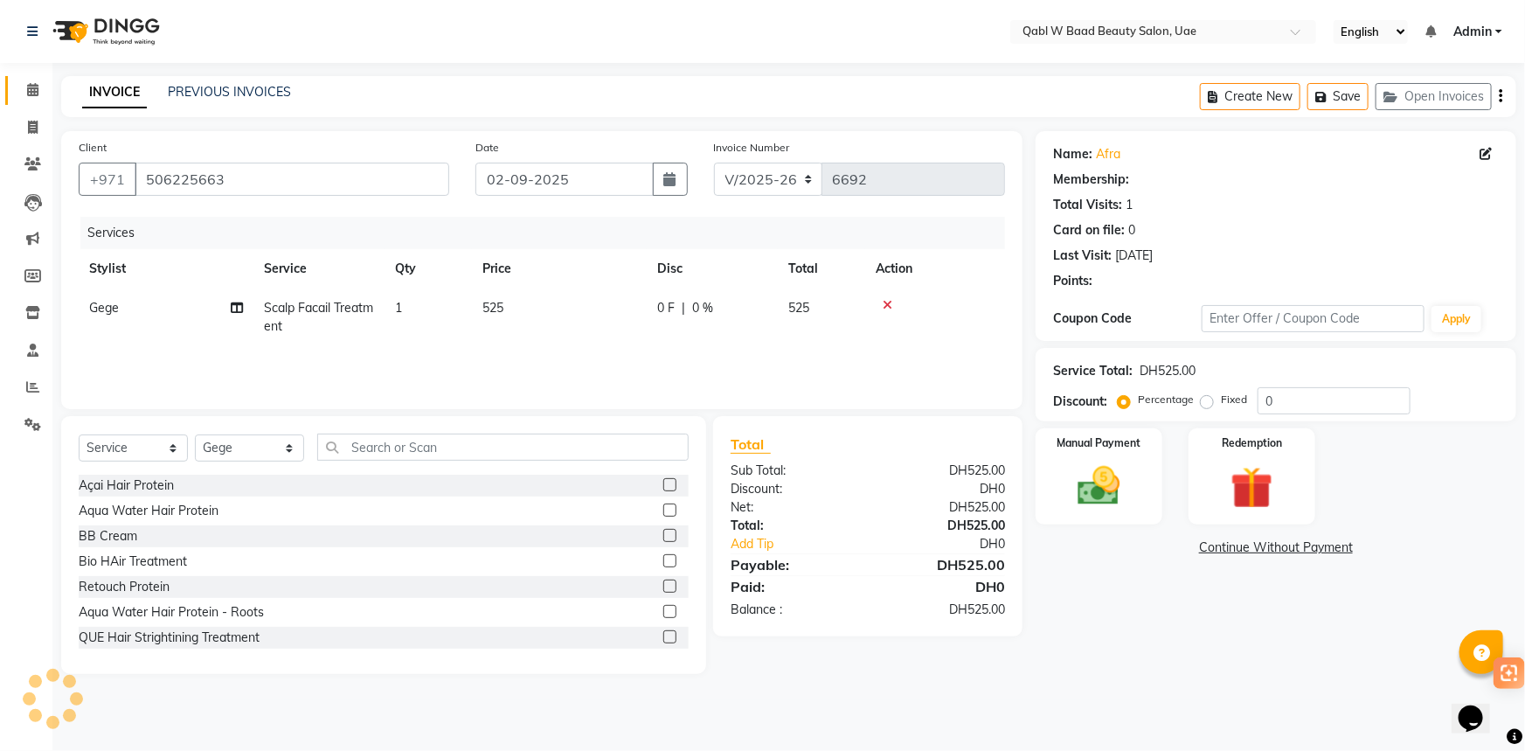
select select "1: Object"
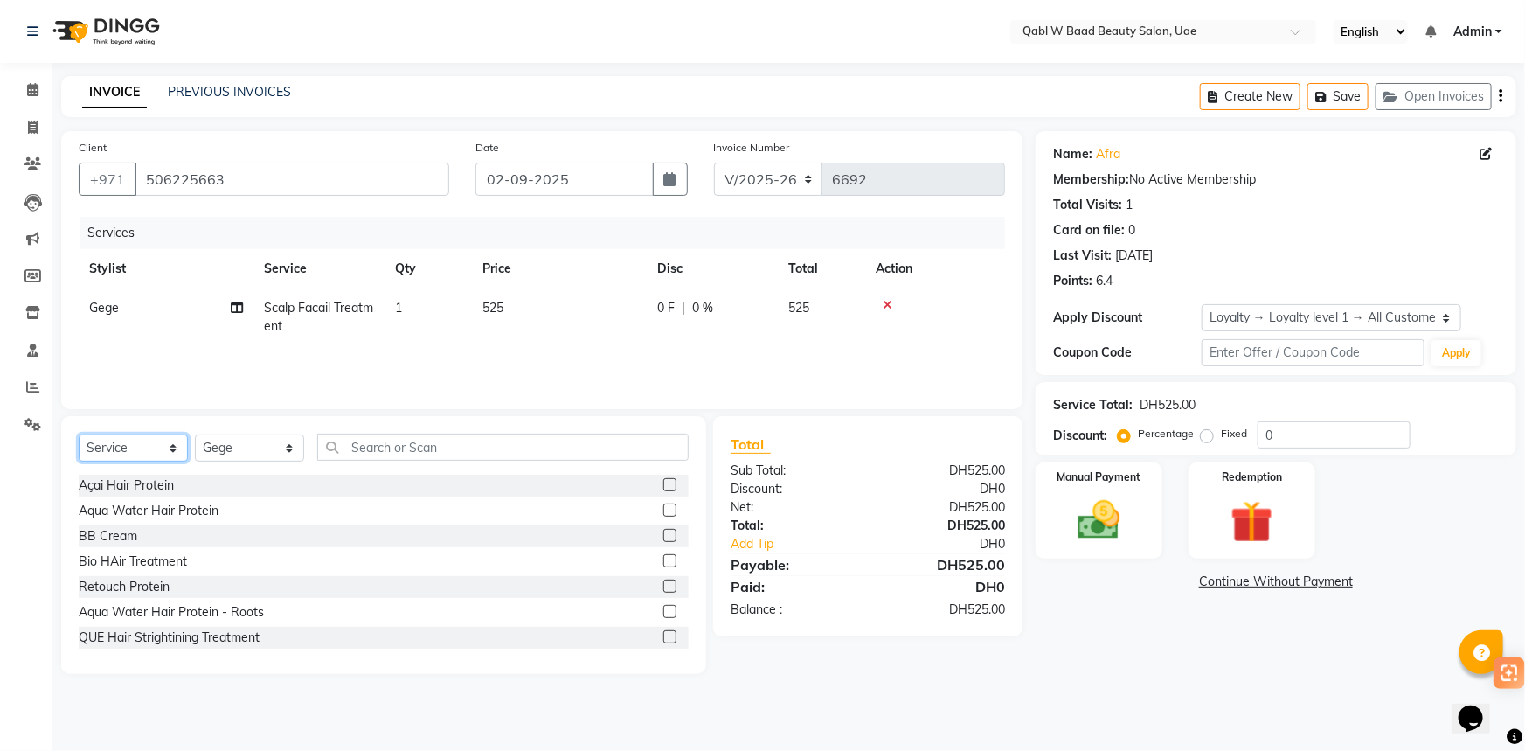
click at [157, 455] on select "Select Service Product Membership Package Voucher Prepaid Gift Card" at bounding box center [133, 447] width 109 height 27
click at [184, 414] on div "Client [PHONE_NUMBER] Date [DATE] Invoice Number V/2025 V/[PHONE_NUMBER] Servic…" at bounding box center [542, 402] width 988 height 543
click at [424, 442] on input "text" at bounding box center [502, 447] width 371 height 27
click at [534, 299] on td "525" at bounding box center [559, 317] width 175 height 58
select select "56772"
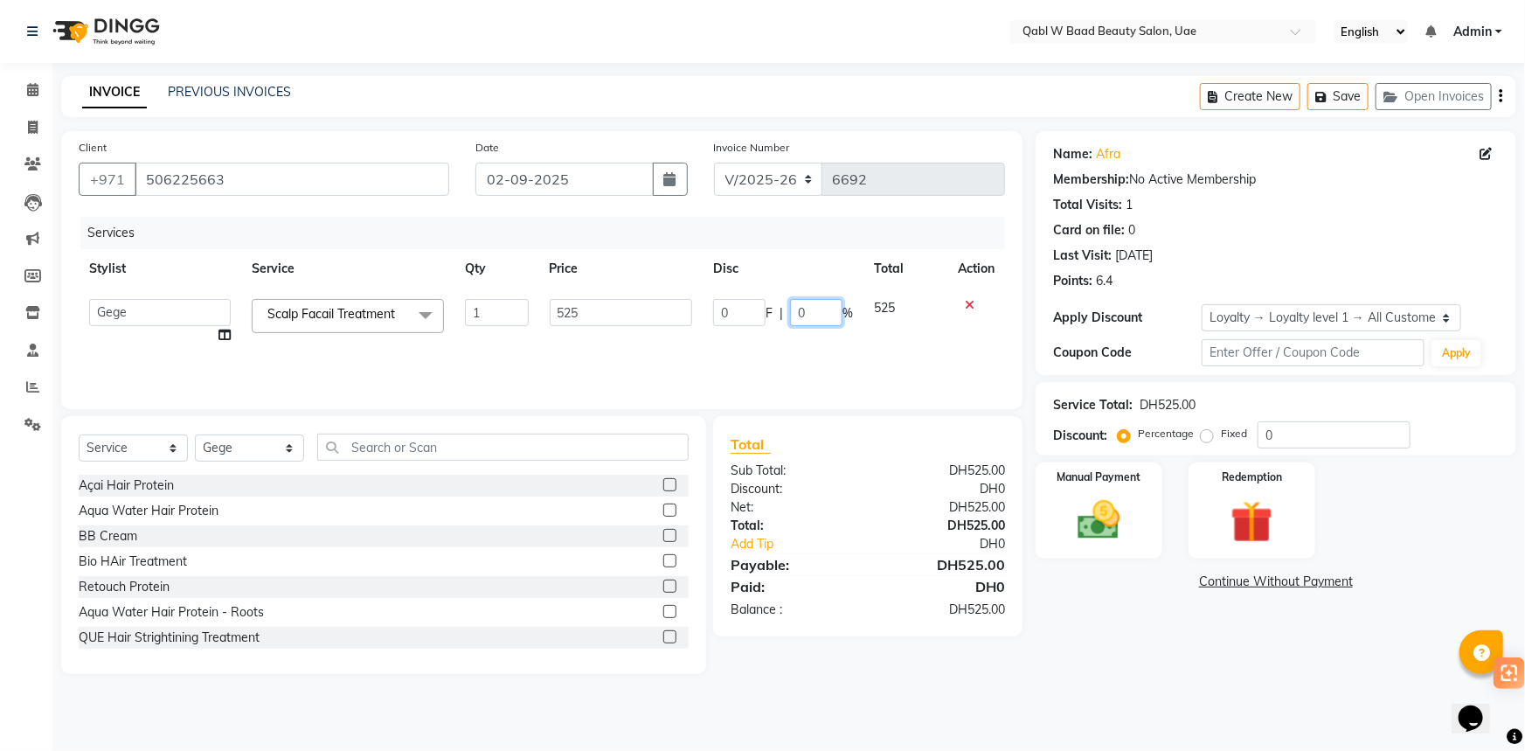
drag, startPoint x: 802, startPoint y: 307, endPoint x: 794, endPoint y: 310, distance: 9.4
click at [794, 310] on input "0" at bounding box center [816, 312] width 52 height 27
type input "10"
click at [772, 341] on td "0 F | 10 %" at bounding box center [783, 321] width 161 height 66
select select "56772"
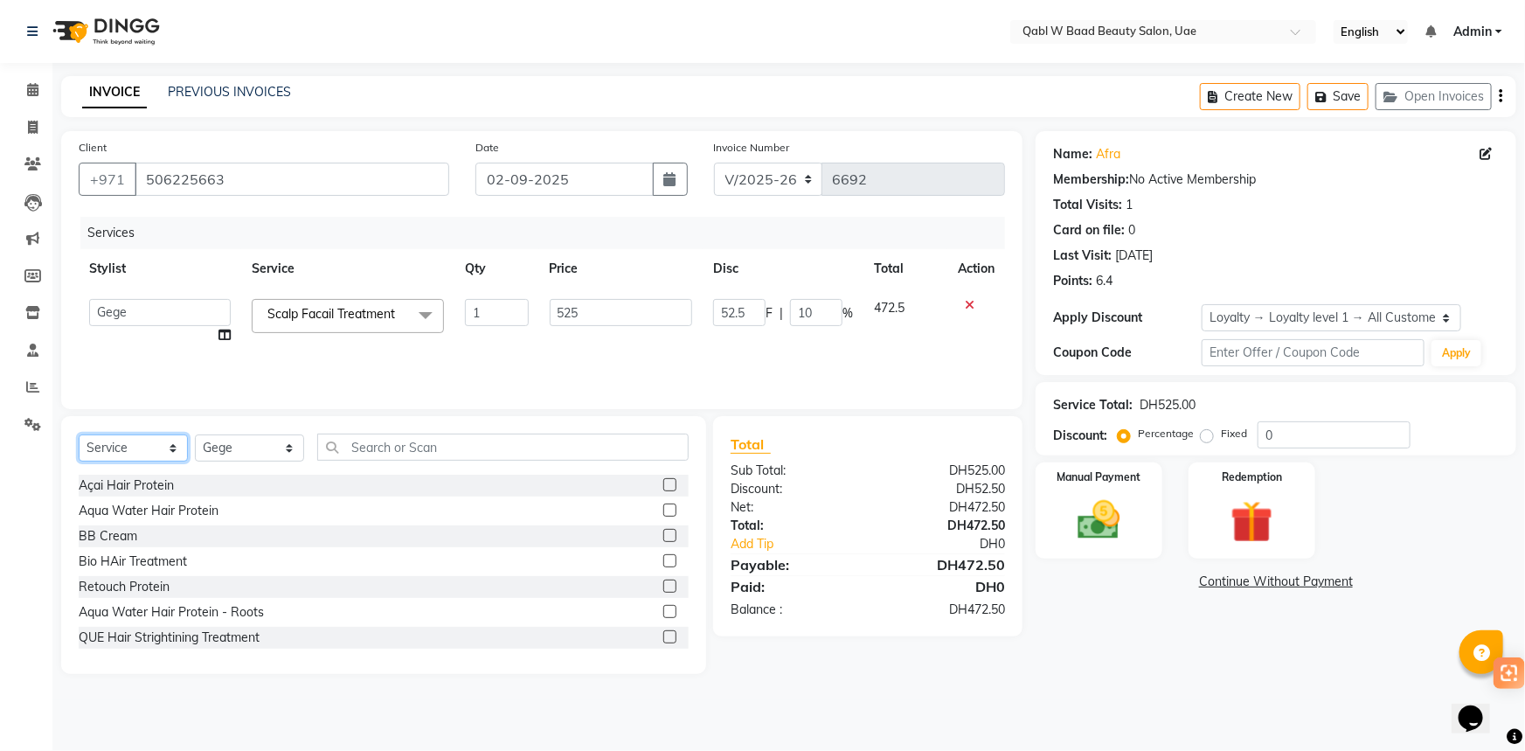
click at [136, 450] on select "Select Service Product Membership Package Voucher Prepaid Gift Card" at bounding box center [133, 447] width 109 height 27
select select "package"
click at [79, 434] on select "Select Service Product Membership Package Voucher Prepaid Gift Card" at bounding box center [133, 447] width 109 height 27
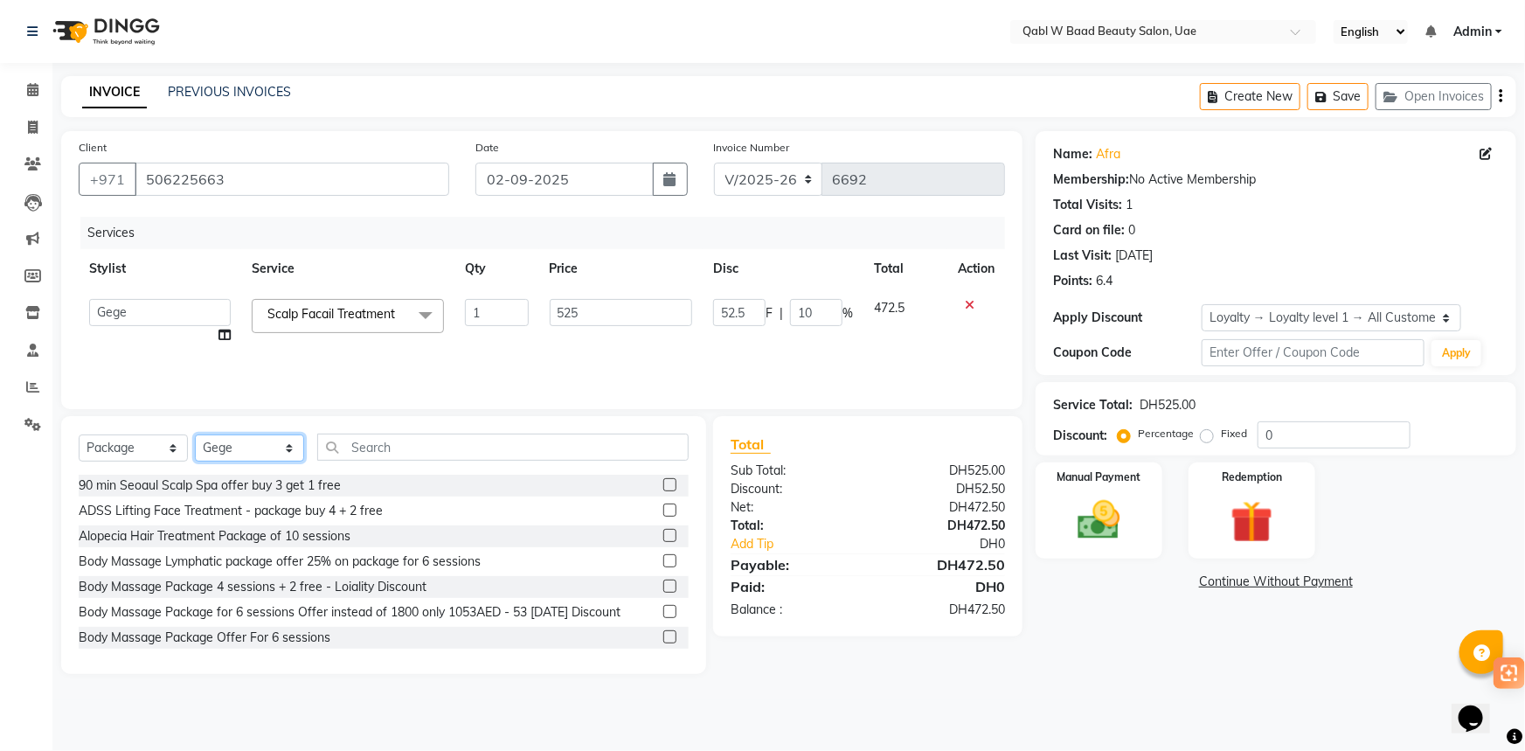
click at [267, 442] on select "Select Stylist Asia [PERSON_NAME] [PERSON_NAME] [PERSON_NAME] 2 Iqraa Sec [PERS…" at bounding box center [249, 447] width 109 height 27
select select "57630"
click at [195, 434] on select "Select Stylist Asia [PERSON_NAME] [PERSON_NAME] [PERSON_NAME] 2 Iqraa Sec [PERS…" at bounding box center [249, 447] width 109 height 27
click at [138, 458] on select "Select Service Product Membership Package Voucher Prepaid Gift Card" at bounding box center [133, 447] width 109 height 27
select select "service"
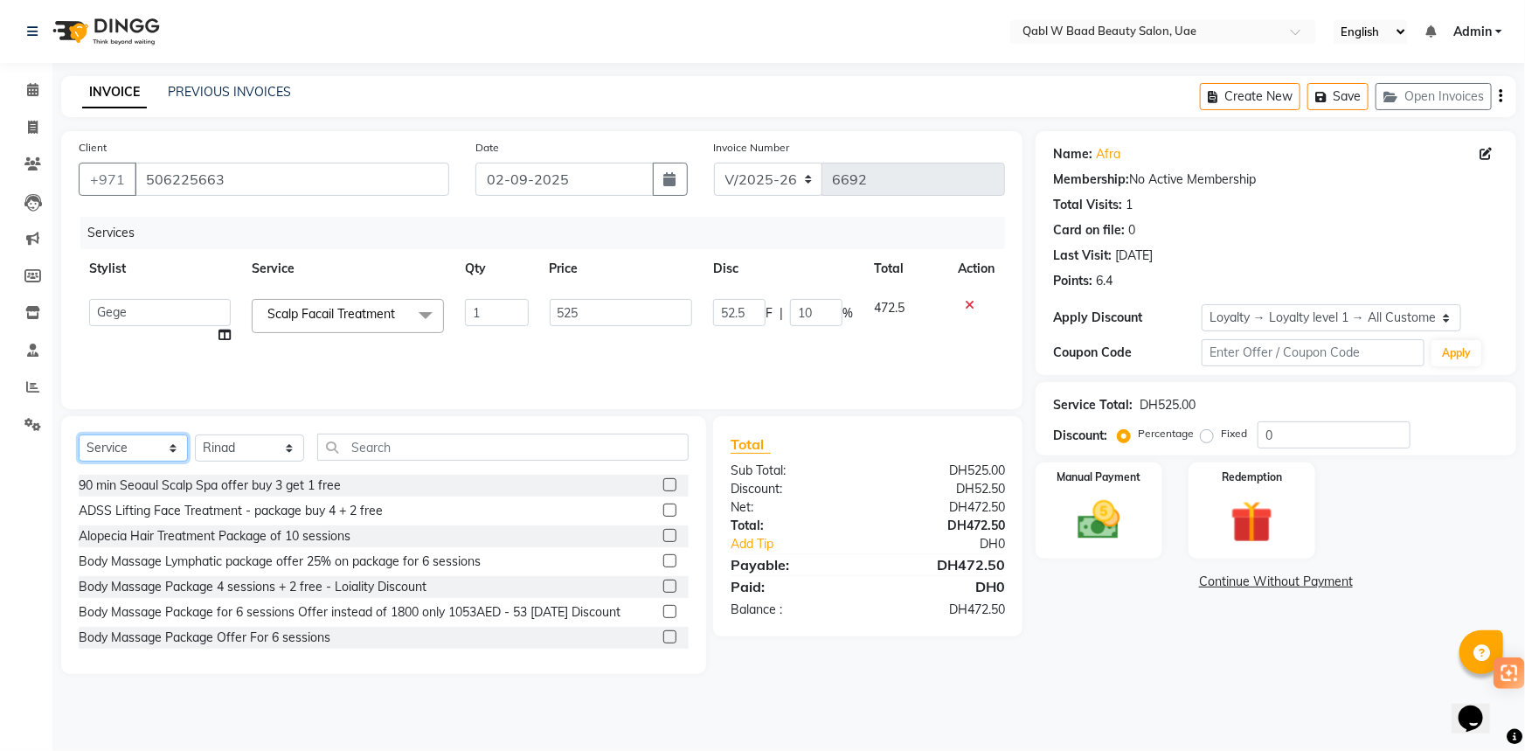
click at [79, 434] on select "Select Service Product Membership Package Voucher Prepaid Gift Card" at bounding box center [133, 447] width 109 height 27
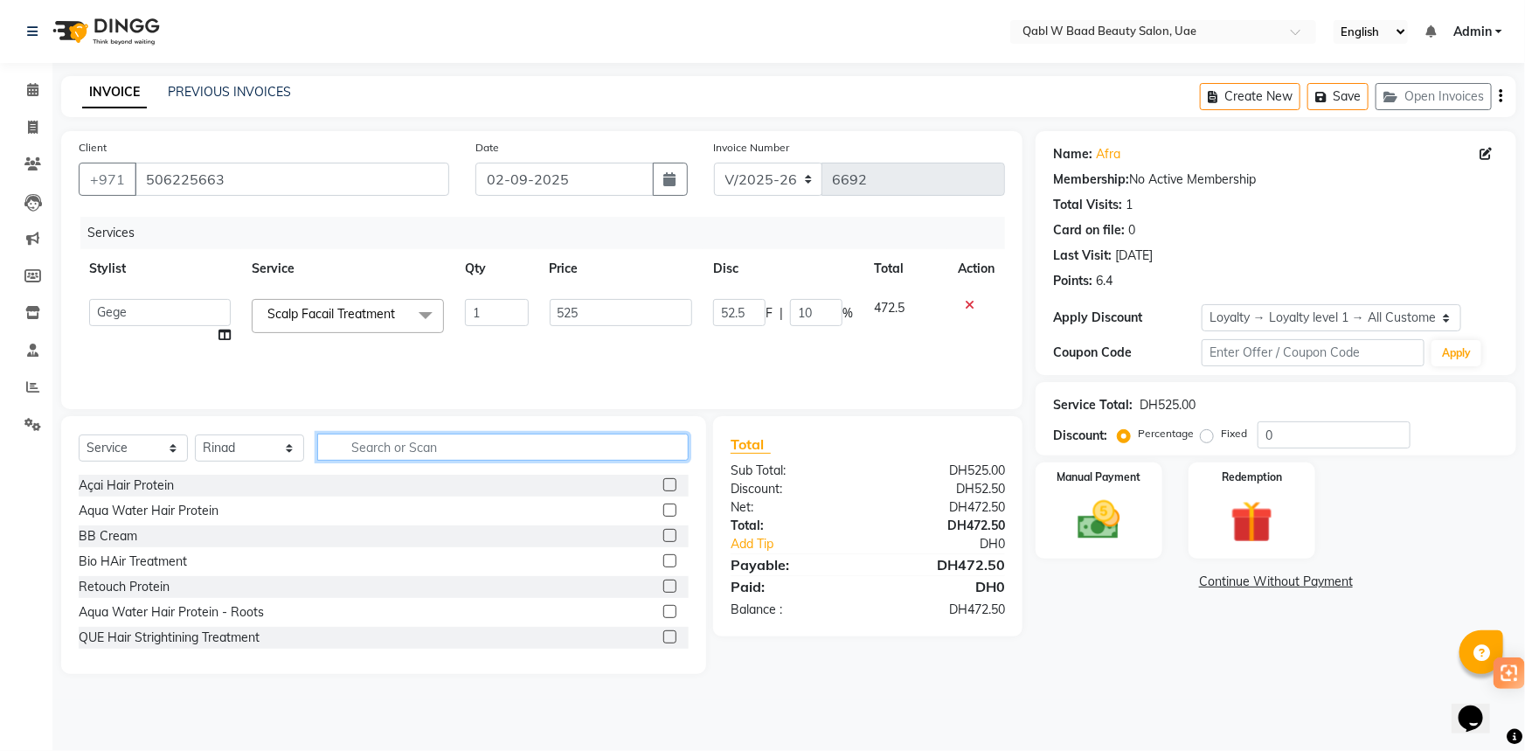
click at [379, 445] on input "text" at bounding box center [502, 447] width 371 height 27
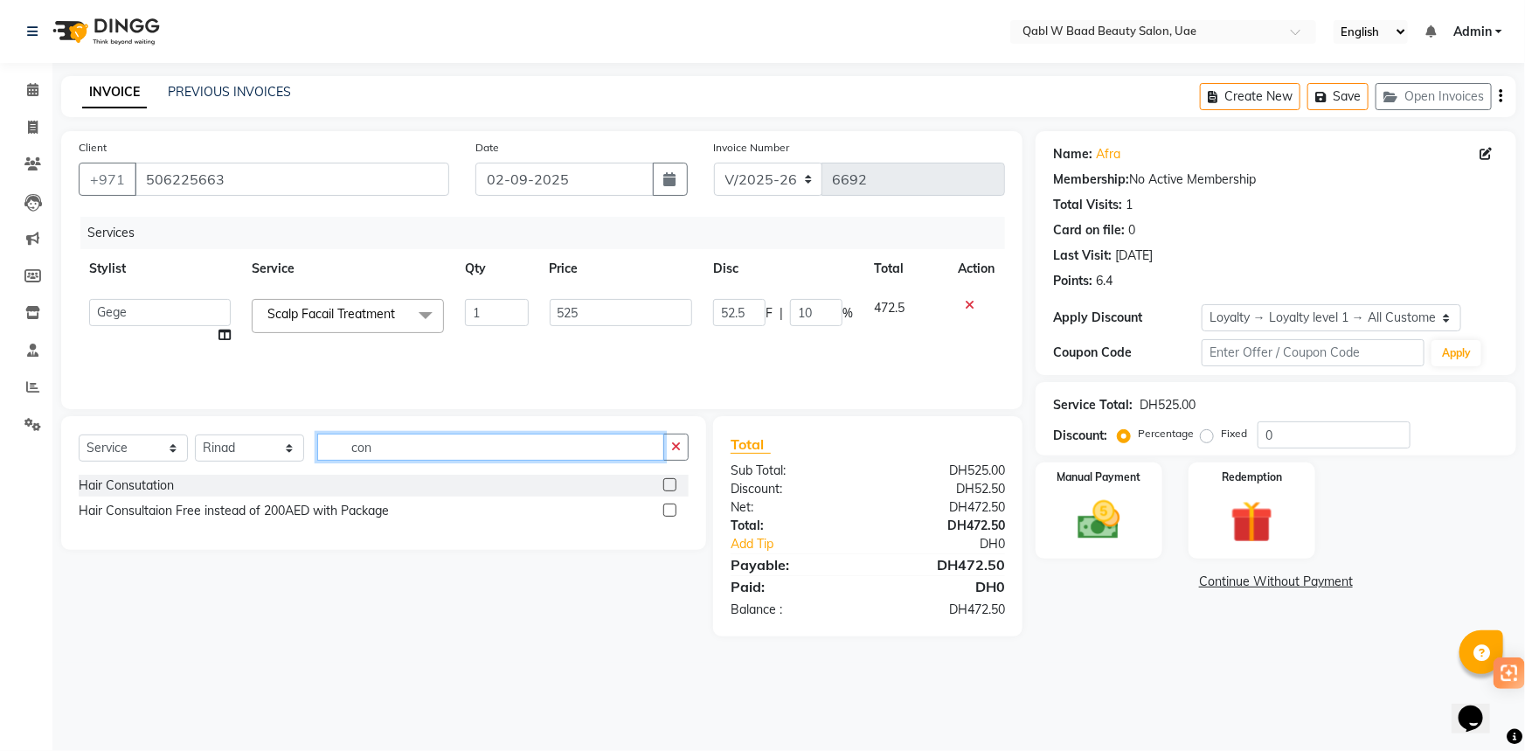
type input "con"
click at [665, 482] on label at bounding box center [669, 484] width 13 height 13
click at [665, 482] on input "checkbox" at bounding box center [668, 485] width 11 height 11
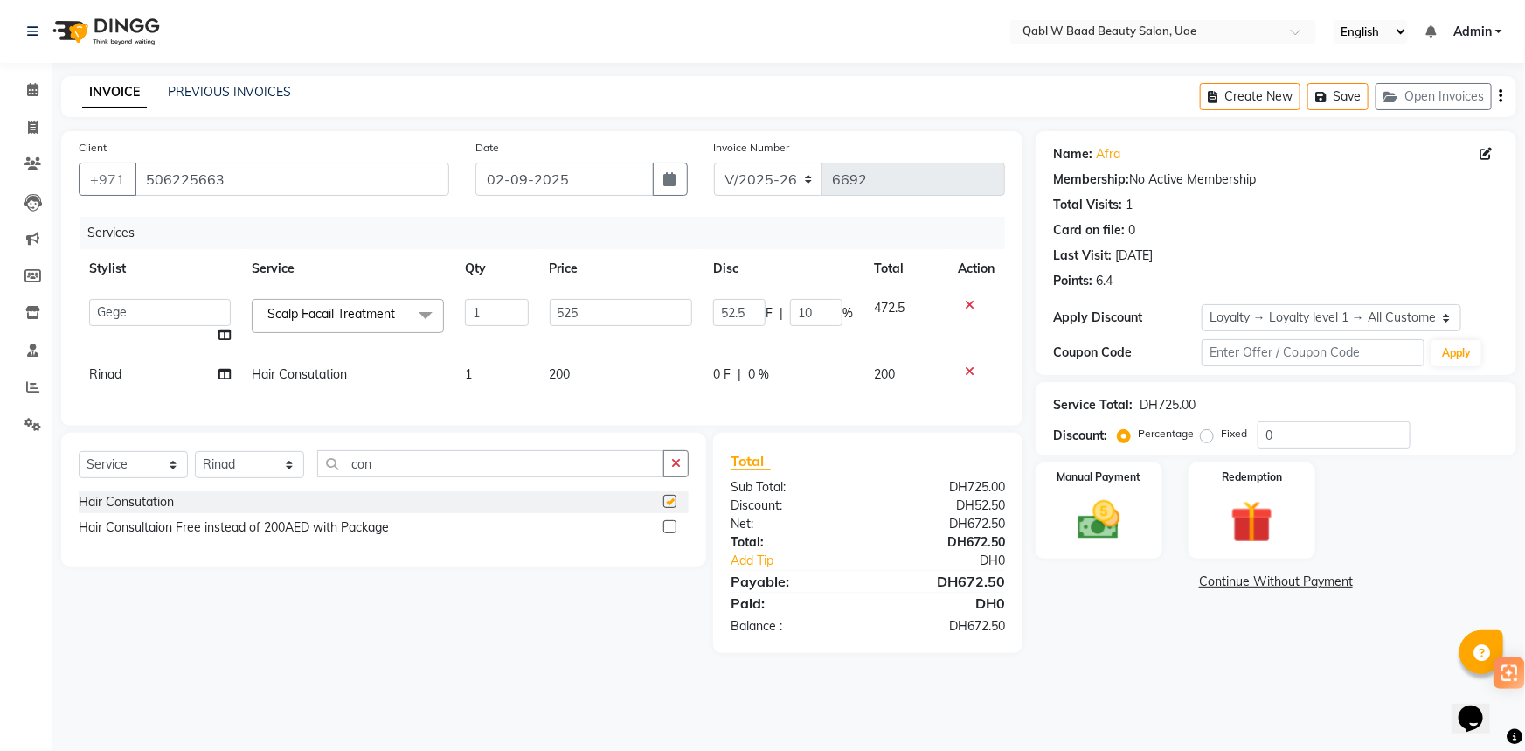
checkbox input "false"
click at [669, 531] on label at bounding box center [669, 526] width 13 height 13
click at [669, 531] on input "checkbox" at bounding box center [668, 527] width 11 height 11
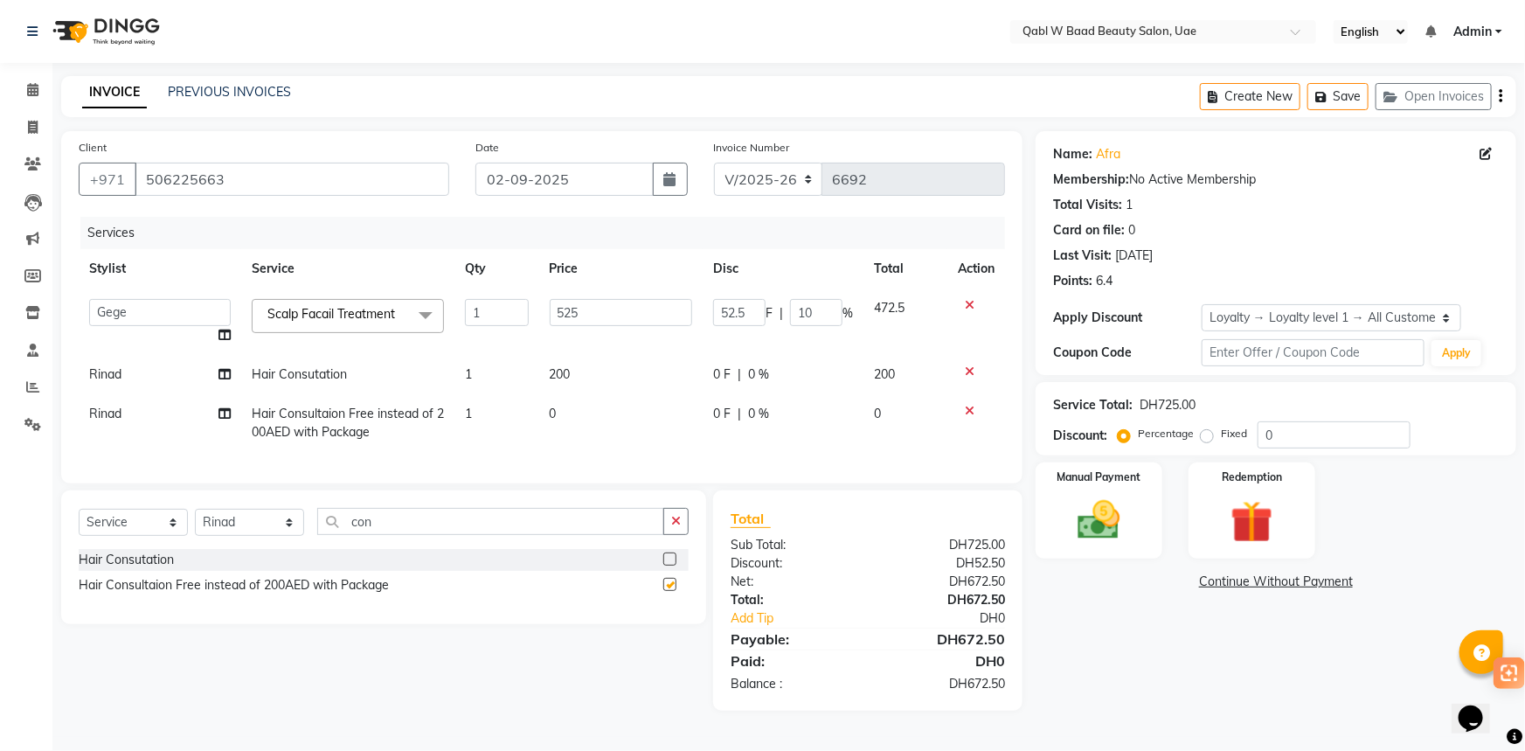
checkbox input "false"
click at [965, 367] on icon at bounding box center [970, 371] width 10 height 12
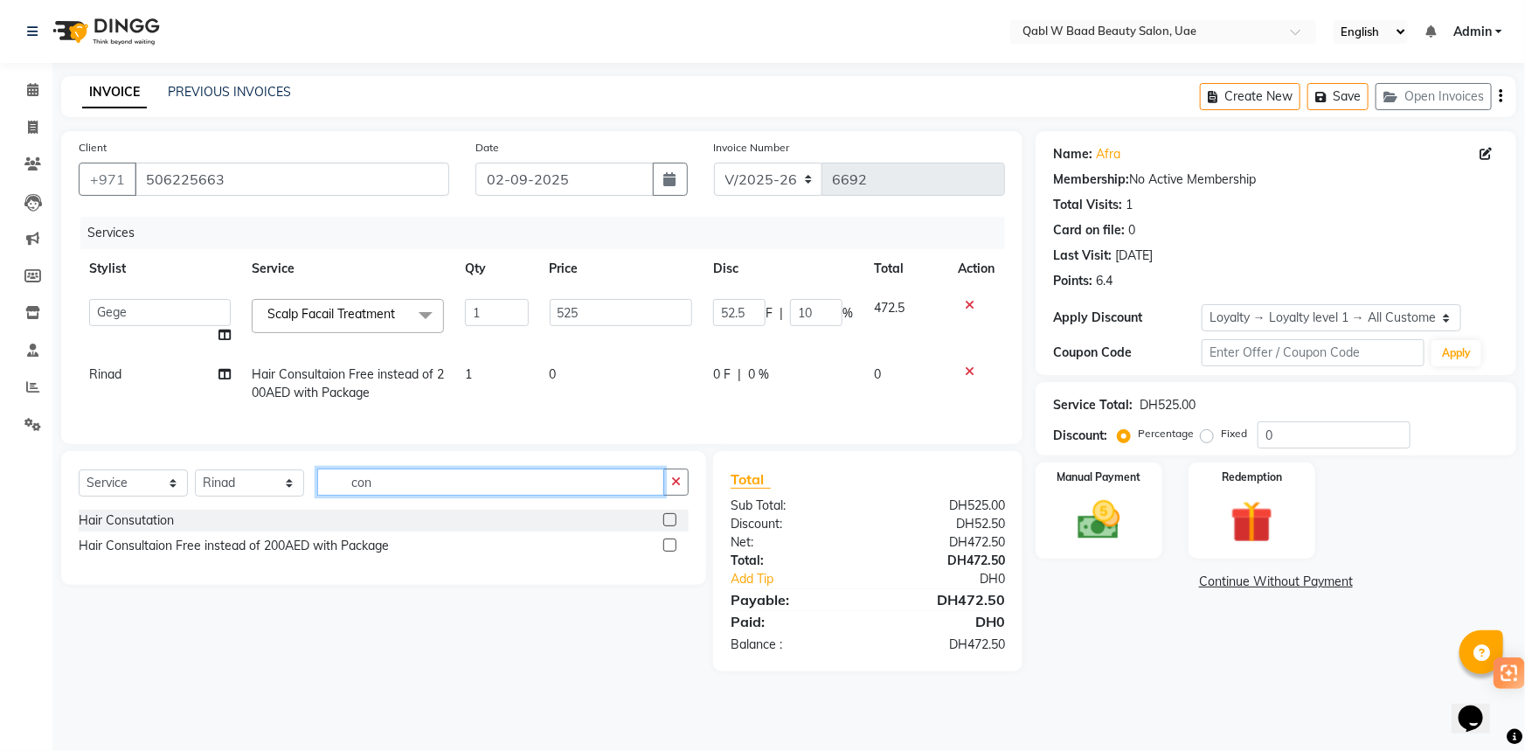
drag, startPoint x: 516, startPoint y: 487, endPoint x: 506, endPoint y: 489, distance: 10.0
click at [512, 489] on input "con" at bounding box center [490, 481] width 347 height 27
click at [506, 489] on input "con" at bounding box center [490, 481] width 347 height 27
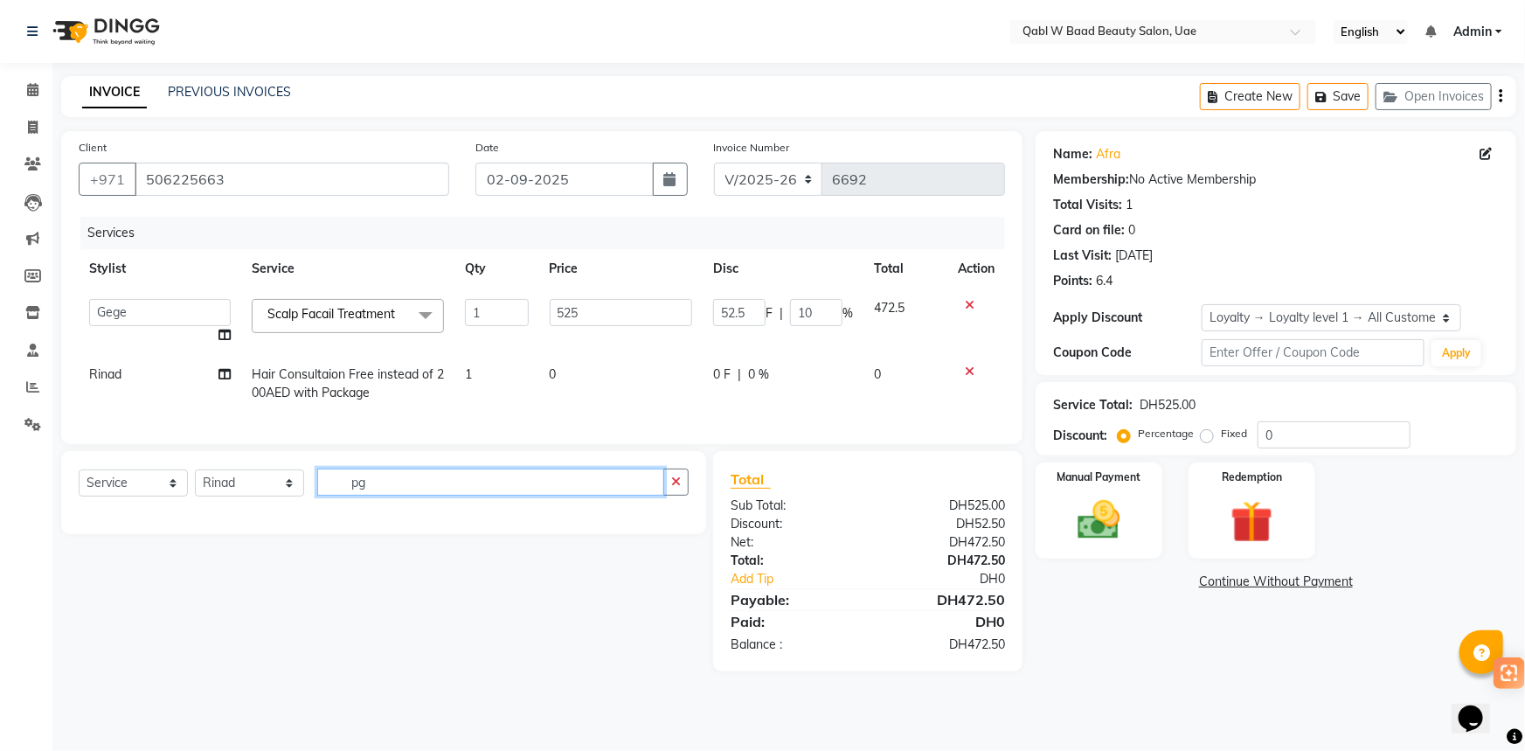
type input "pg"
drag, startPoint x: 140, startPoint y: 494, endPoint x: 140, endPoint y: 504, distance: 10.5
click at [140, 494] on select "Select Service Product Membership Package Voucher Prepaid Gift Card" at bounding box center [133, 482] width 109 height 27
select select "package"
click at [79, 482] on select "Select Service Product Membership Package Voucher Prepaid Gift Card" at bounding box center [133, 482] width 109 height 27
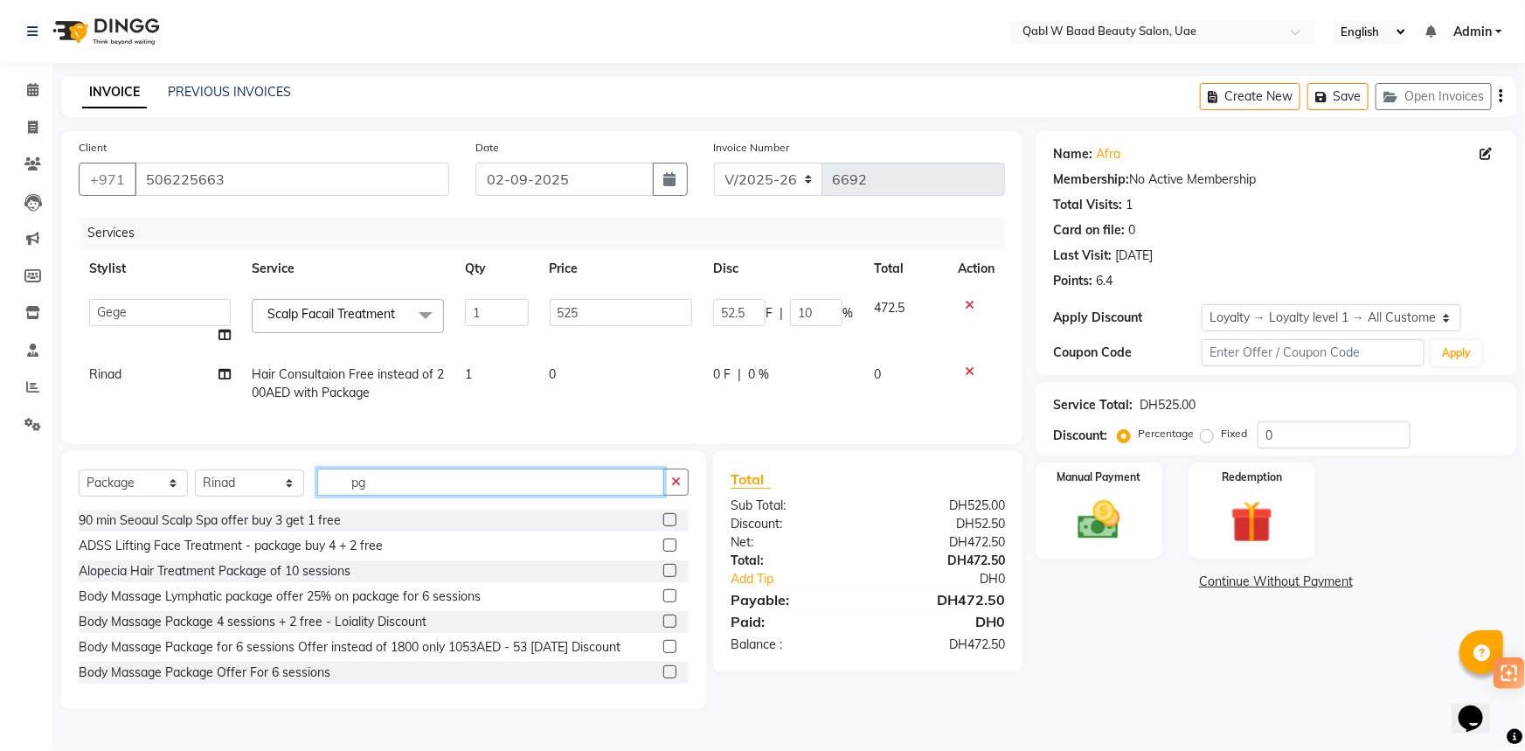
click at [621, 496] on input "pg" at bounding box center [490, 481] width 347 height 27
type input "pg"
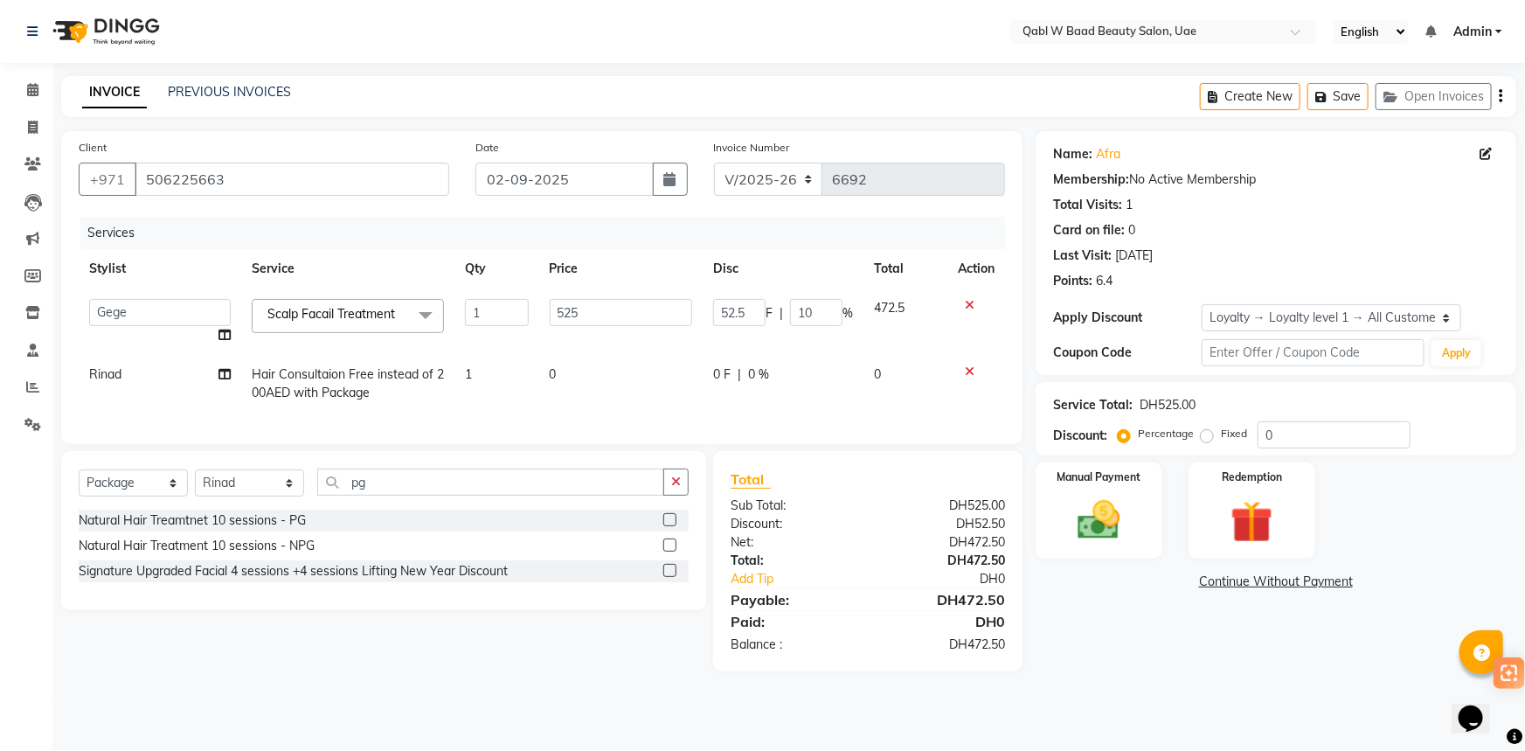
click at [667, 526] on label at bounding box center [669, 519] width 13 height 13
click at [667, 526] on input "checkbox" at bounding box center [668, 520] width 11 height 11
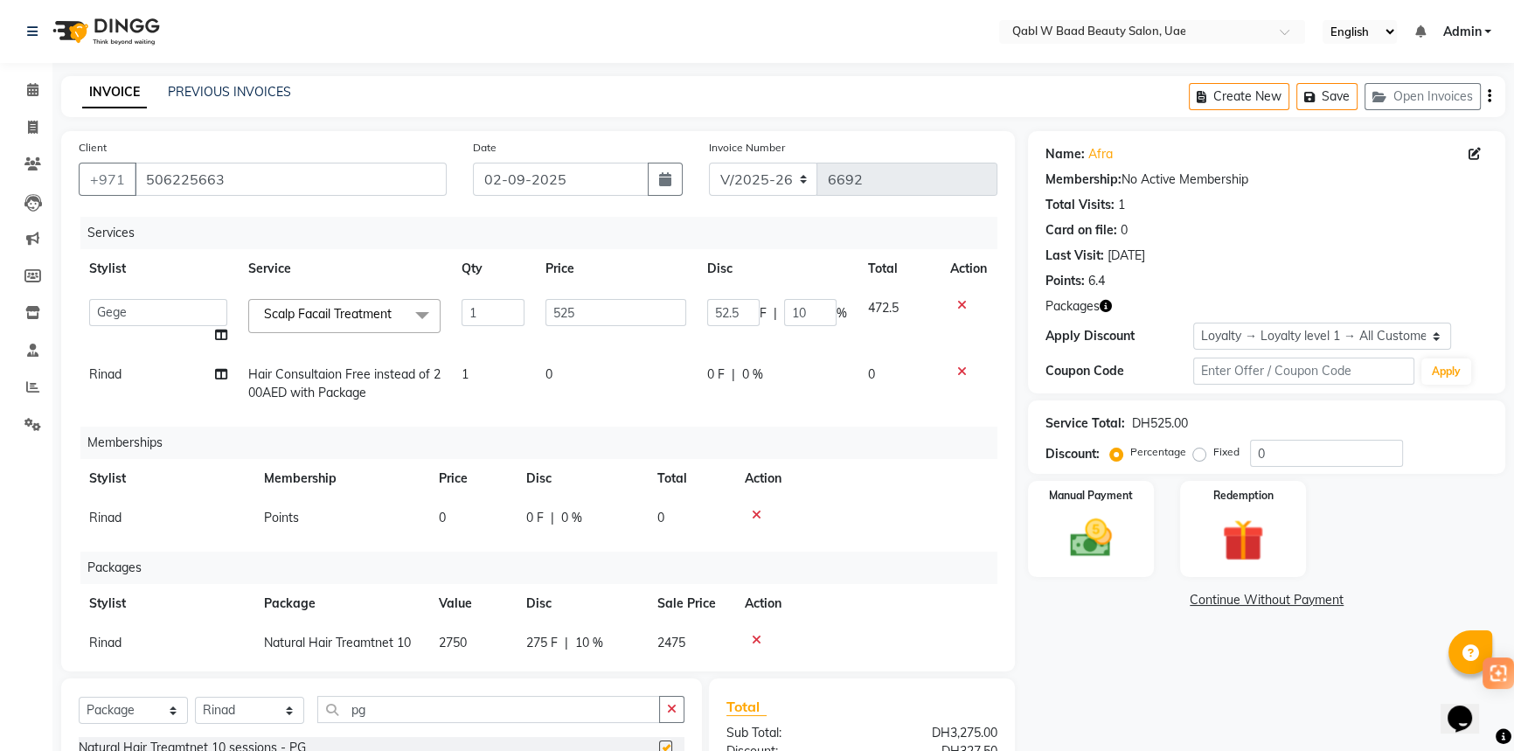
checkbox input "false"
click at [752, 513] on icon at bounding box center [757, 515] width 10 height 12
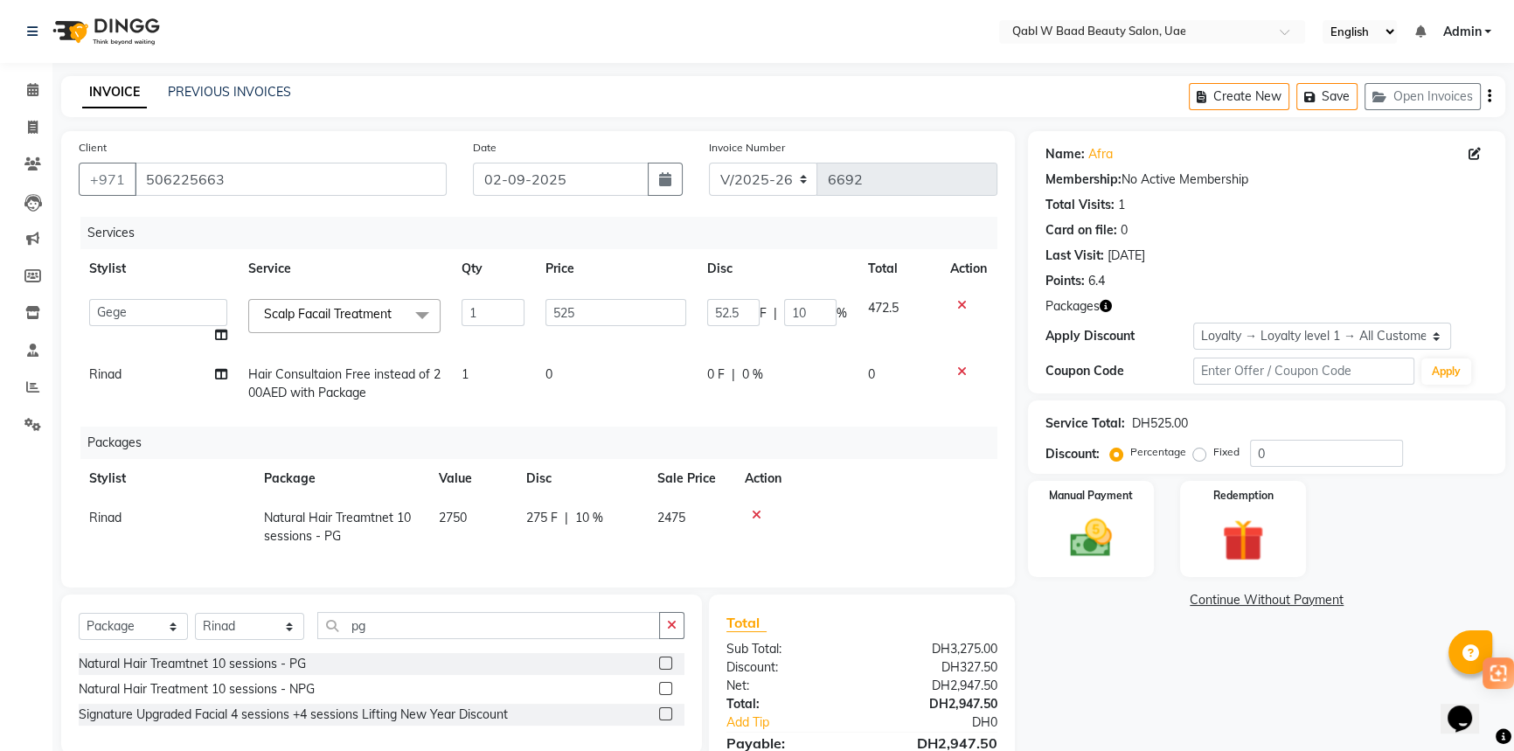
scroll to position [101, 0]
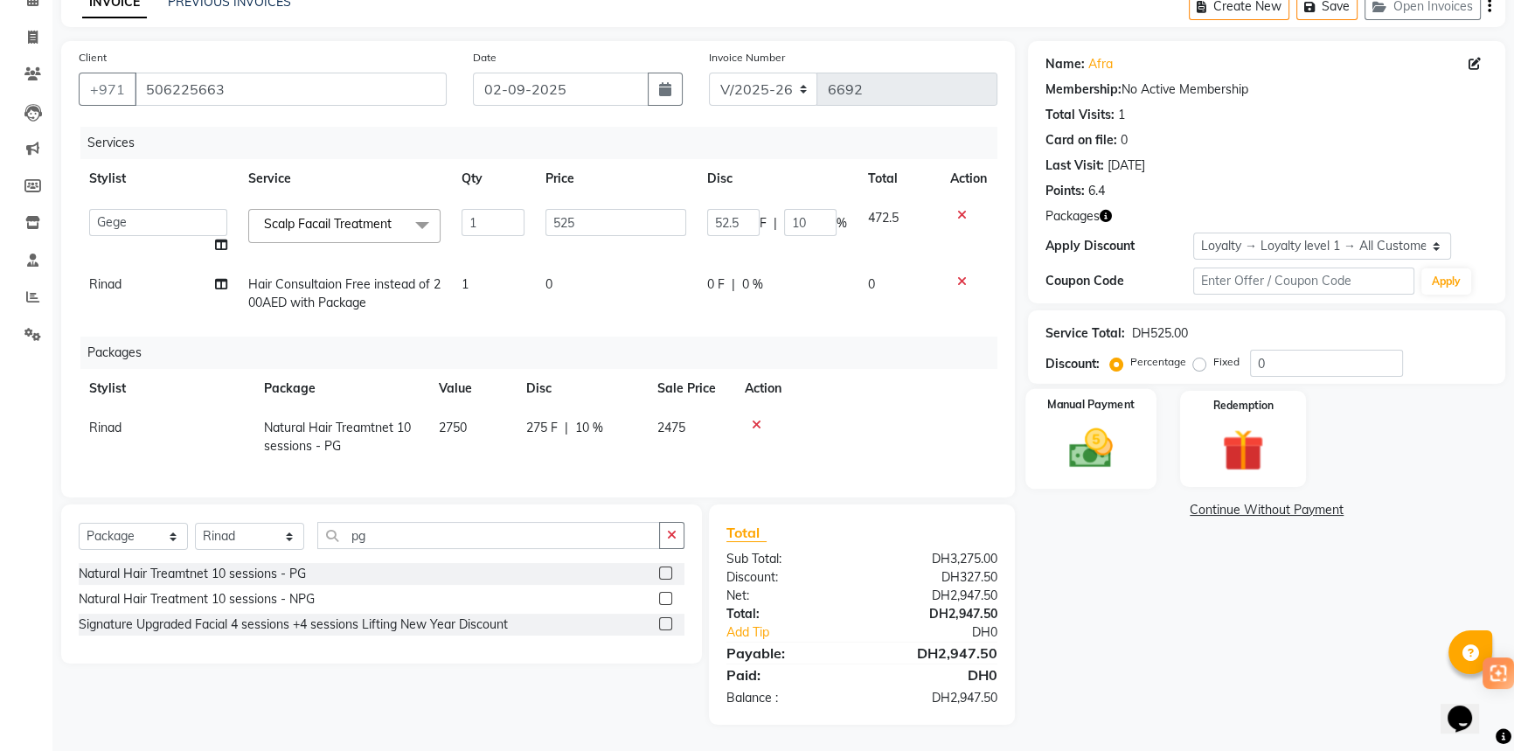
click at [1097, 442] on img at bounding box center [1091, 448] width 71 height 50
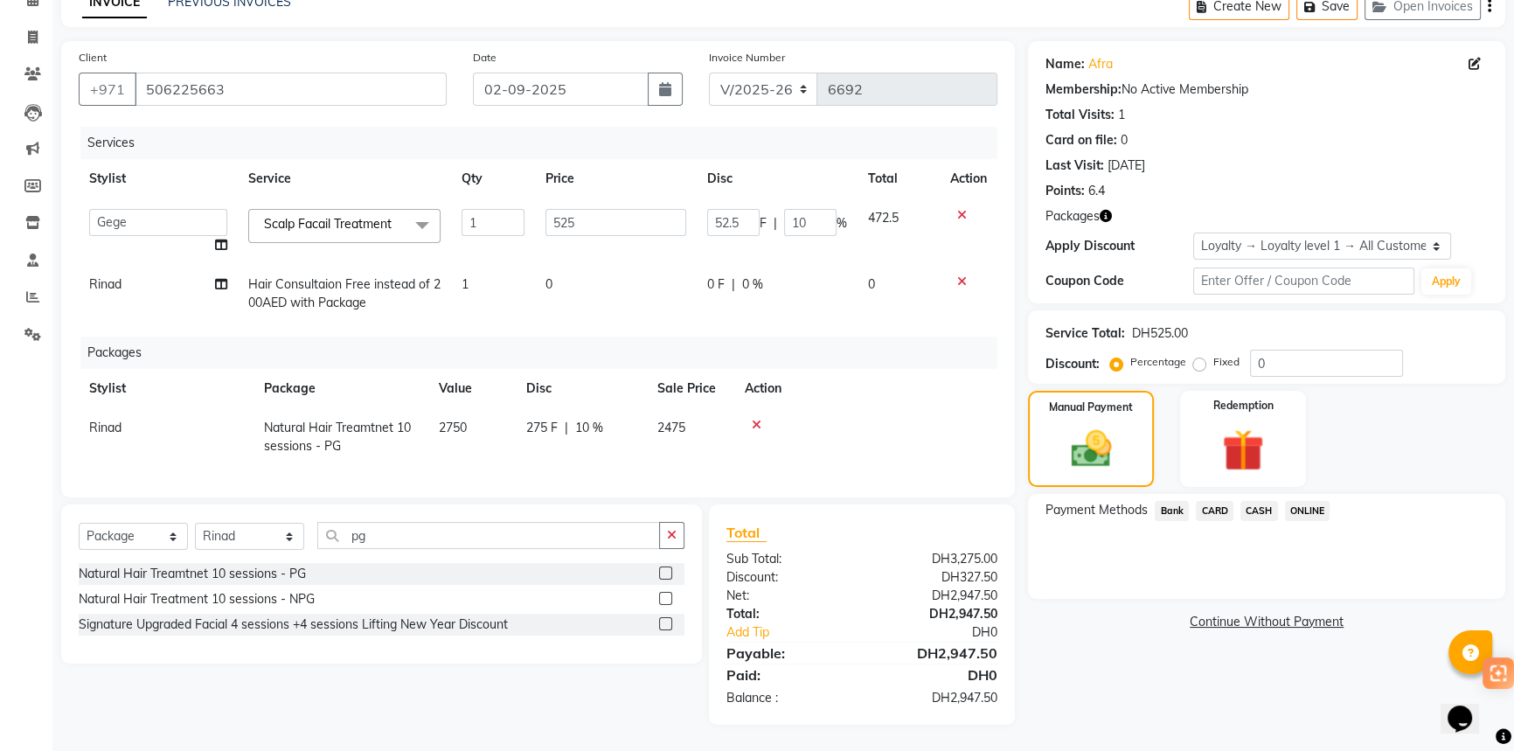
click at [1216, 507] on span "CARD" at bounding box center [1215, 511] width 38 height 20
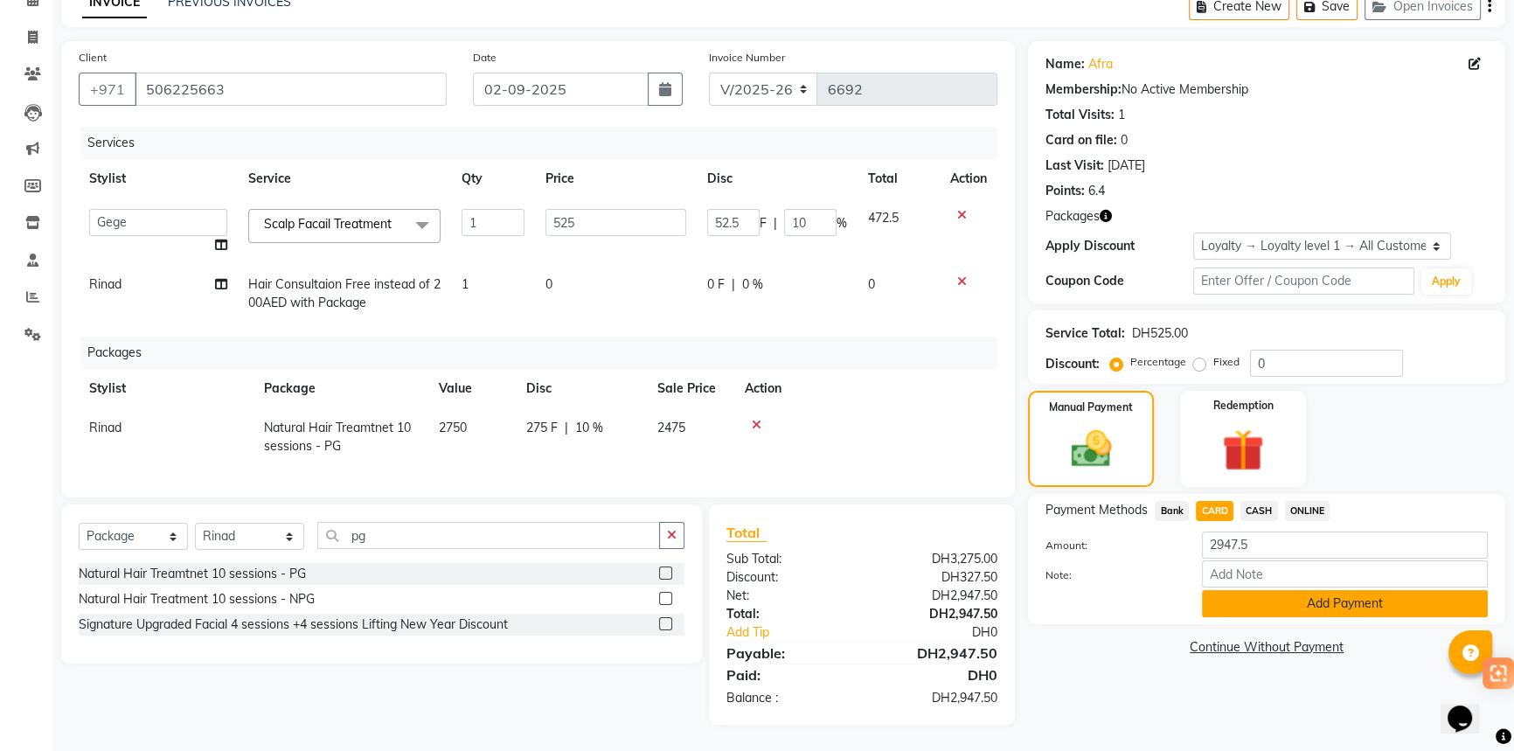
click at [1290, 593] on button "Add Payment" at bounding box center [1345, 603] width 286 height 27
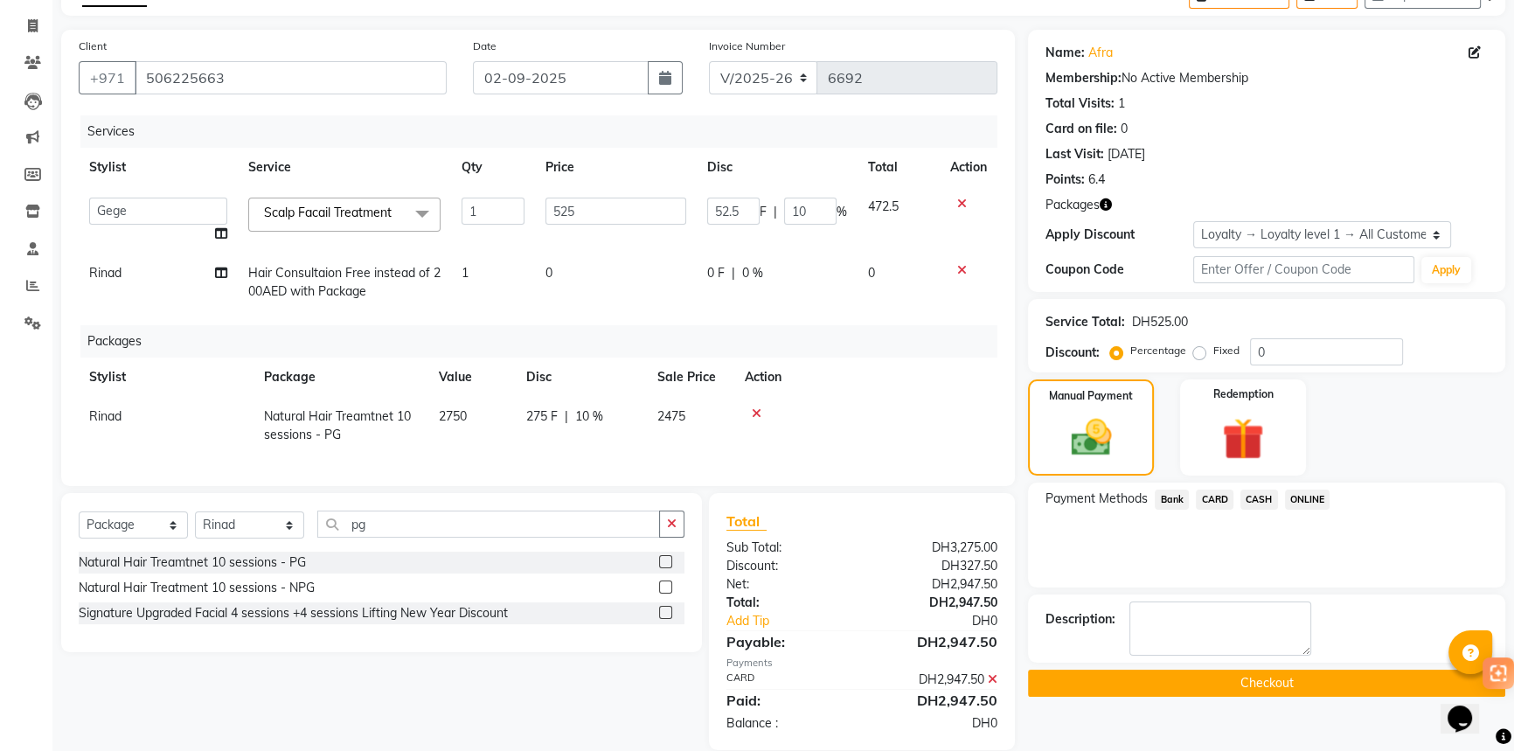
scroll to position [181, 0]
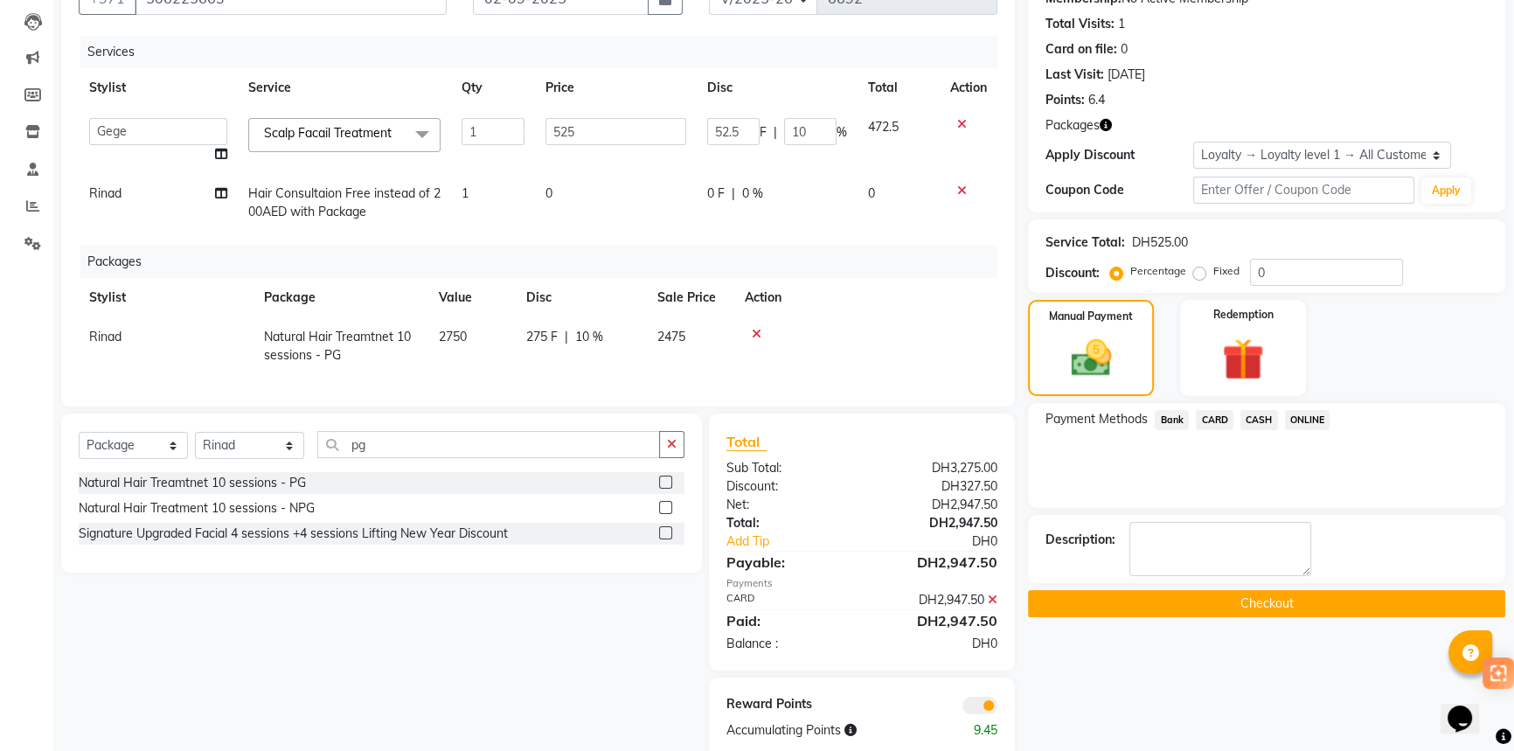
click at [1212, 599] on button "Checkout" at bounding box center [1266, 603] width 477 height 27
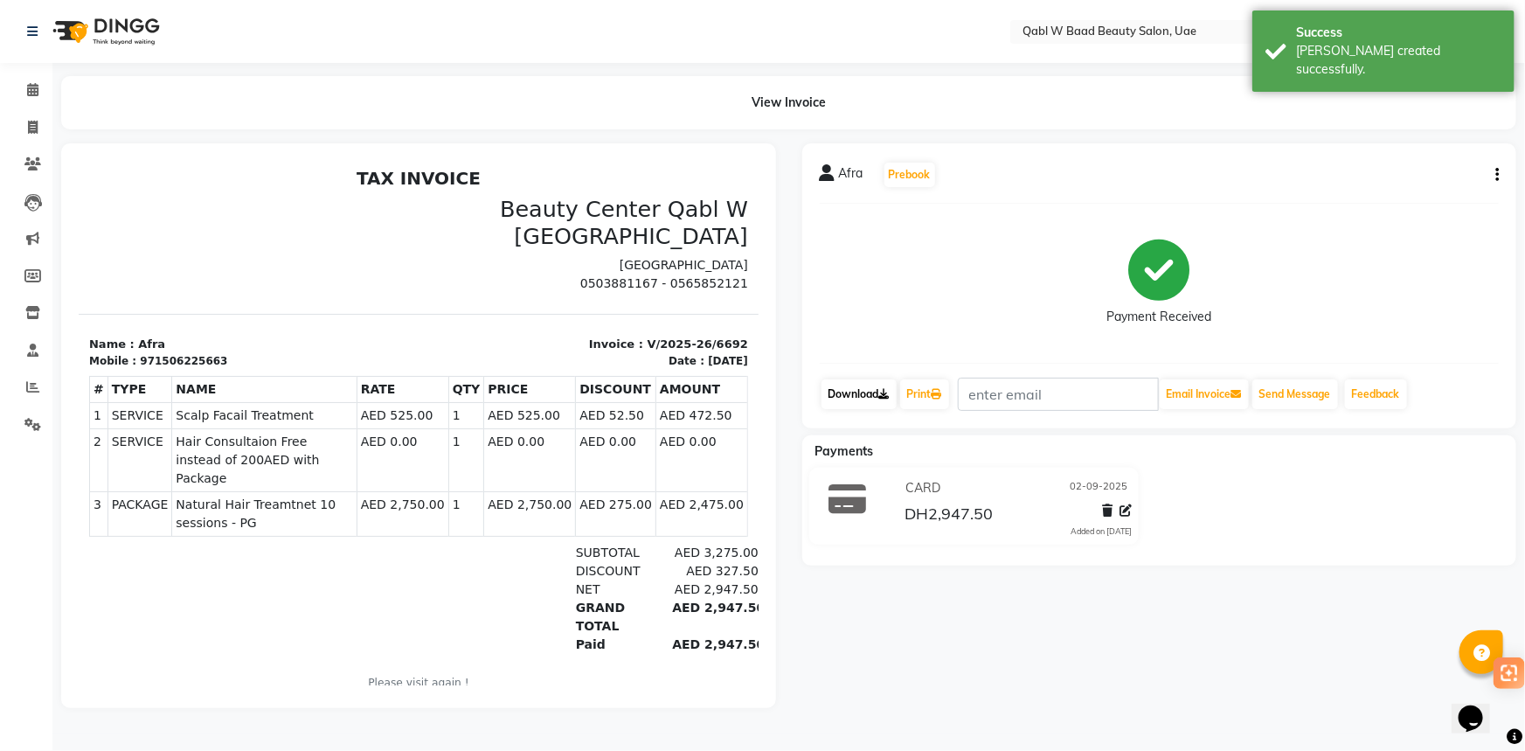
click at [850, 388] on link "Download" at bounding box center [859, 394] width 75 height 30
click at [184, 357] on div "971506225663" at bounding box center [182, 360] width 87 height 16
copy div "971506225663"
drag, startPoint x: 30, startPoint y: 79, endPoint x: 35, endPoint y: 99, distance: 20.8
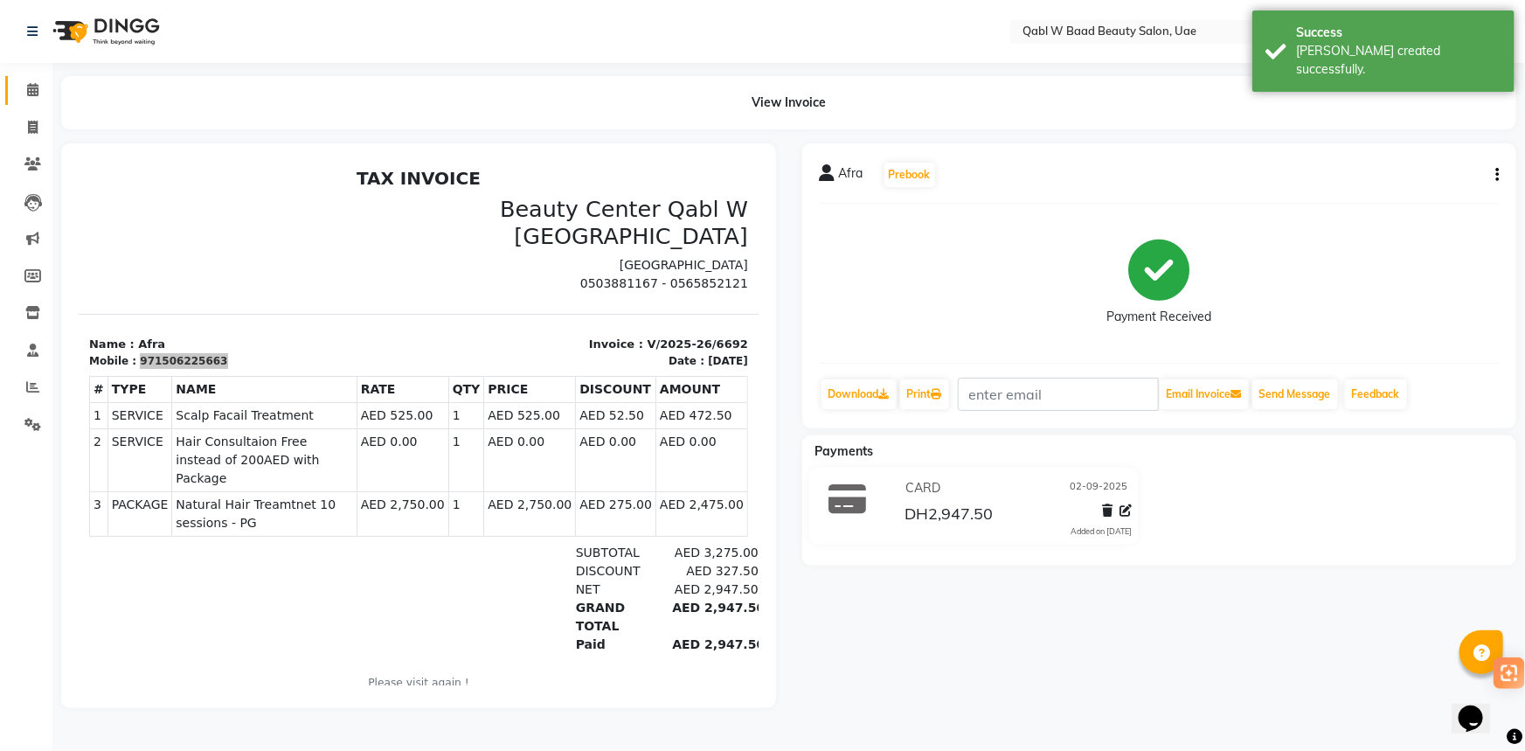
click at [30, 79] on link "Calendar" at bounding box center [26, 90] width 42 height 29
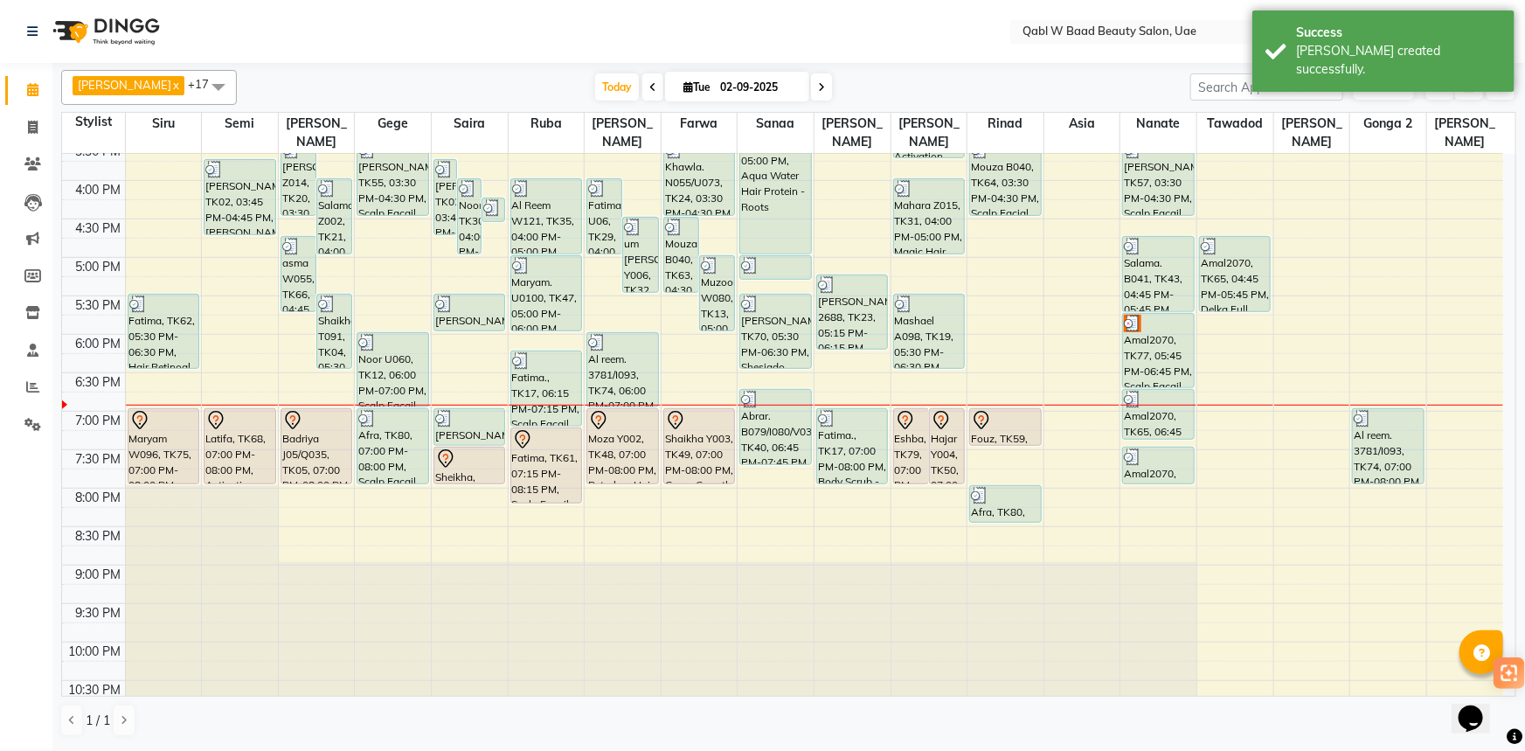
scroll to position [556, 0]
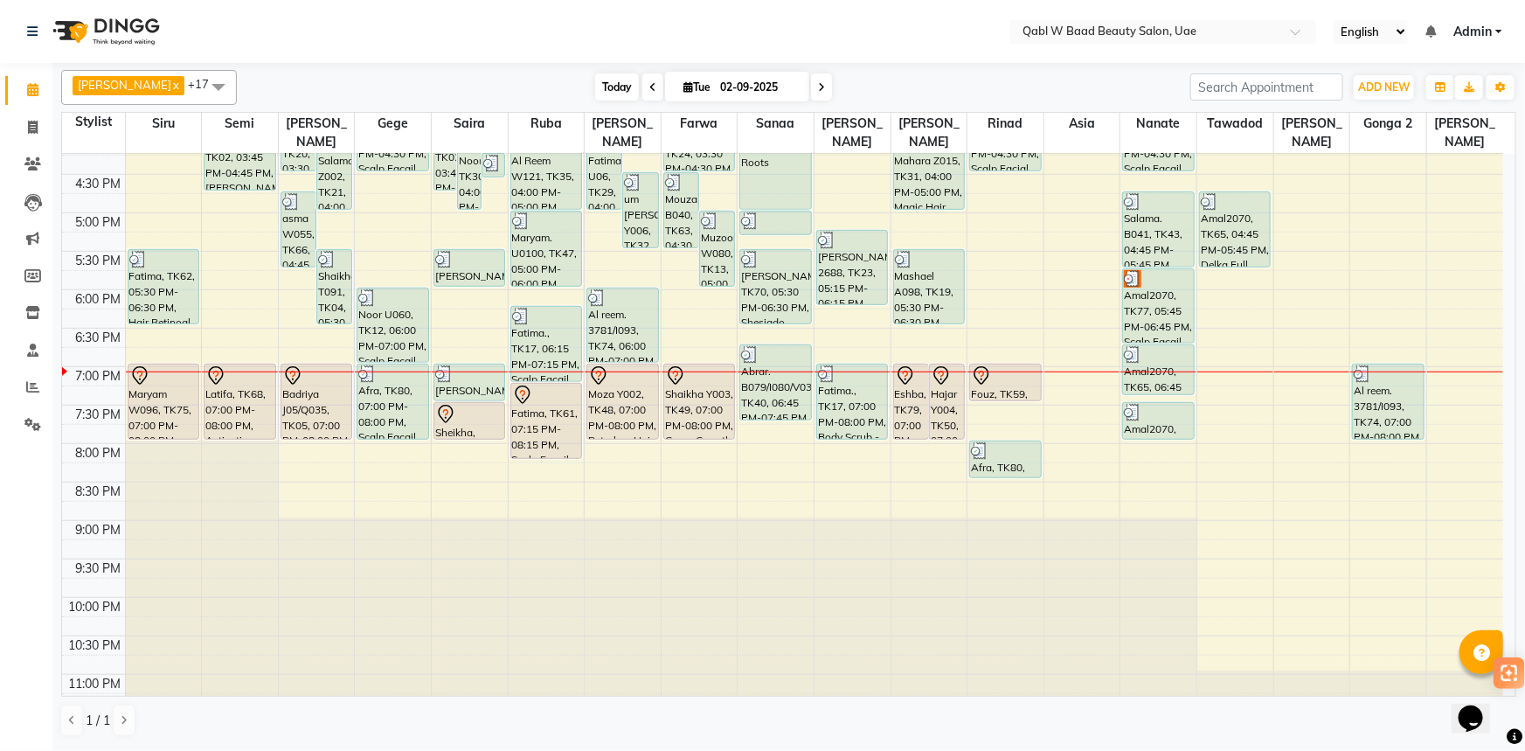
click at [595, 87] on span "Today" at bounding box center [617, 86] width 44 height 27
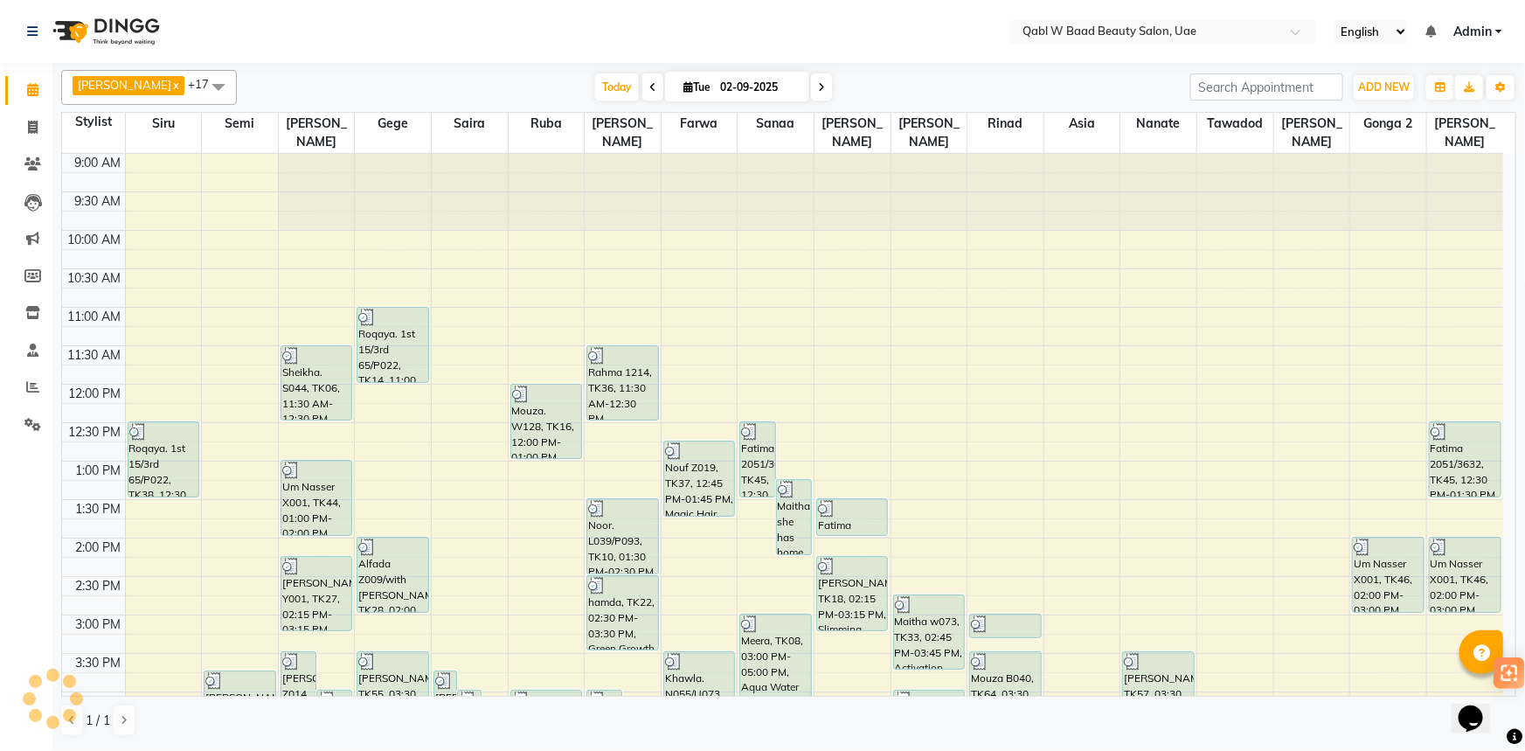
scroll to position [587, 0]
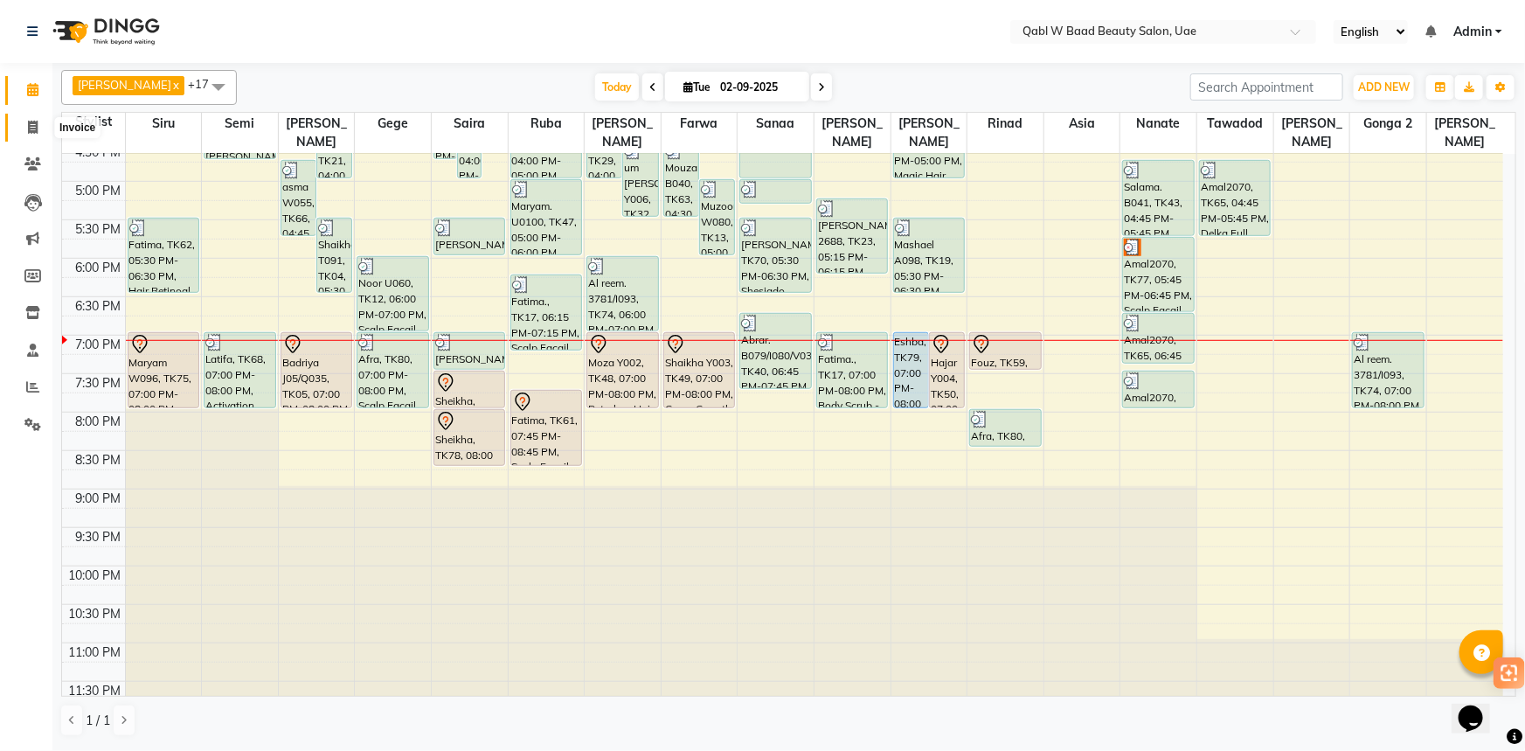
click at [19, 122] on span at bounding box center [32, 128] width 31 height 20
select select "service"
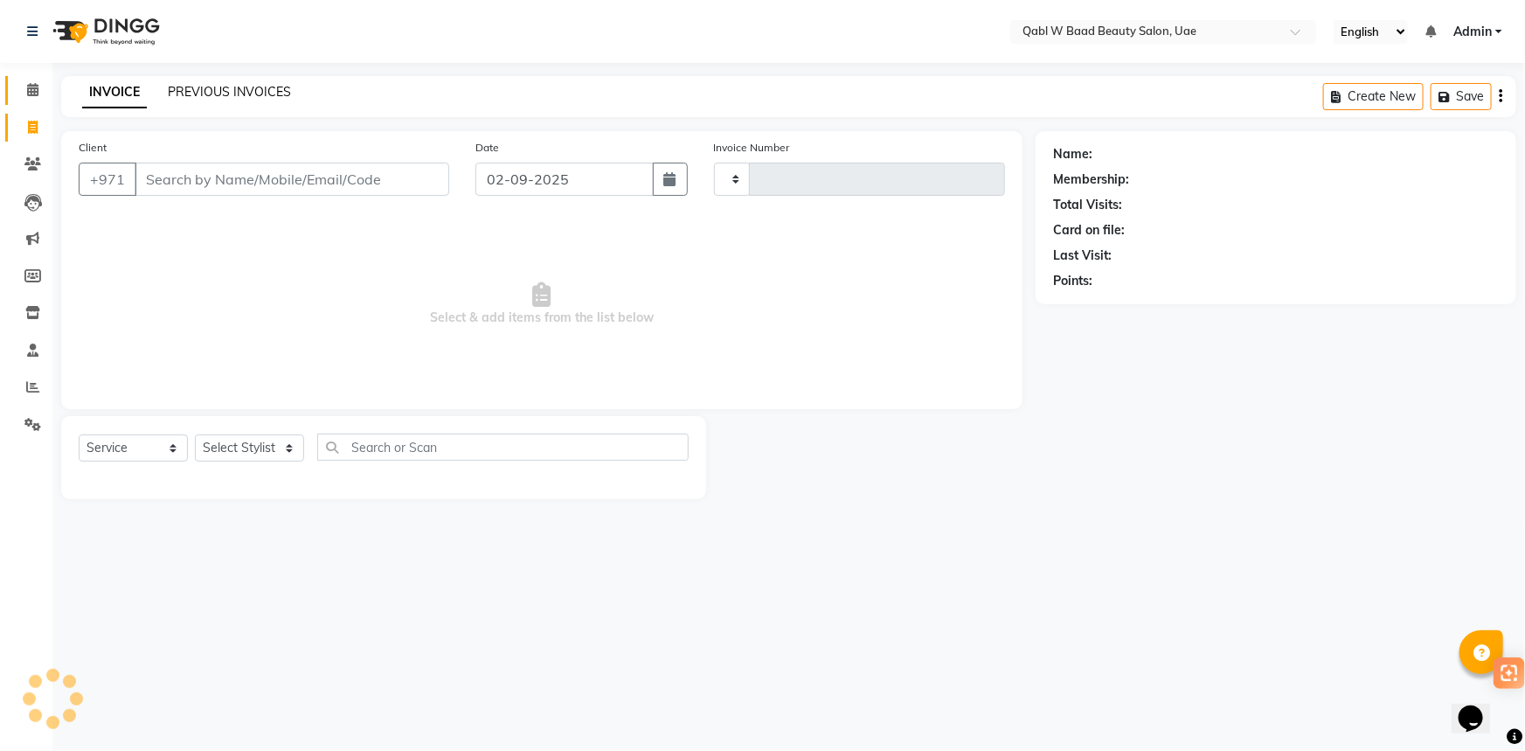
type input "6694"
select select "6969"
click at [198, 90] on link "PREVIOUS INVOICES" at bounding box center [229, 92] width 123 height 16
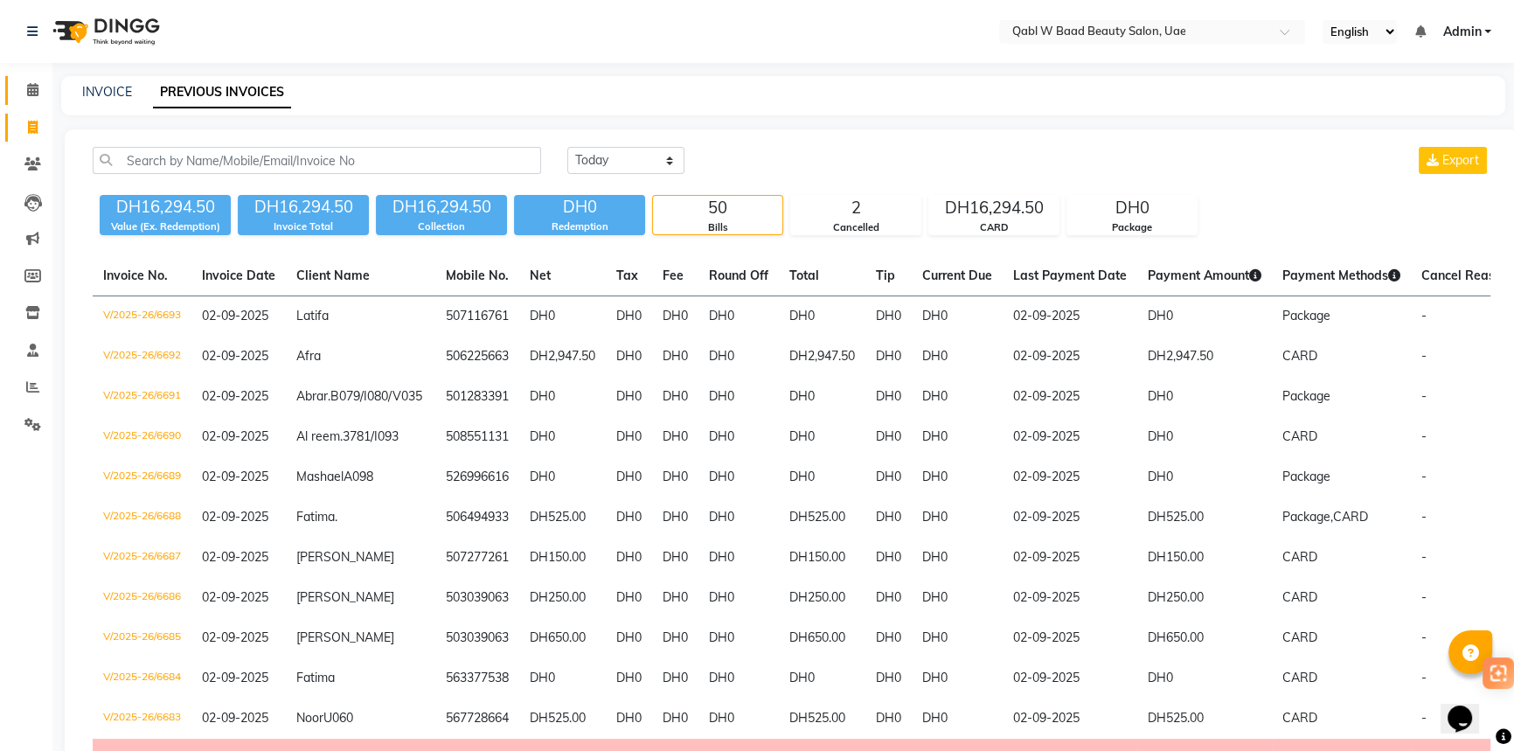
click at [42, 86] on span at bounding box center [32, 90] width 31 height 20
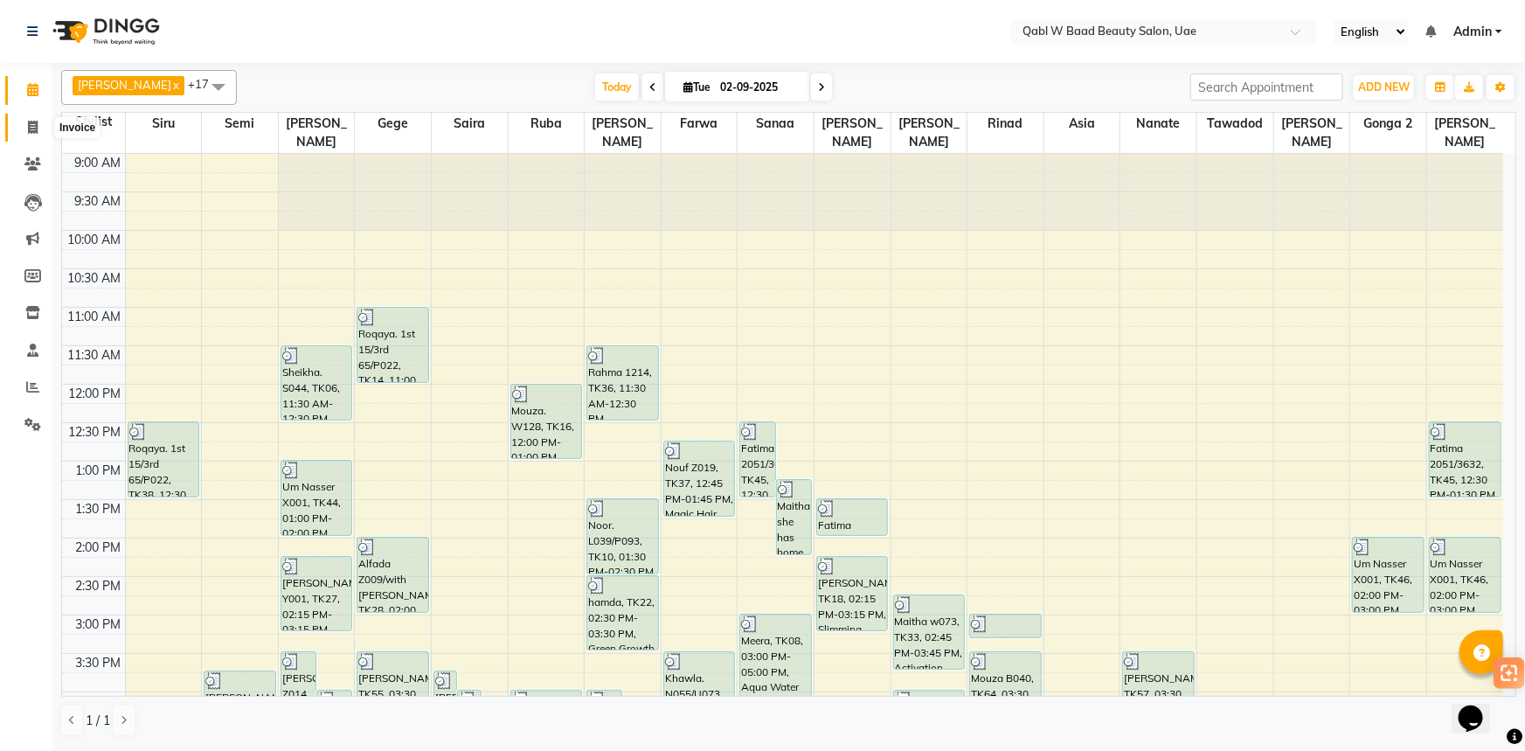
click at [35, 128] on icon at bounding box center [33, 127] width 10 height 13
select select "service"
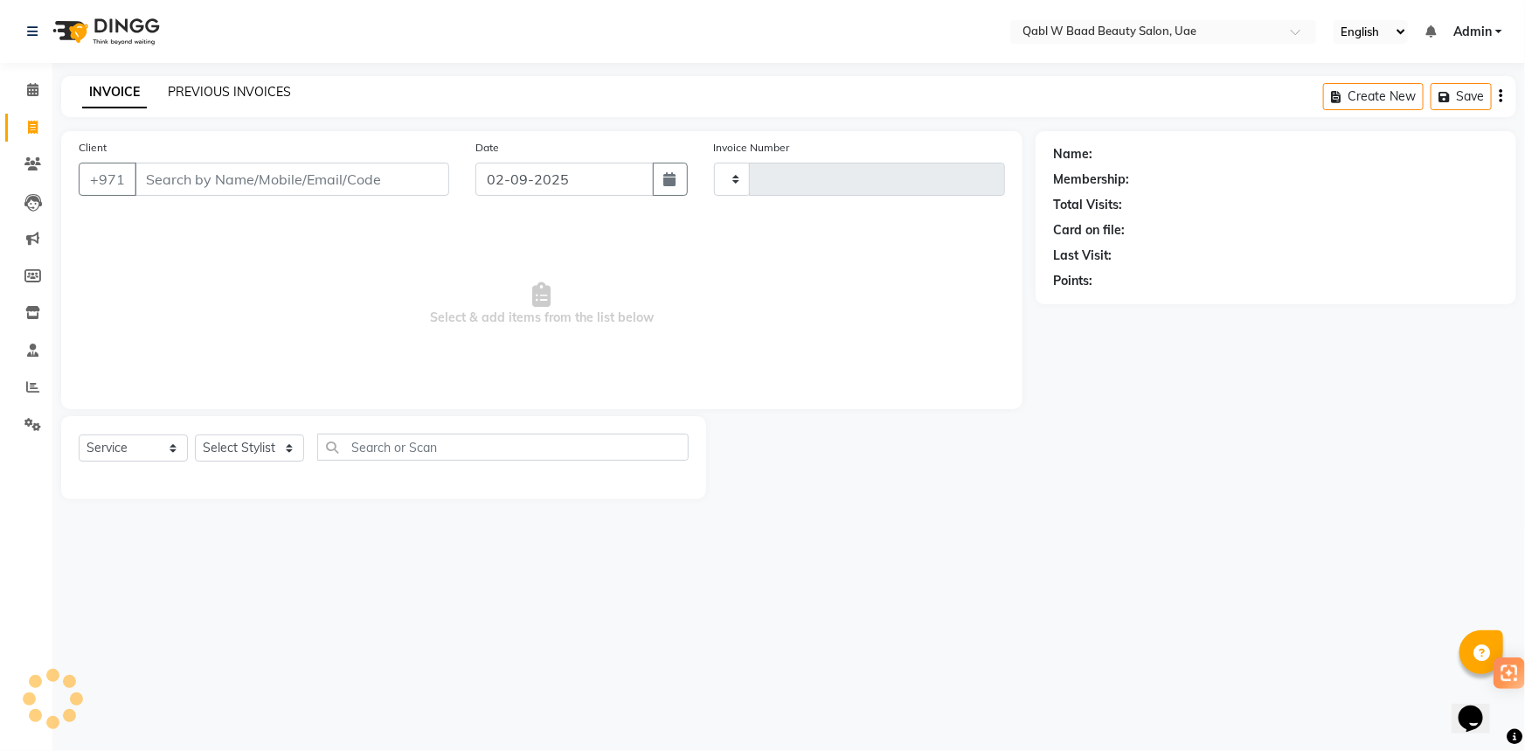
click at [243, 97] on link "PREVIOUS INVOICES" at bounding box center [229, 92] width 123 height 16
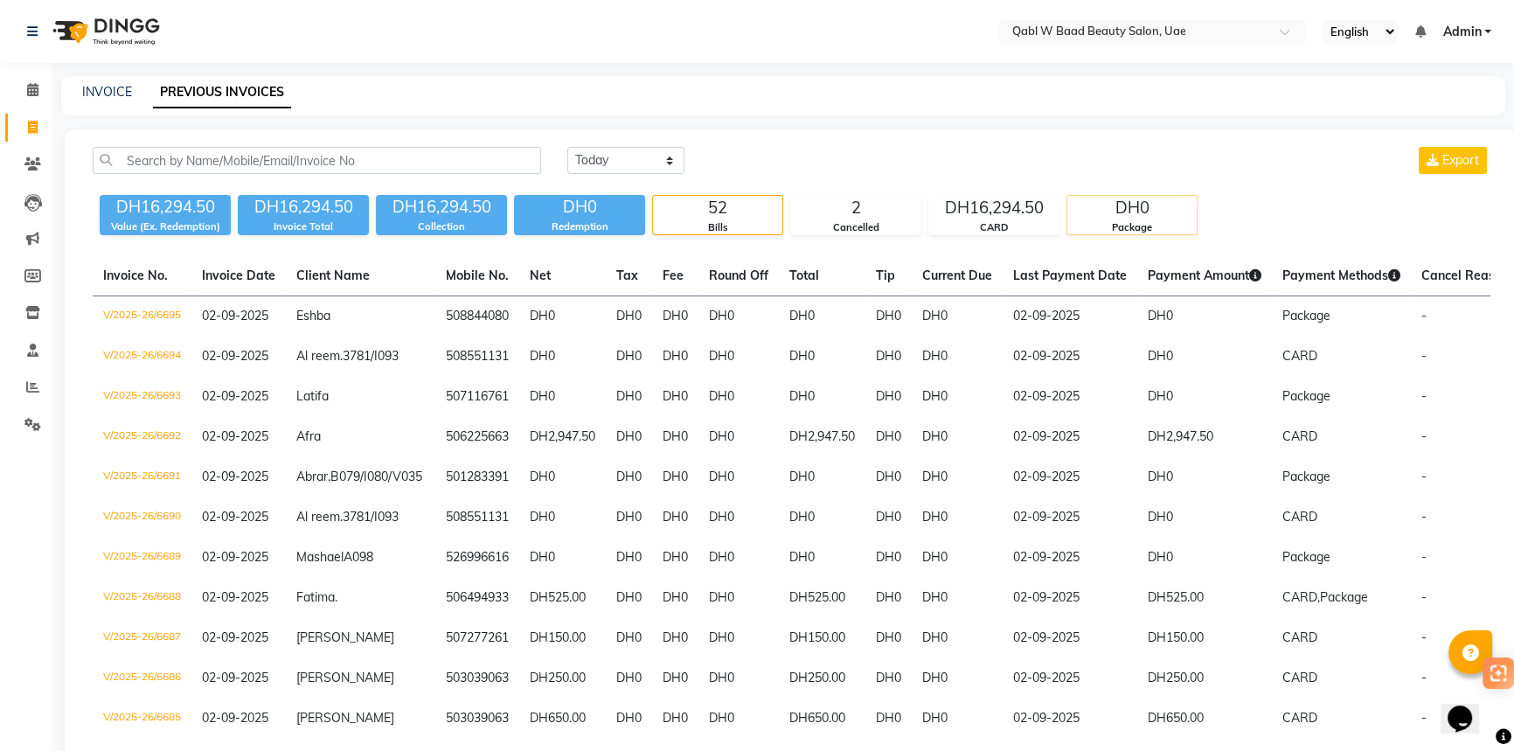
drag, startPoint x: 941, startPoint y: 184, endPoint x: 1074, endPoint y: 215, distance: 136.5
click at [1074, 215] on div "[DATE] [DATE] Custom Range Export DH16,294.50 Value (Ex. Redemption) DH16,294.5…" at bounding box center [791, 191] width 1419 height 88
drag, startPoint x: 41, startPoint y: 92, endPoint x: 50, endPoint y: 91, distance: 8.8
click at [41, 92] on span at bounding box center [32, 90] width 31 height 20
